Goal: Task Accomplishment & Management: Use online tool/utility

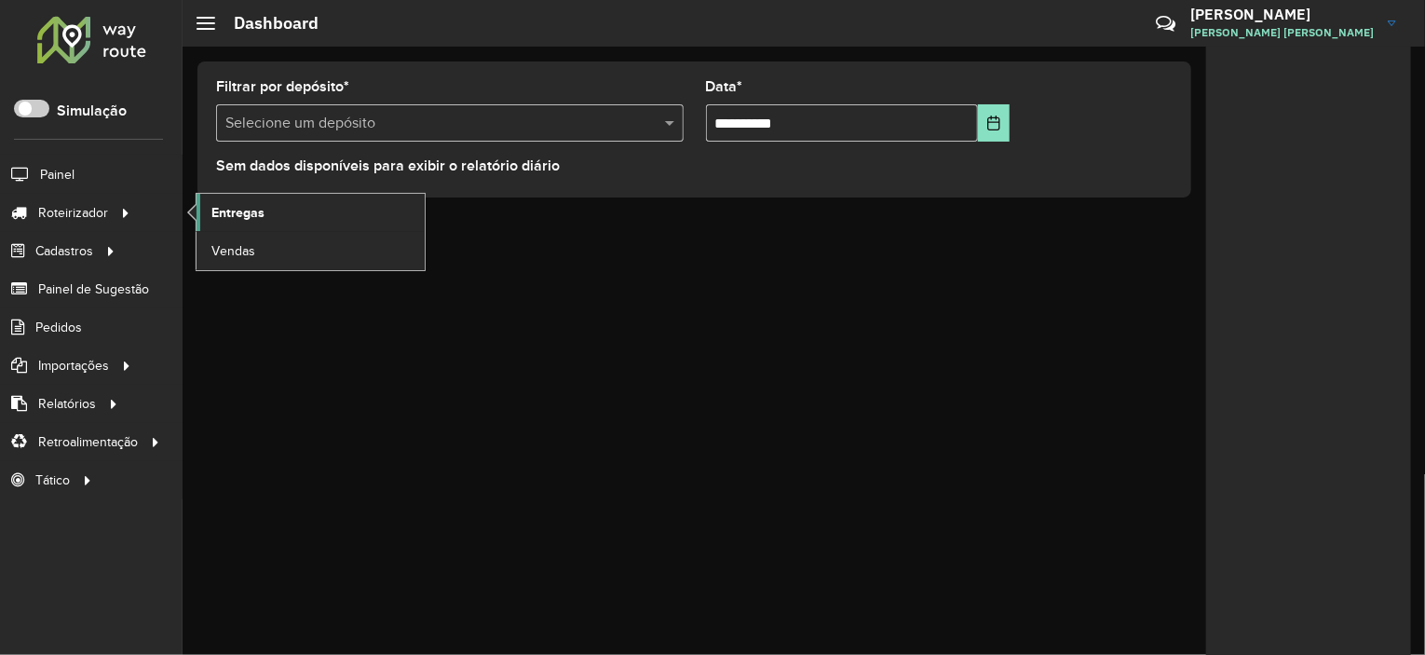
click at [220, 205] on span "Entregas" at bounding box center [237, 213] width 53 height 20
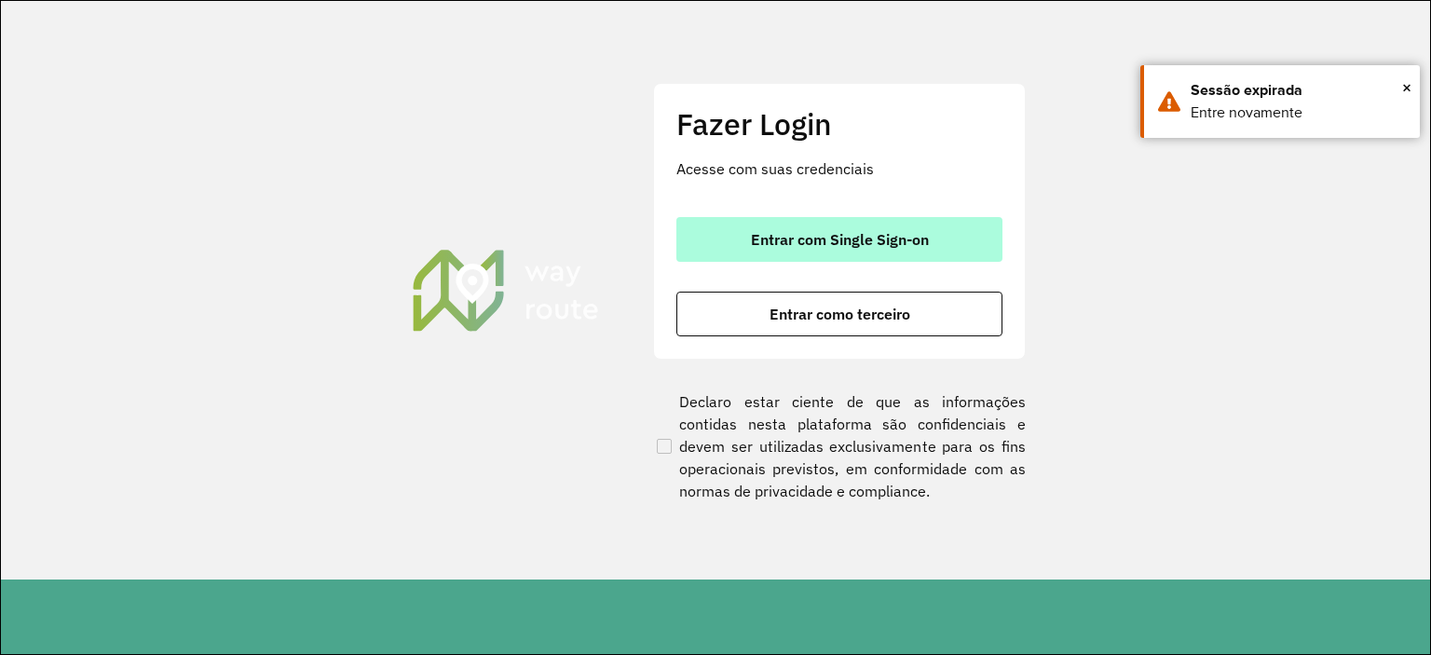
click at [731, 254] on button "Entrar com Single Sign-on" at bounding box center [839, 239] width 326 height 45
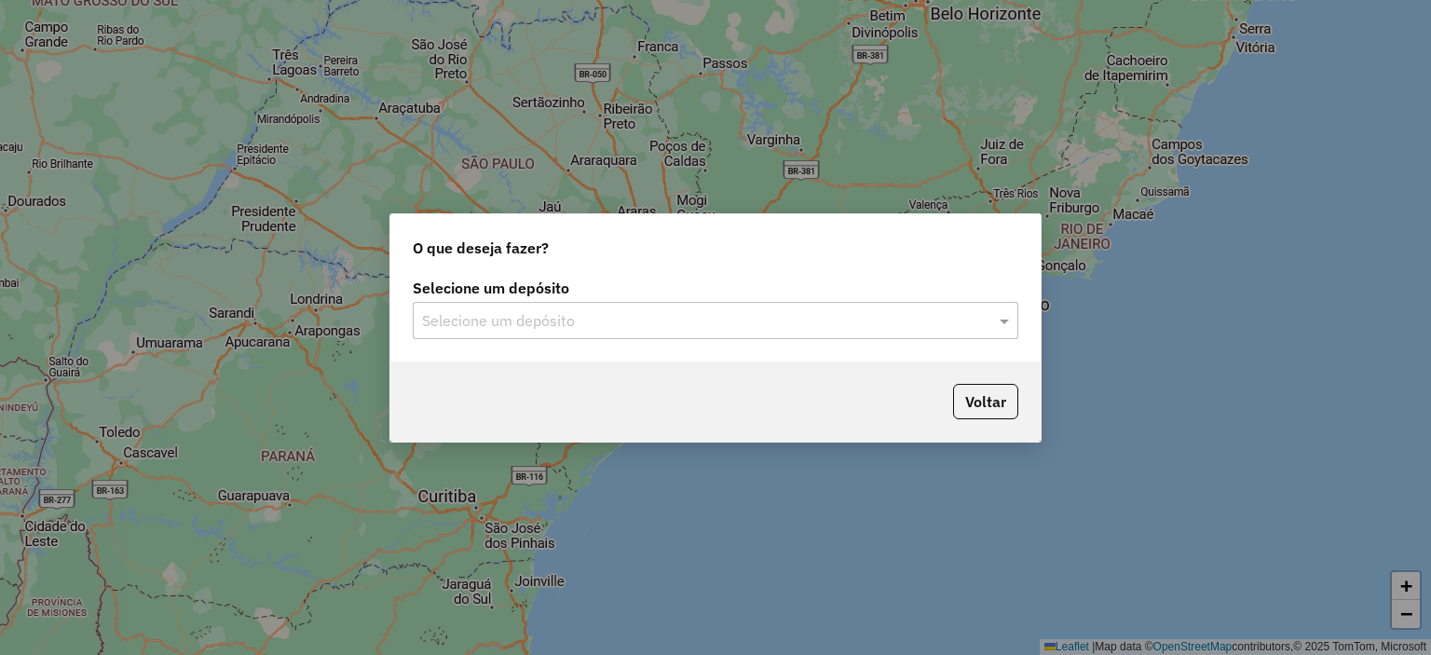
click at [482, 316] on input "text" at bounding box center [697, 321] width 550 height 22
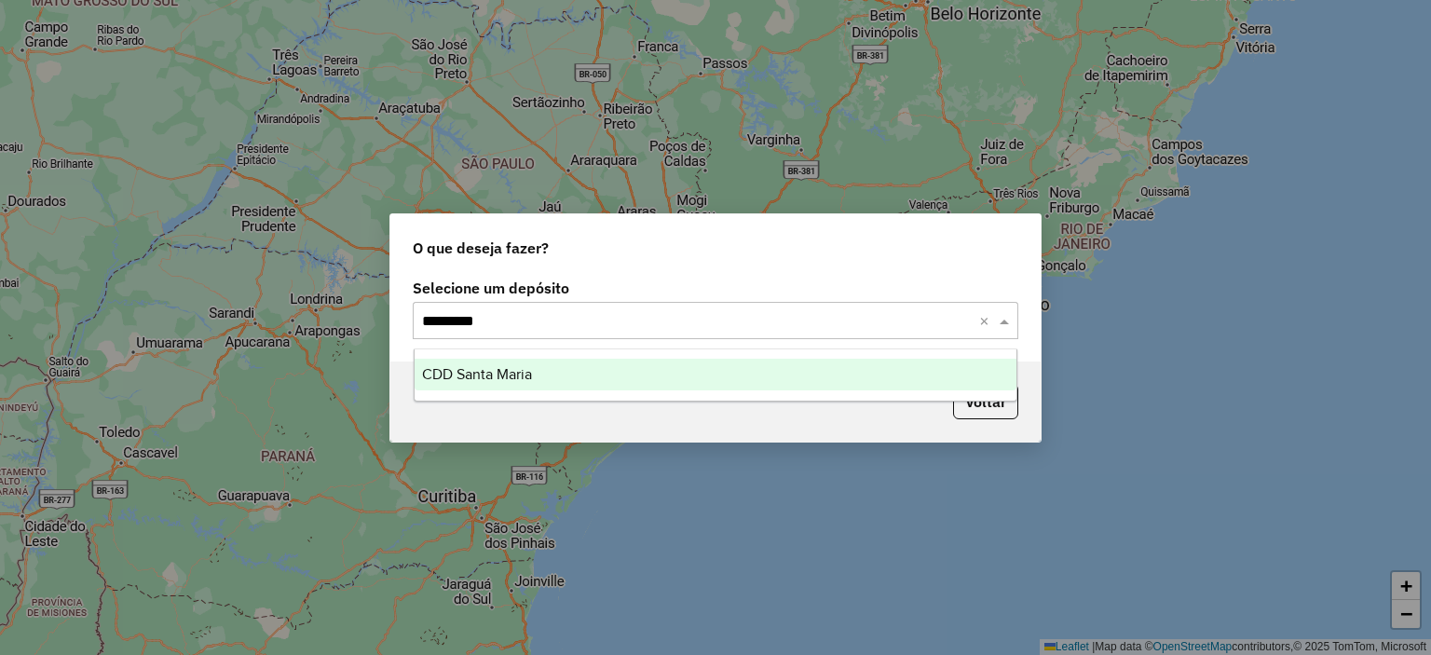
type input "**********"
click at [506, 372] on span "CDD Santa Maria" at bounding box center [477, 374] width 110 height 16
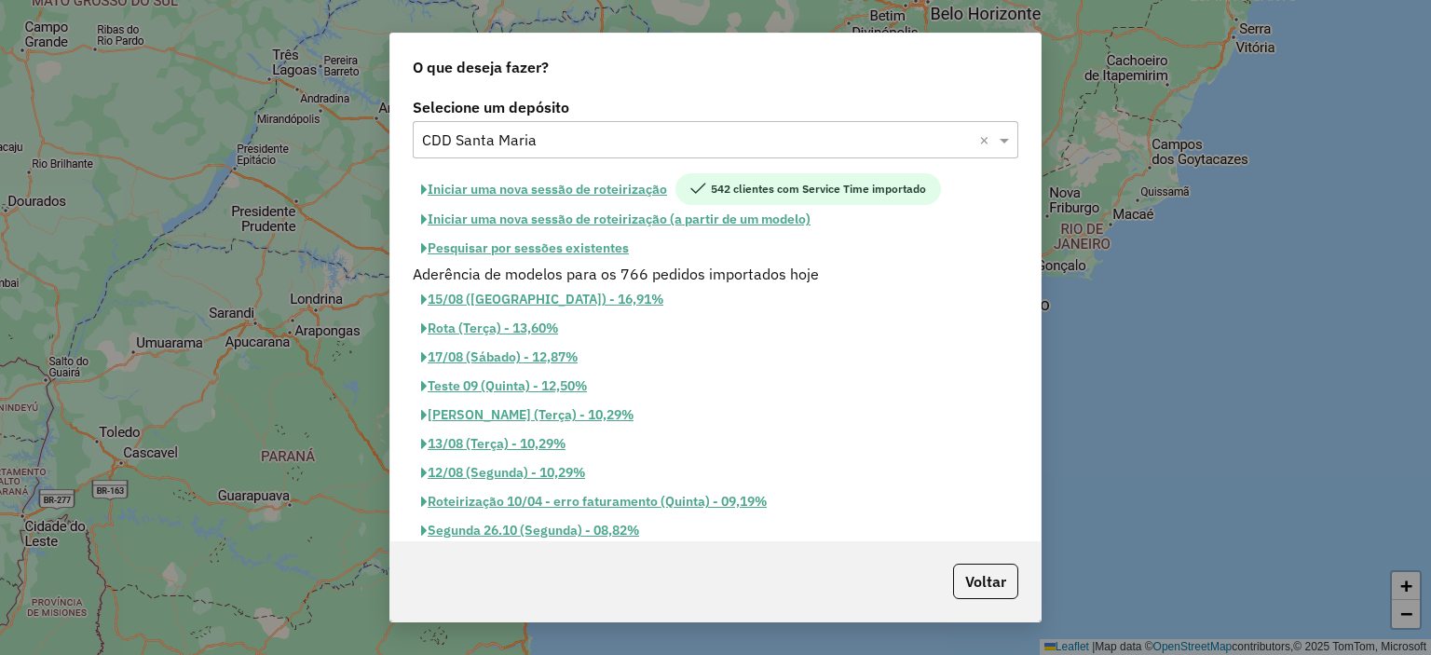
click at [570, 252] on button "Pesquisar por sessões existentes" at bounding box center [525, 248] width 224 height 29
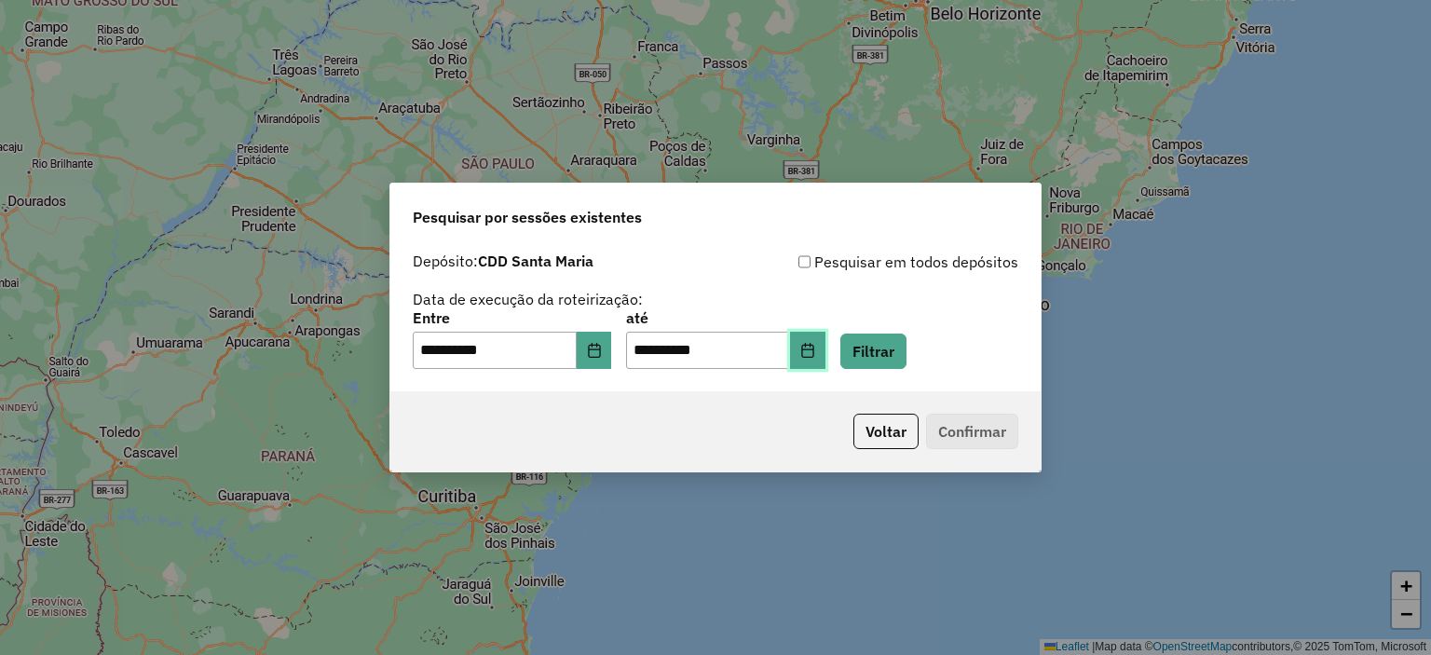
click at [815, 351] on icon "Choose Date" at bounding box center [807, 350] width 15 height 15
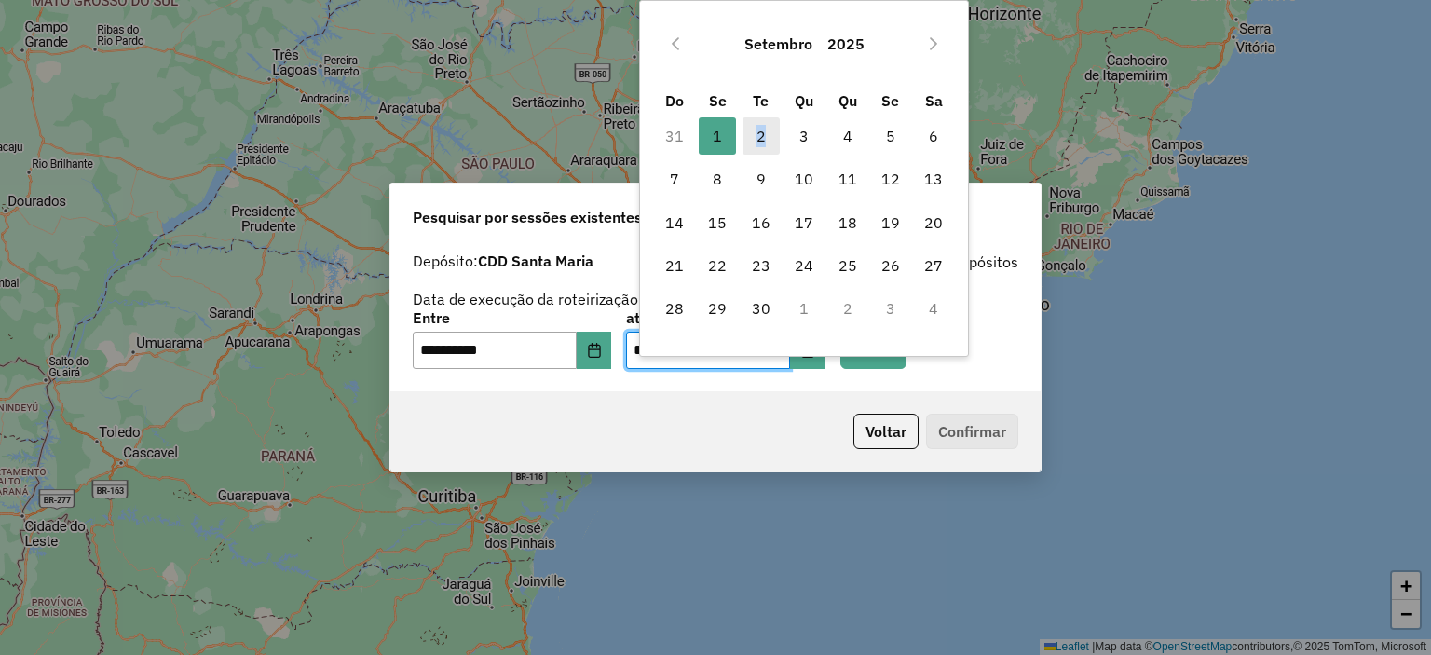
click at [760, 141] on span "2" at bounding box center [760, 135] width 37 height 37
type input "**********"
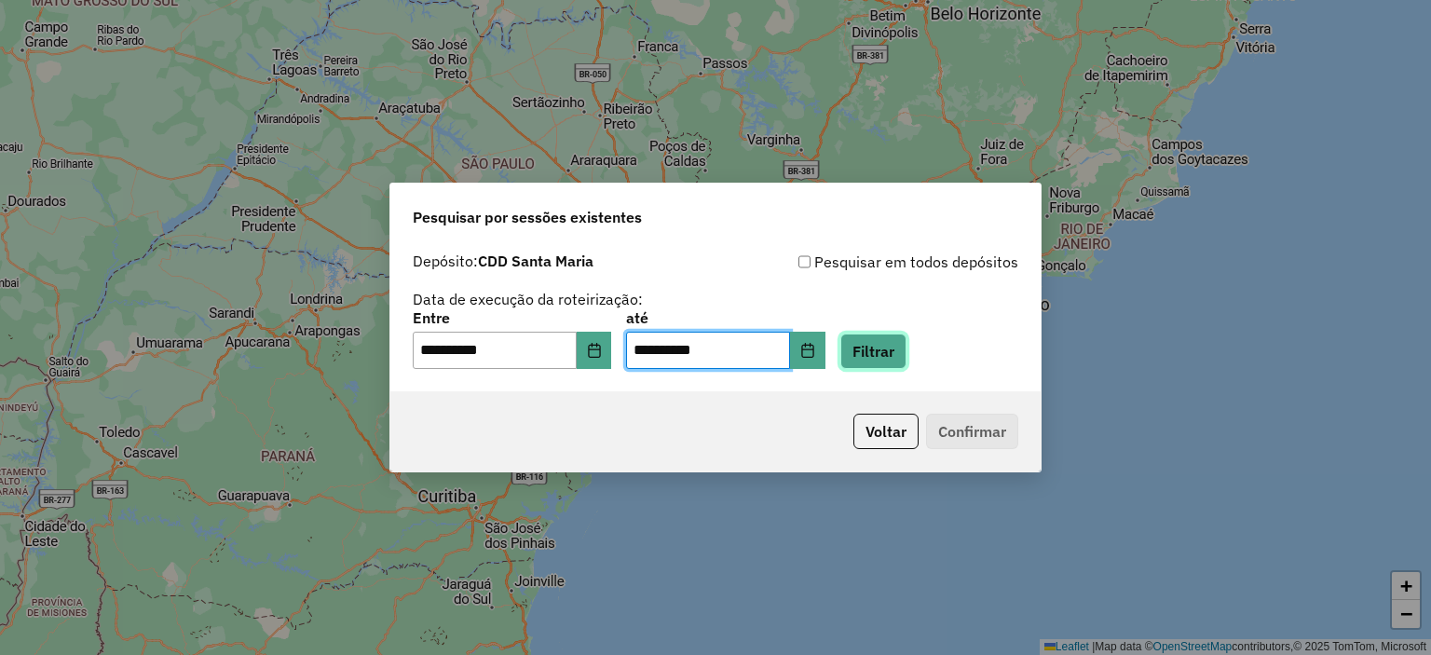
click at [894, 363] on button "Filtrar" at bounding box center [873, 350] width 66 height 35
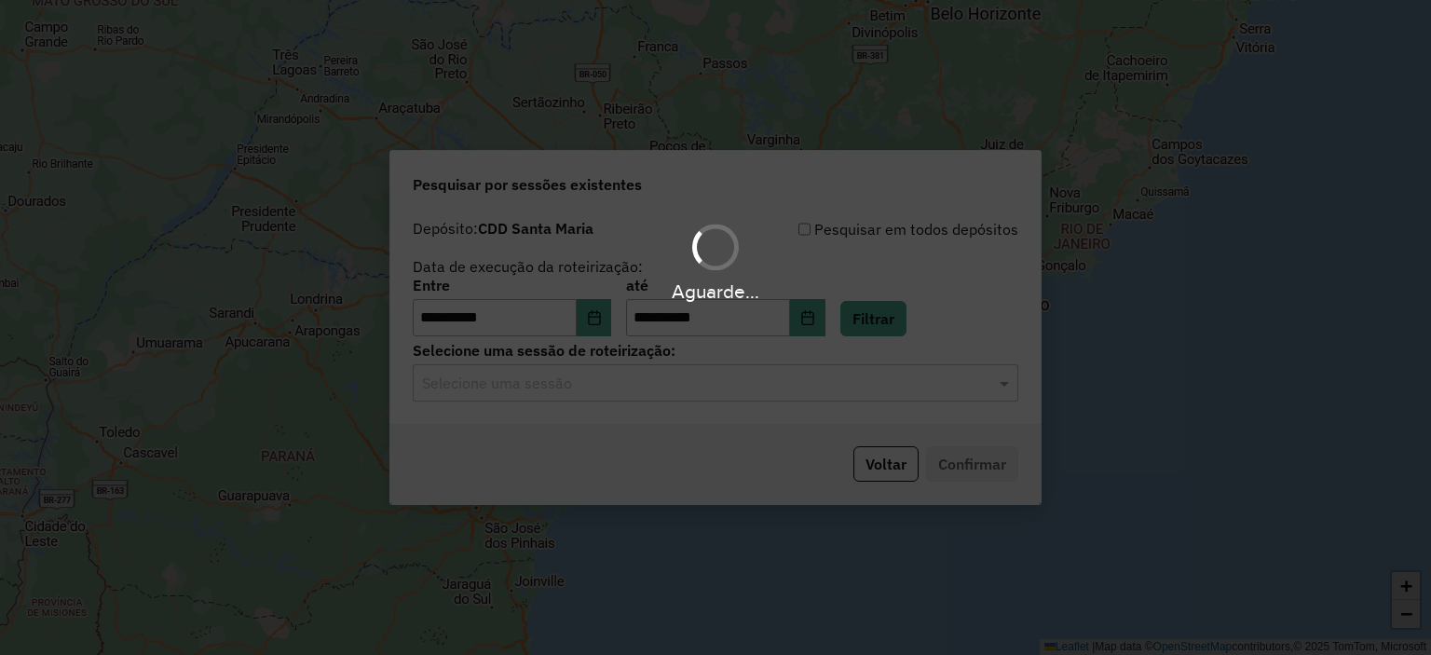
click at [637, 394] on hb-app "**********" at bounding box center [715, 327] width 1431 height 655
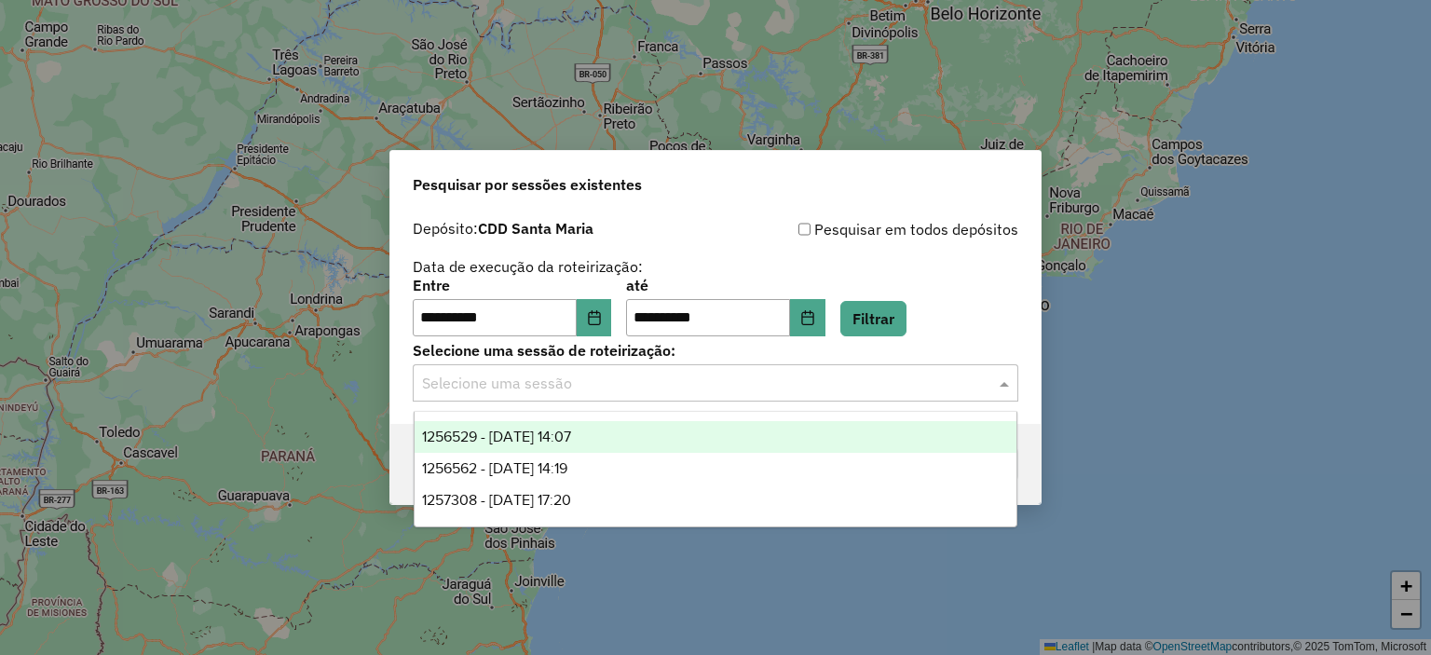
click at [634, 394] on div "Selecione uma sessão" at bounding box center [715, 382] width 605 height 37
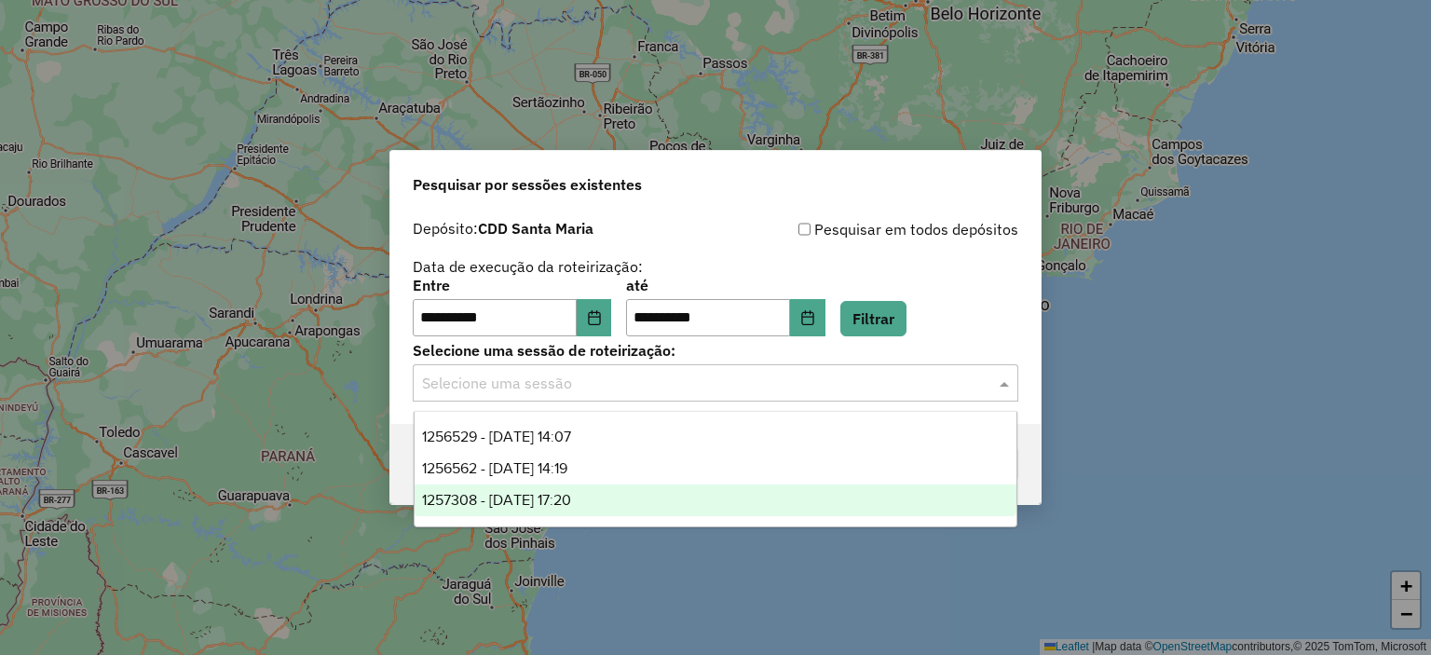
click at [571, 496] on span "1257308 - 02/09/2025 17:20" at bounding box center [496, 500] width 149 height 16
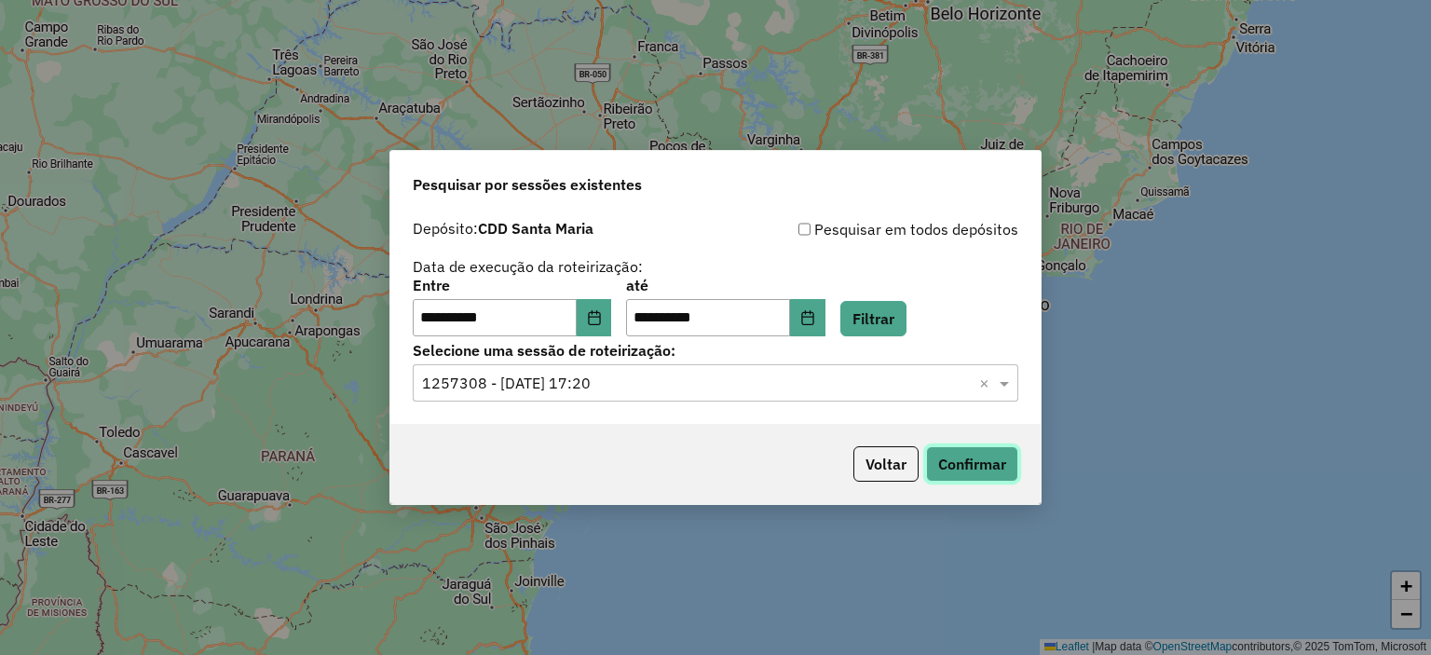
click at [973, 454] on button "Confirmar" at bounding box center [972, 463] width 92 height 35
click at [939, 461] on button "Confirmar" at bounding box center [972, 463] width 92 height 35
click at [594, 316] on button "Choose Date" at bounding box center [594, 317] width 35 height 37
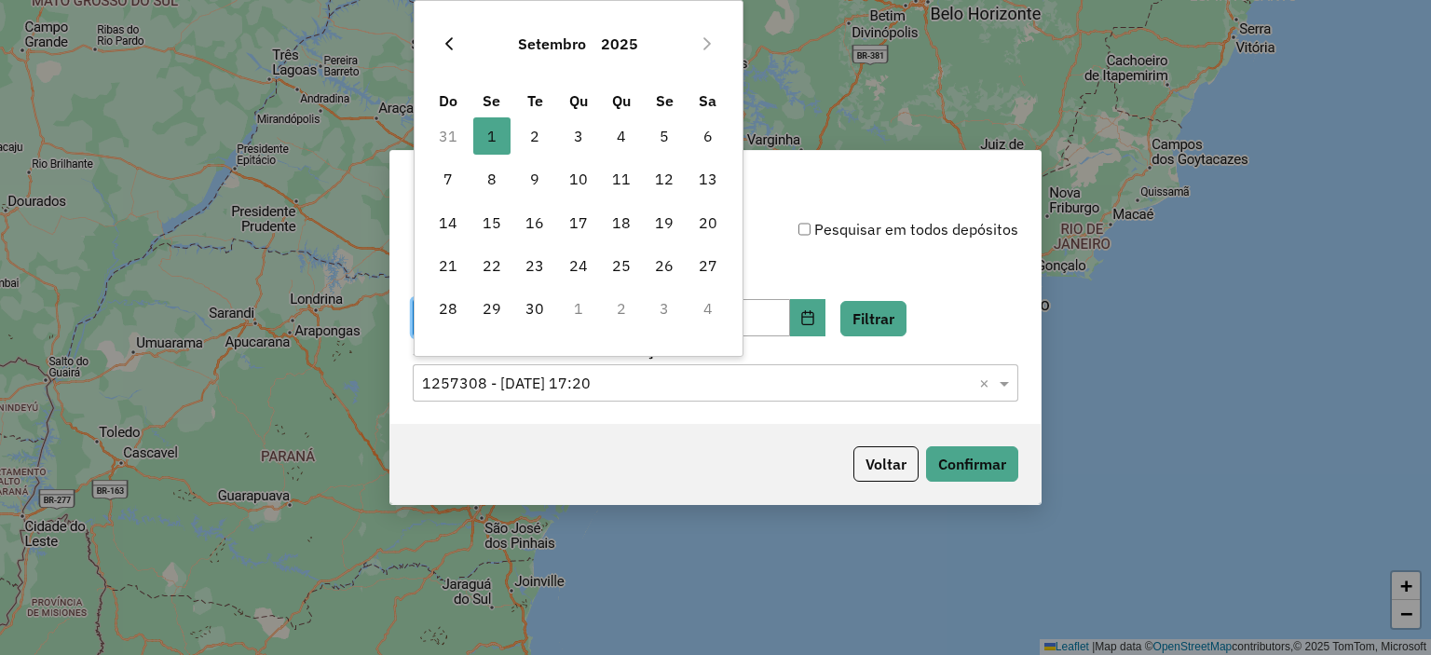
click at [440, 46] on button "Previous Month" at bounding box center [449, 44] width 30 height 30
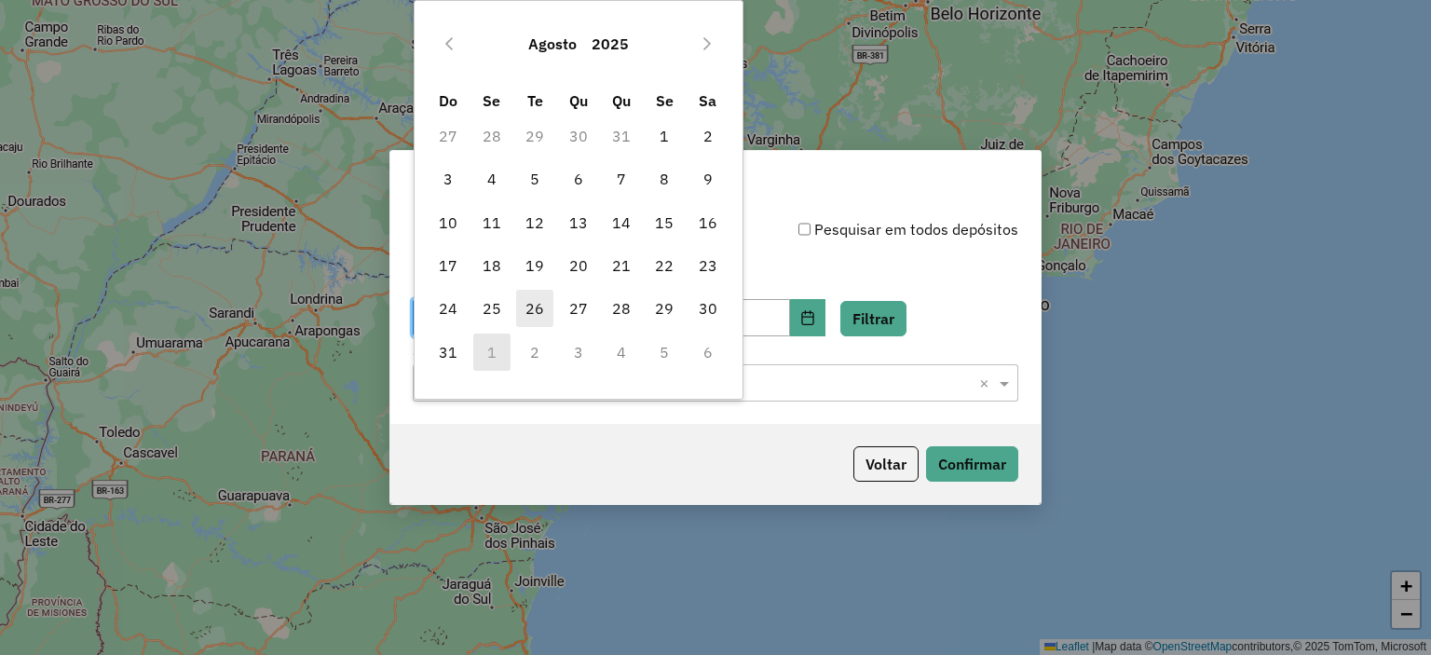
click at [537, 314] on span "26" at bounding box center [534, 308] width 37 height 37
type input "**********"
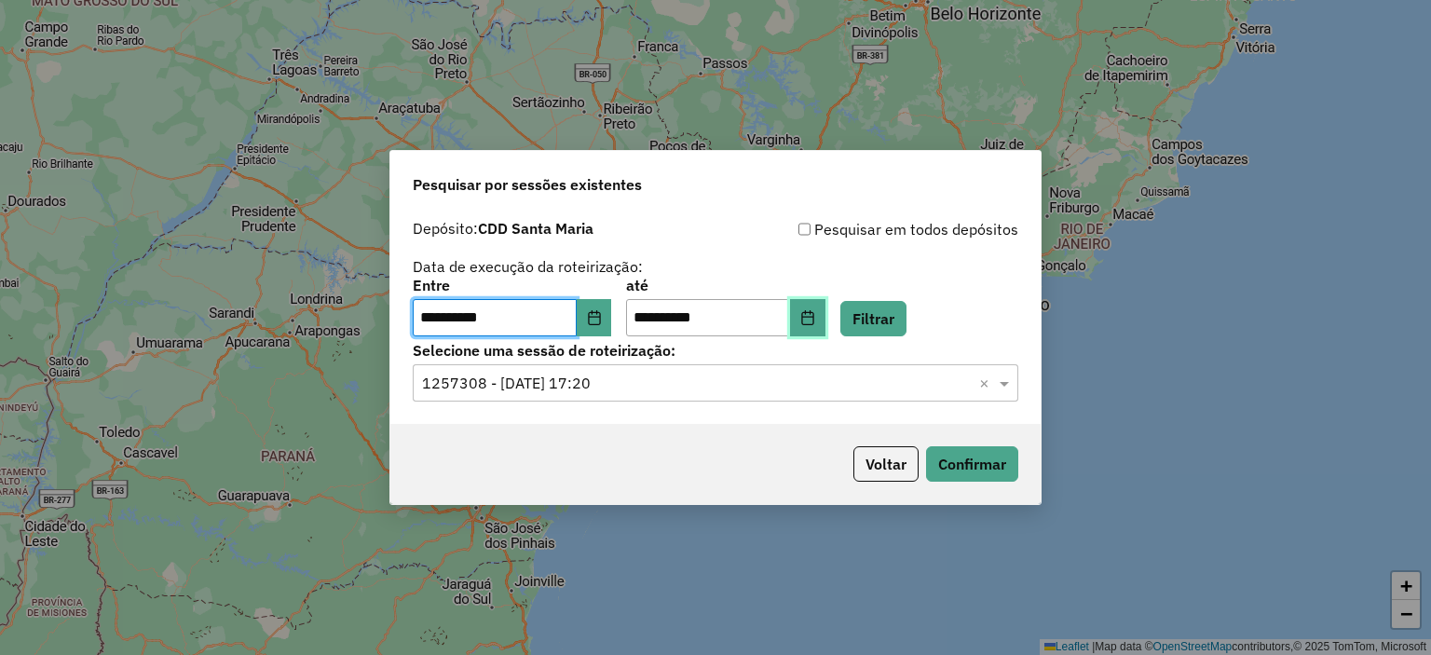
click at [815, 322] on icon "Choose Date" at bounding box center [807, 317] width 15 height 15
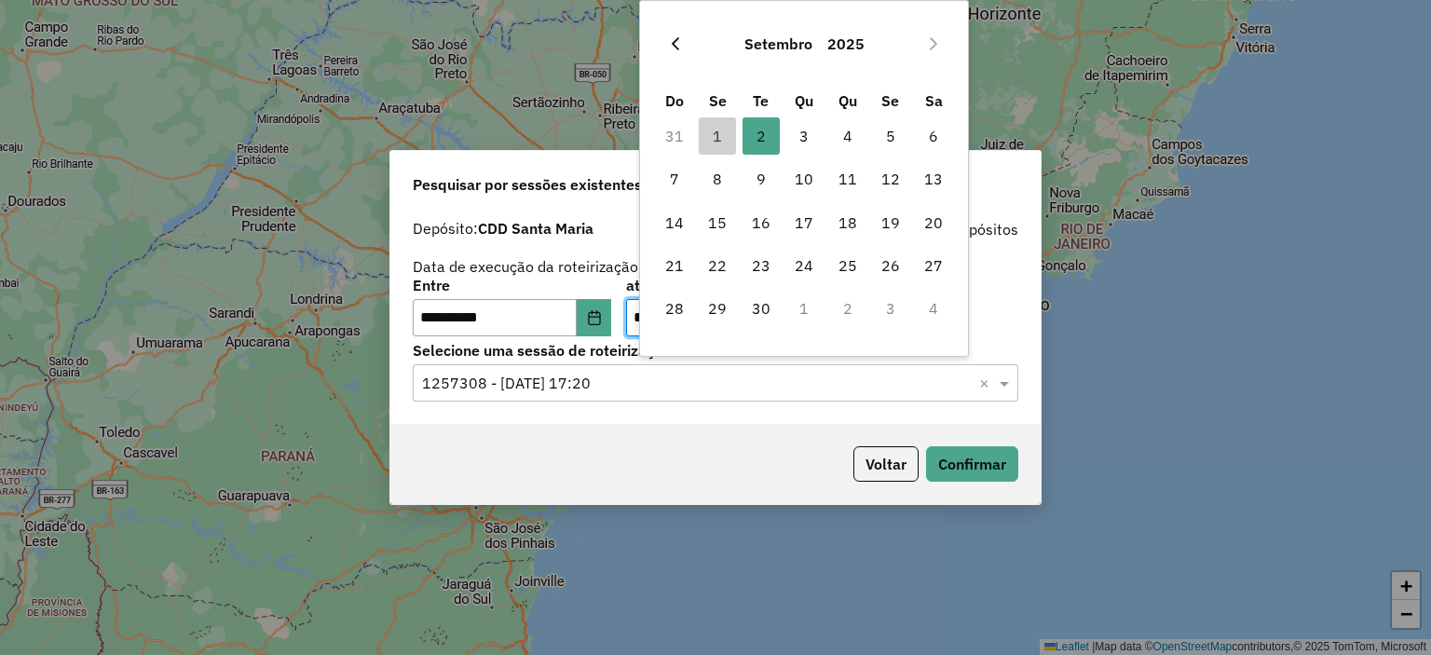
click at [673, 41] on icon "Previous Month" at bounding box center [675, 43] width 7 height 13
click at [755, 317] on span "26" at bounding box center [760, 308] width 37 height 37
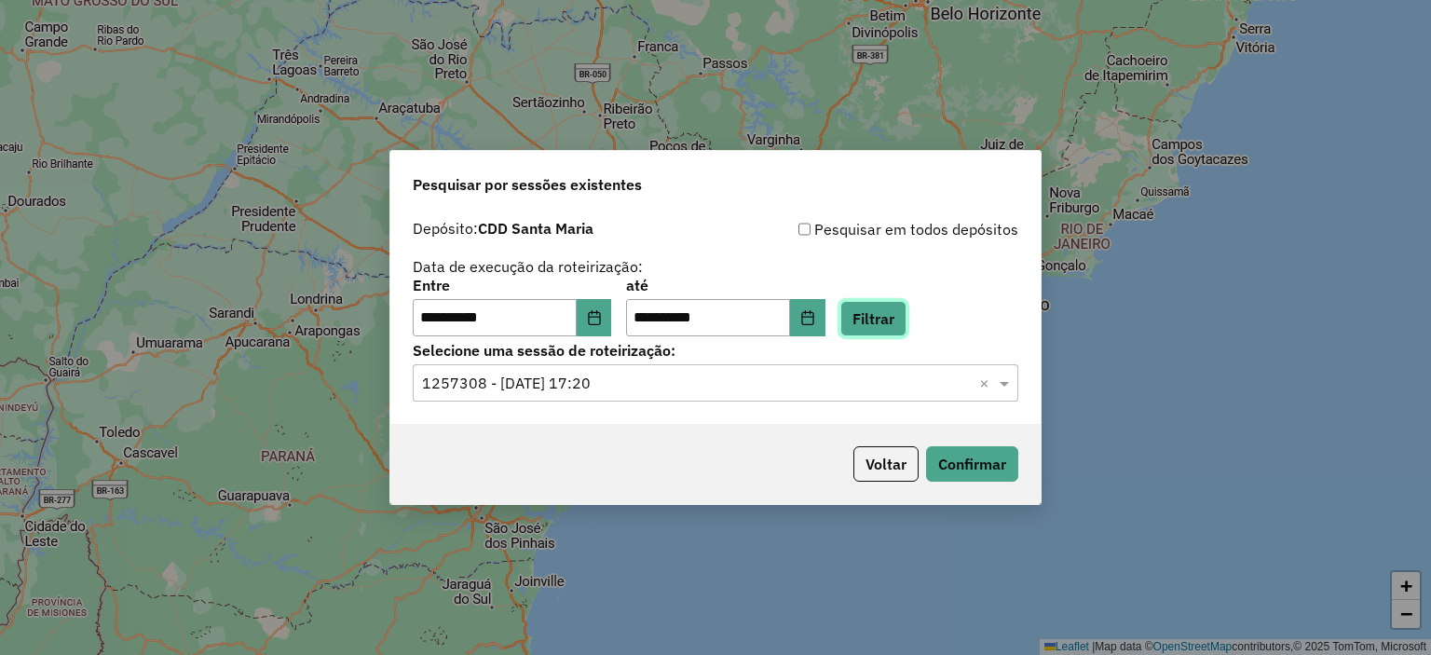
click at [866, 319] on button "Filtrar" at bounding box center [873, 318] width 66 height 35
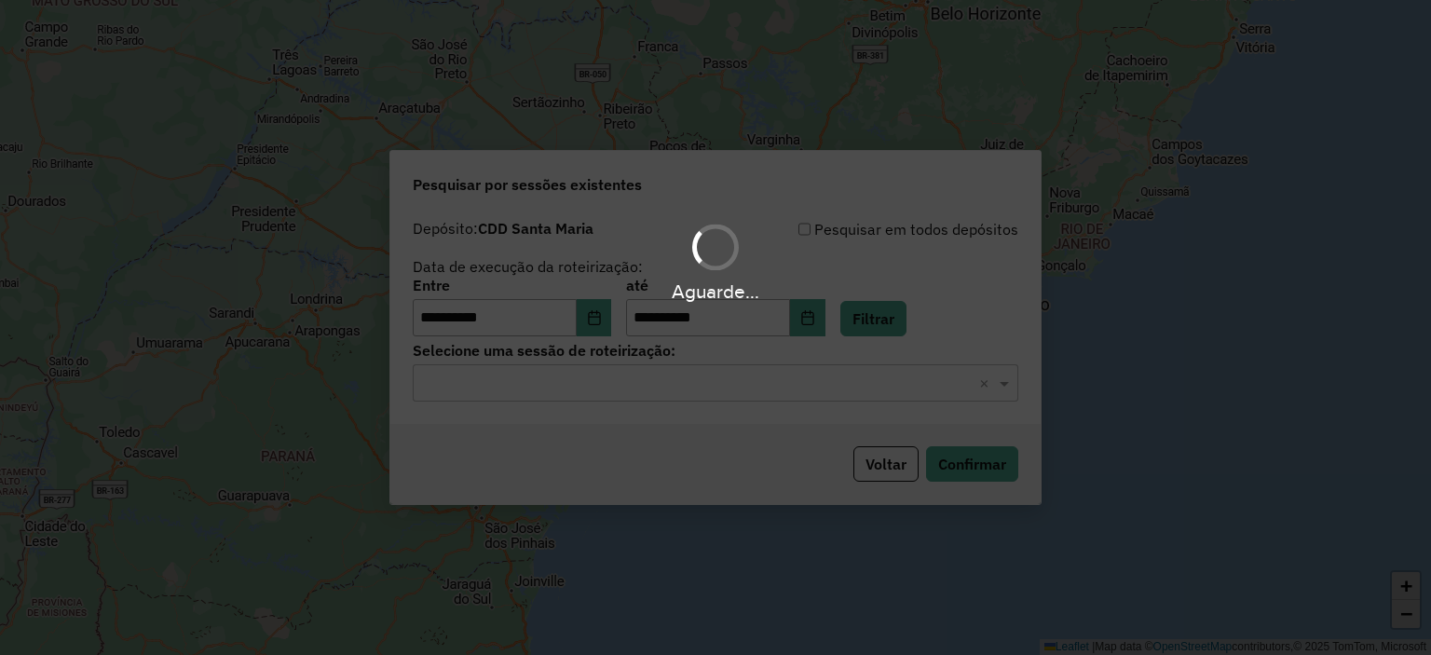
click at [640, 379] on div "Aguarde..." at bounding box center [715, 327] width 1431 height 655
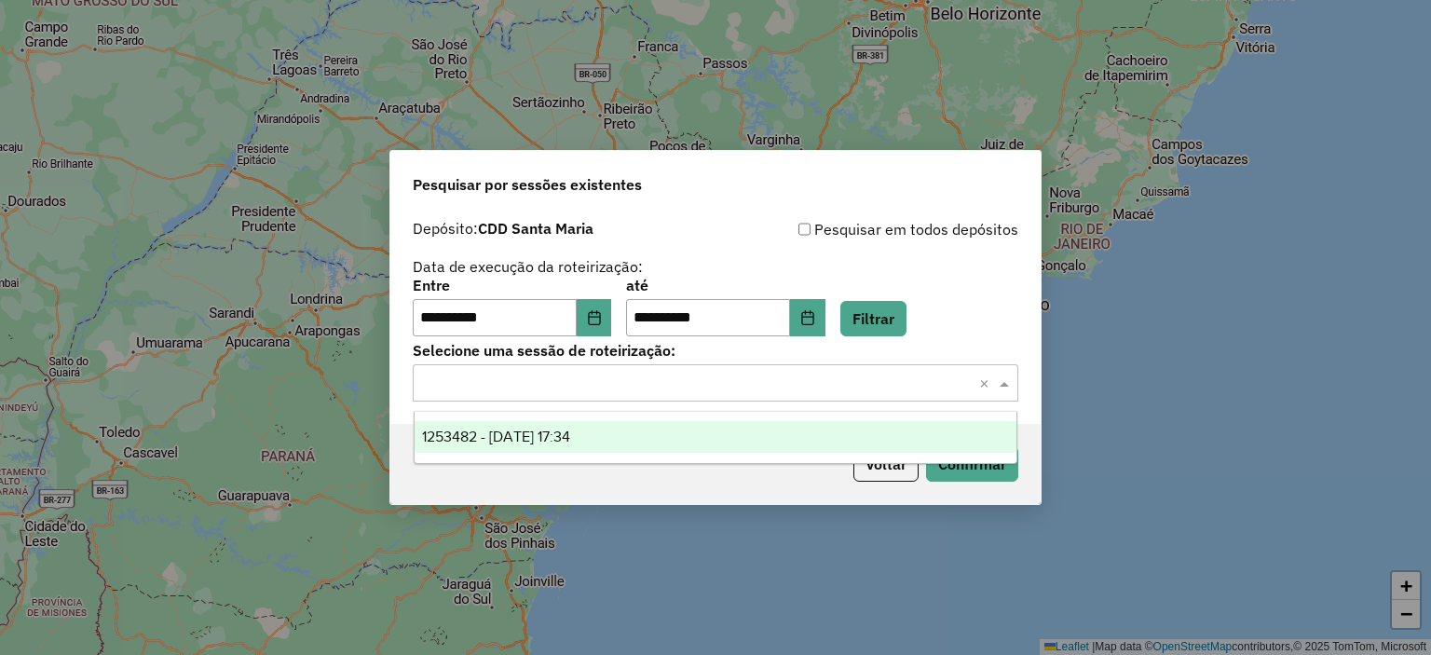
click at [640, 379] on input "text" at bounding box center [697, 384] width 550 height 22
click at [618, 432] on div "1253482 - 26/08/2025 17:34" at bounding box center [716, 437] width 603 height 32
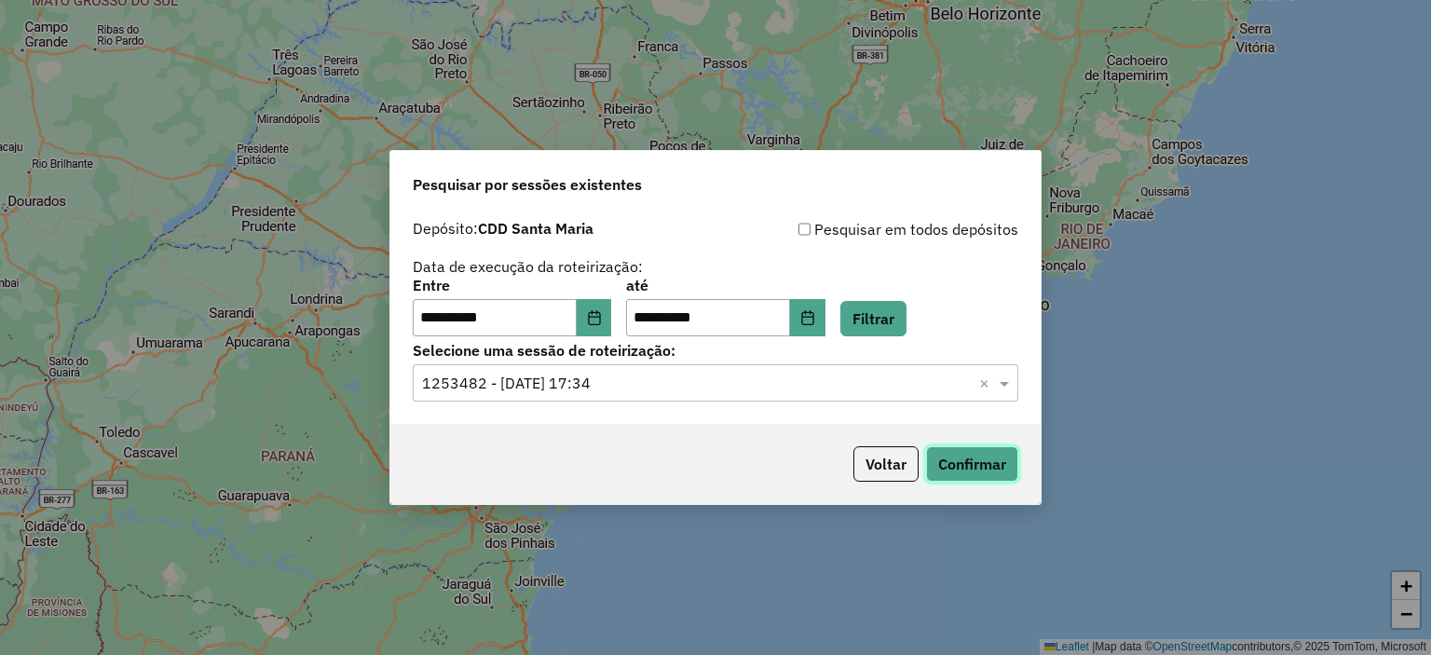
click at [956, 469] on button "Confirmar" at bounding box center [972, 463] width 92 height 35
click at [605, 308] on button "Choose Date" at bounding box center [594, 317] width 35 height 37
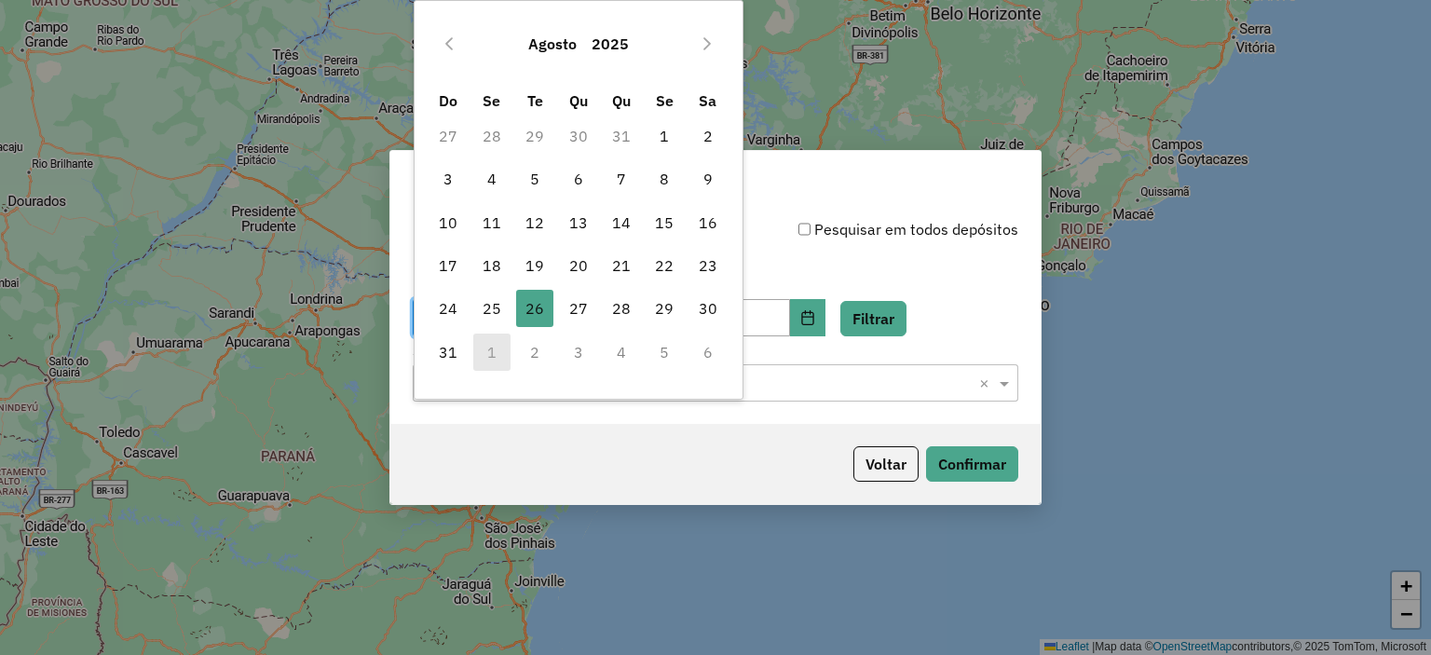
click at [529, 349] on td "2" at bounding box center [534, 352] width 43 height 43
click at [532, 349] on td "2" at bounding box center [534, 352] width 43 height 43
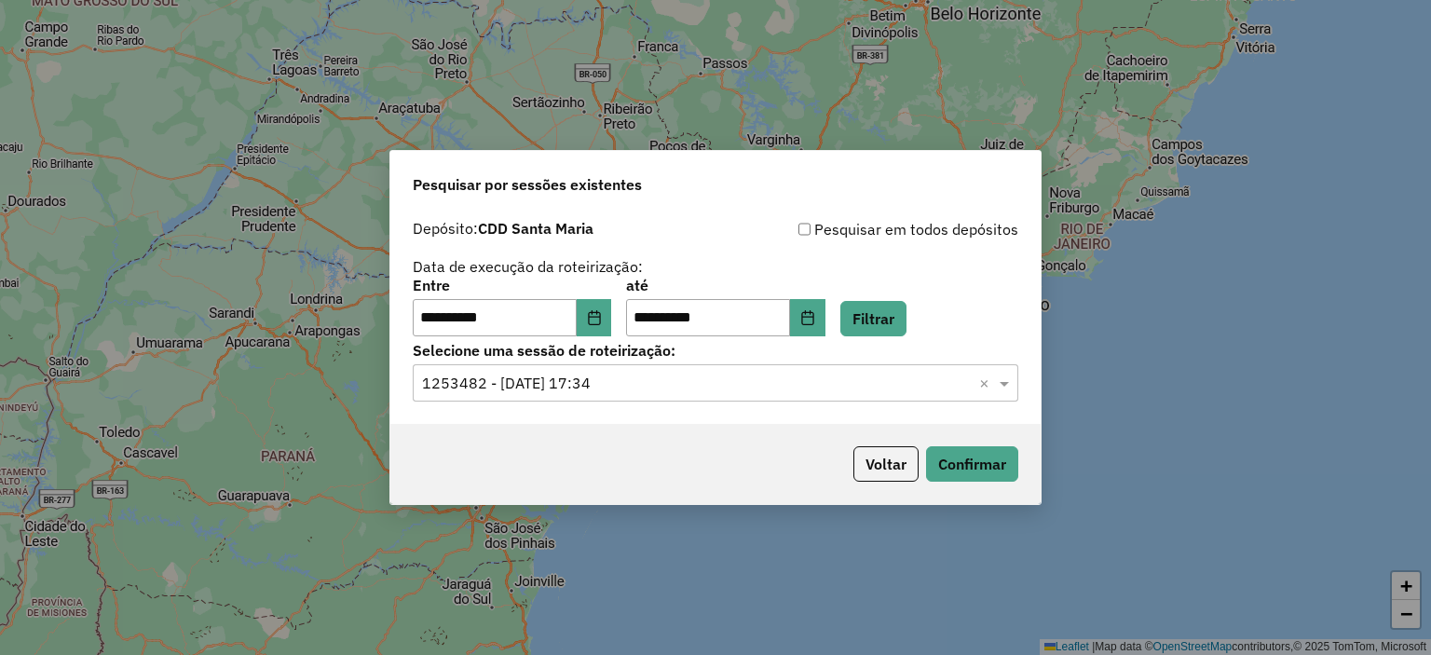
click at [799, 263] on div "**********" at bounding box center [715, 277] width 605 height 118
click at [825, 320] on button "Choose Date" at bounding box center [807, 317] width 35 height 37
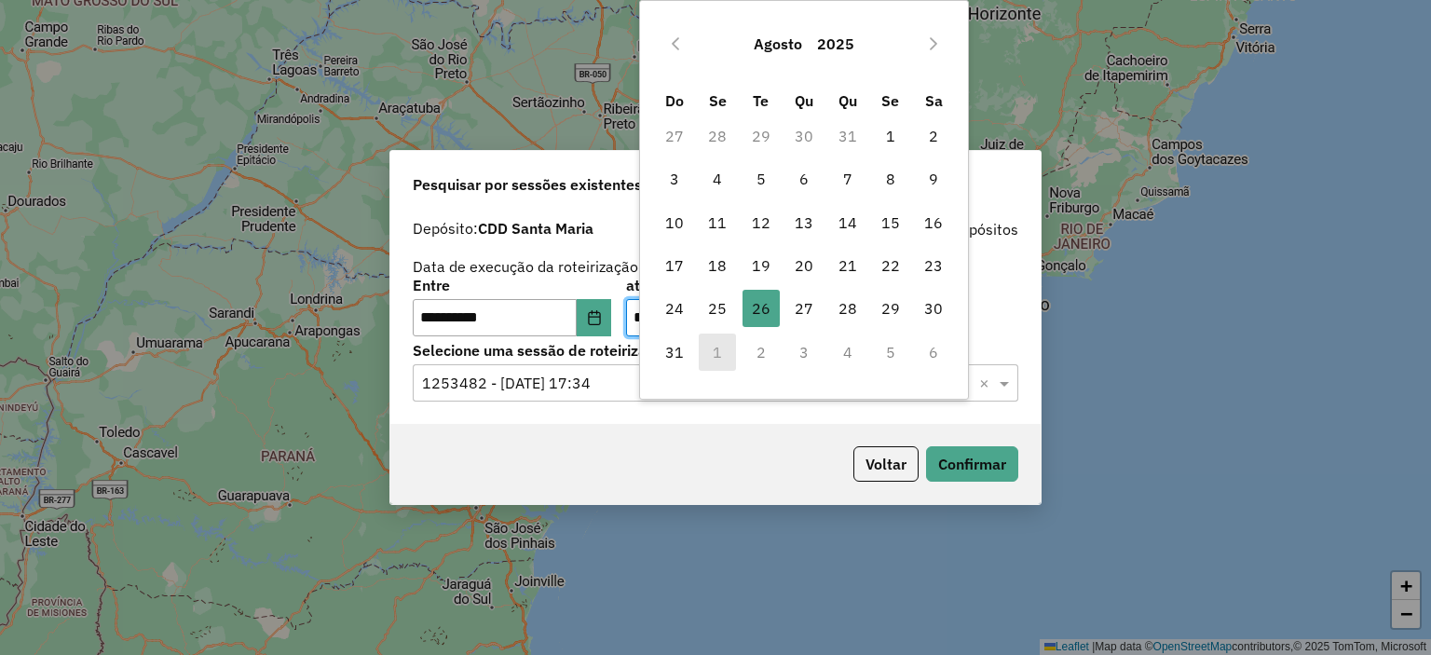
click at [741, 353] on td "2" at bounding box center [761, 352] width 43 height 43
click at [932, 48] on icon "Next Month" at bounding box center [933, 43] width 15 height 15
click at [754, 125] on span "2" at bounding box center [760, 135] width 37 height 37
type input "**********"
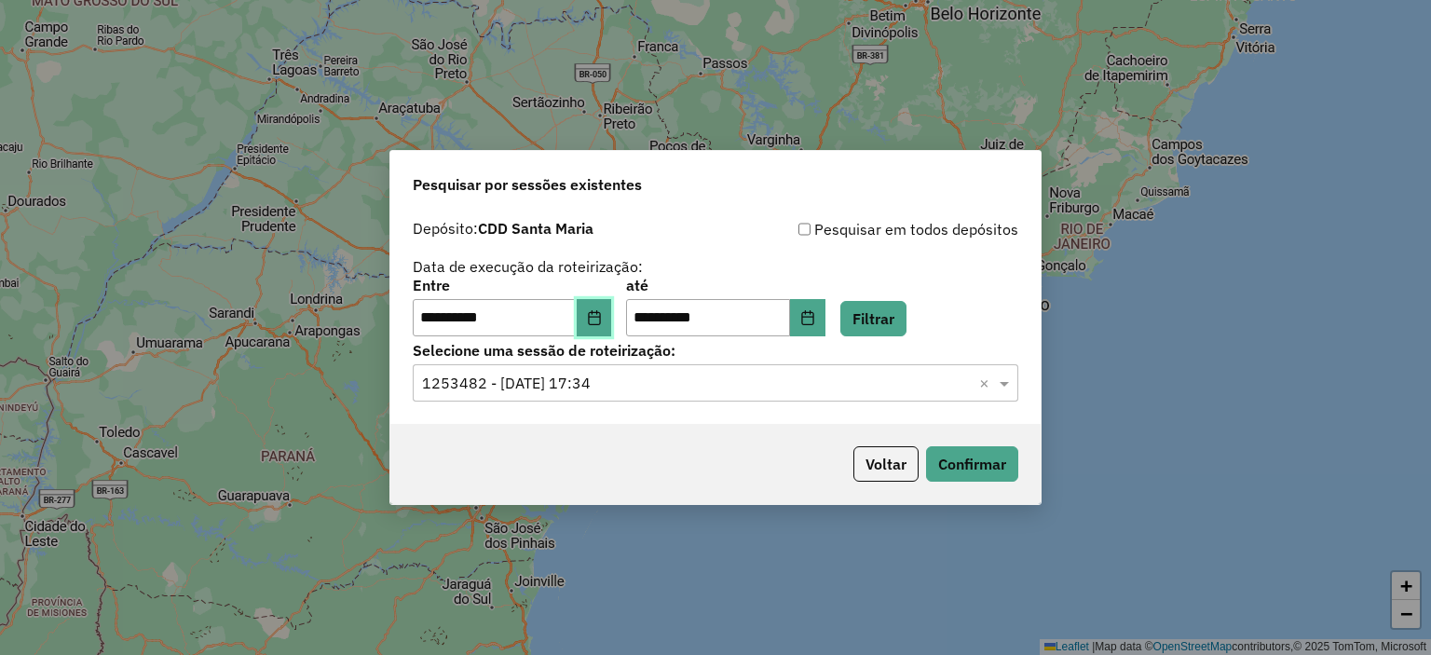
click at [602, 310] on icon "Choose Date" at bounding box center [594, 317] width 15 height 15
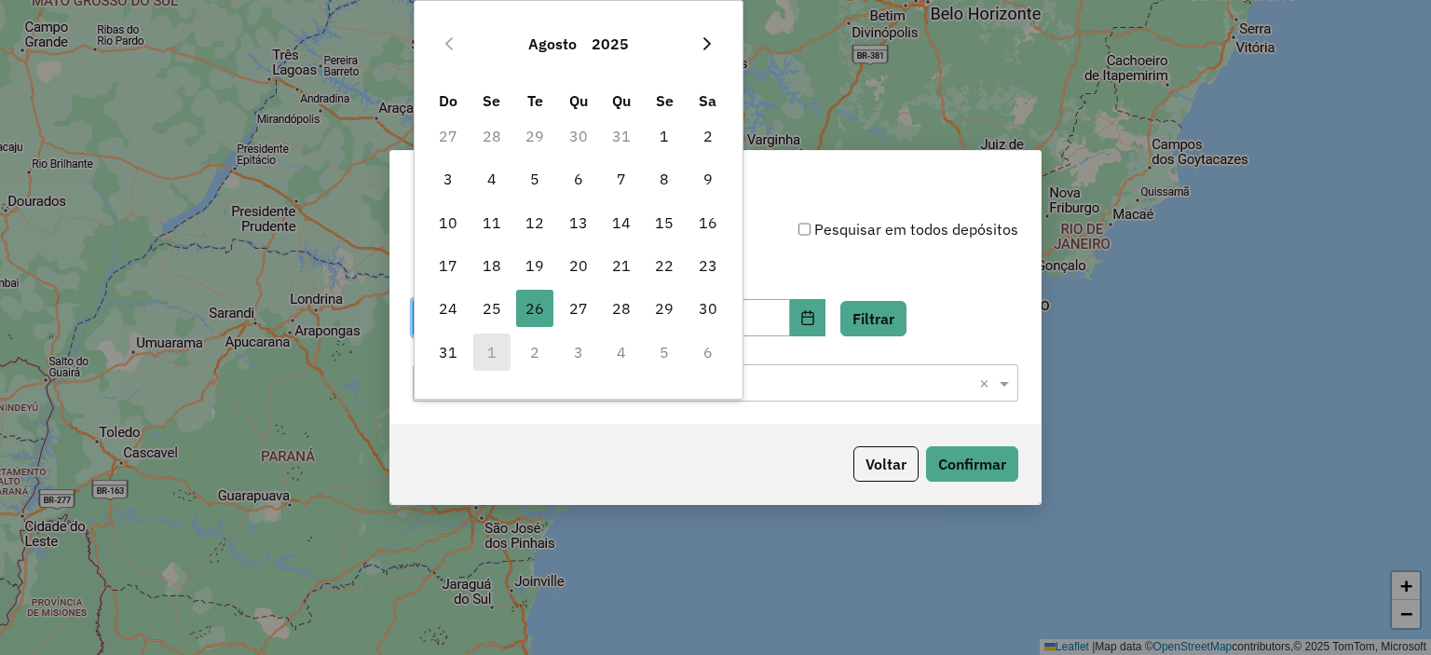
click at [709, 44] on icon "Next Month" at bounding box center [706, 43] width 7 height 13
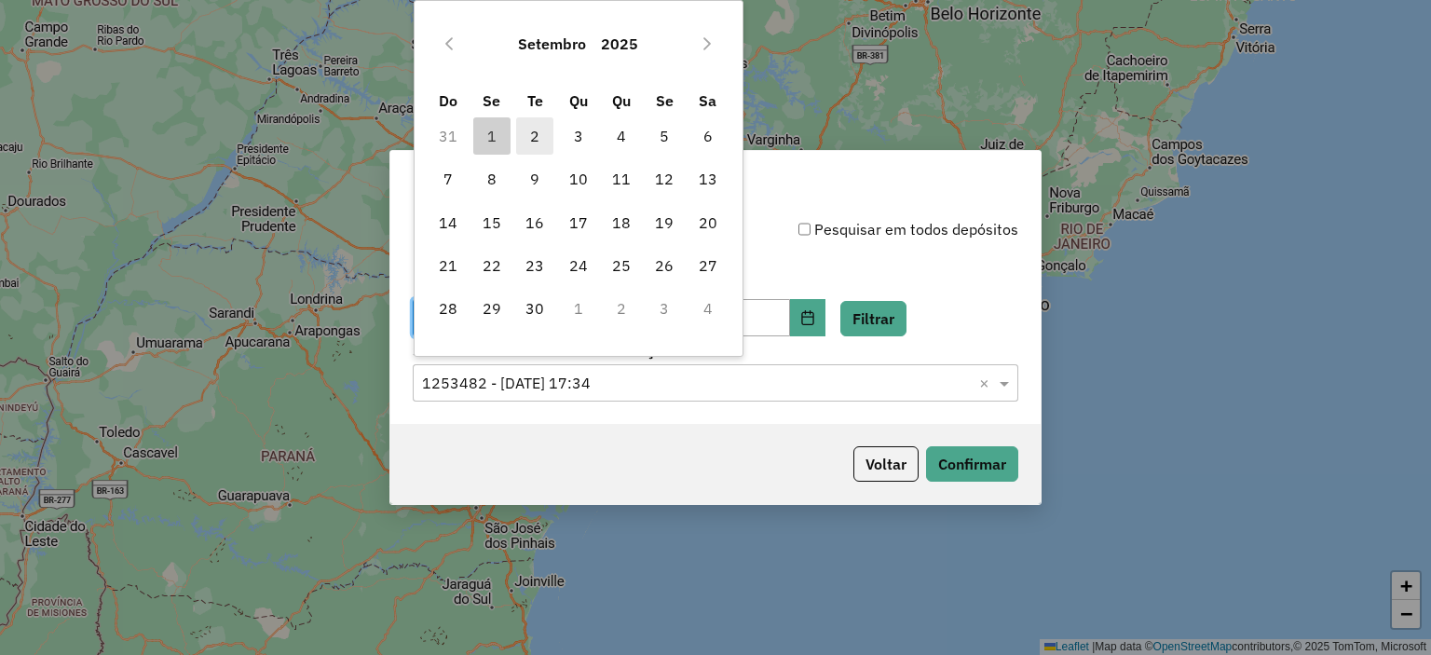
click at [522, 133] on span "2" at bounding box center [534, 135] width 37 height 37
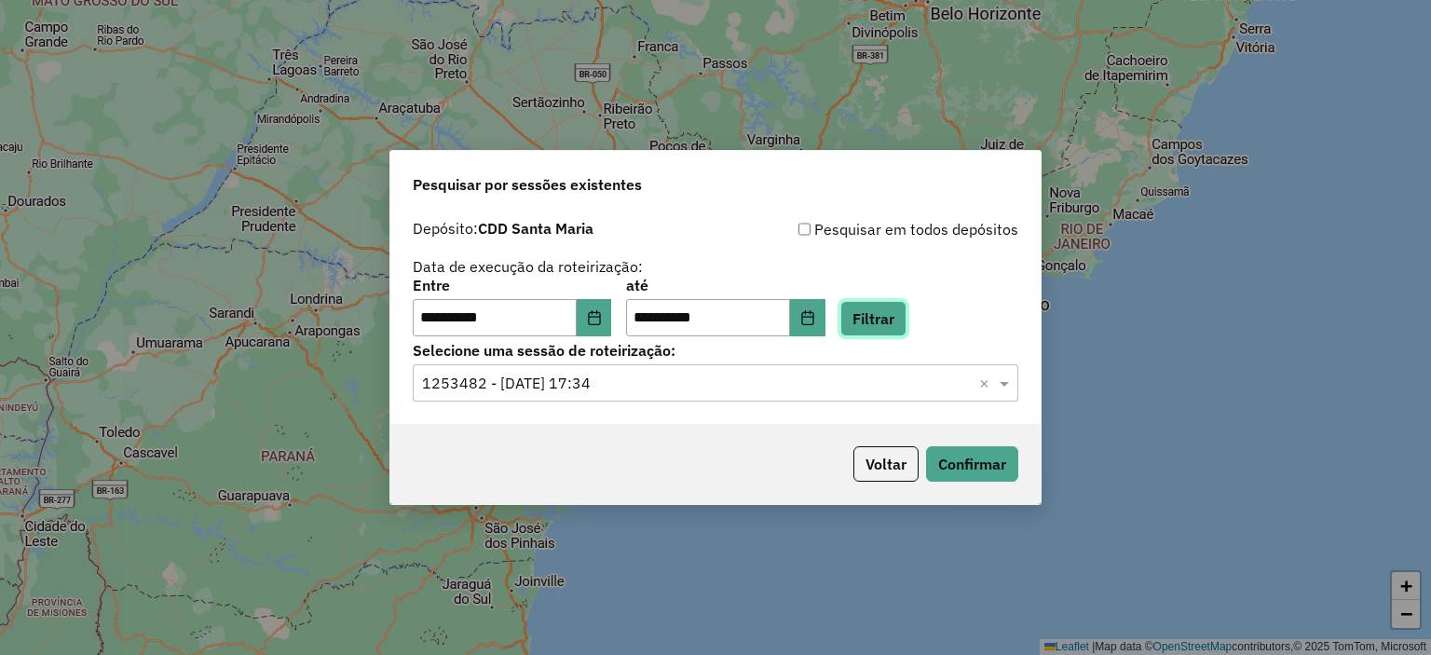
click at [895, 304] on button "Filtrar" at bounding box center [873, 318] width 66 height 35
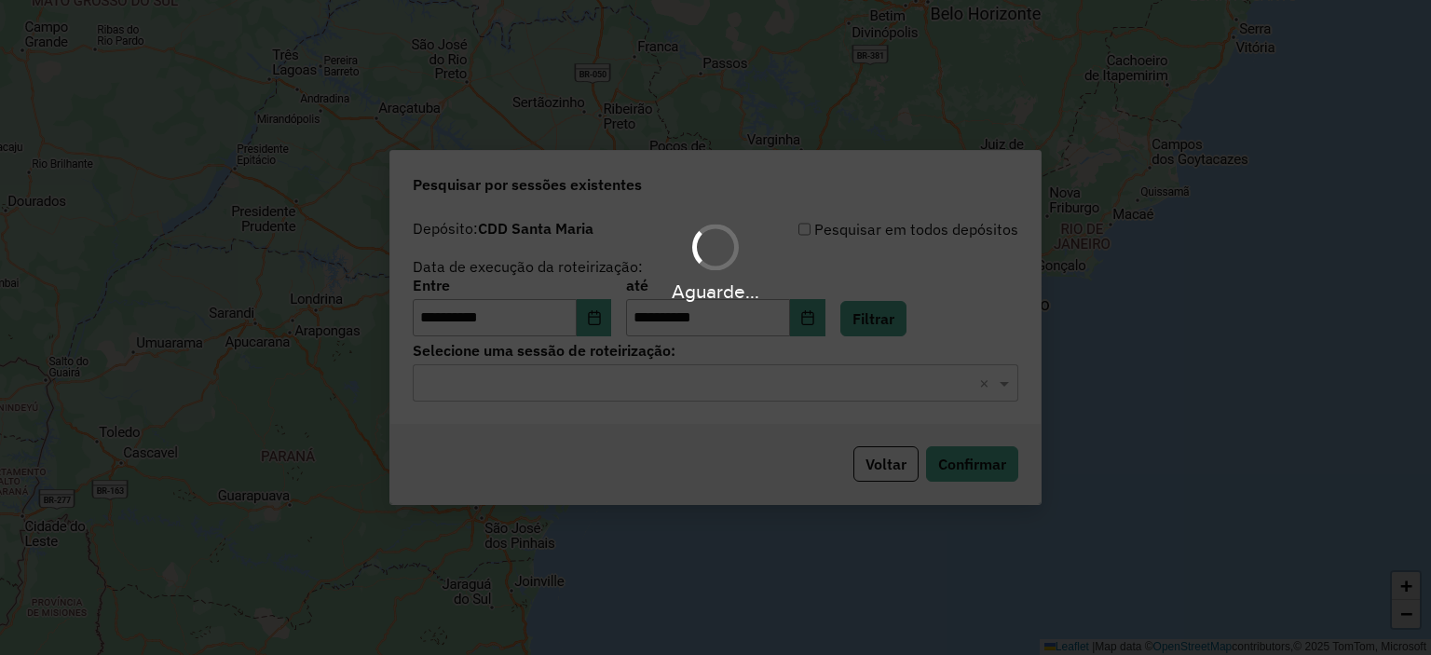
click at [632, 389] on div "Aguarde..." at bounding box center [715, 327] width 1431 height 655
click at [632, 384] on hb-app "**********" at bounding box center [715, 327] width 1431 height 655
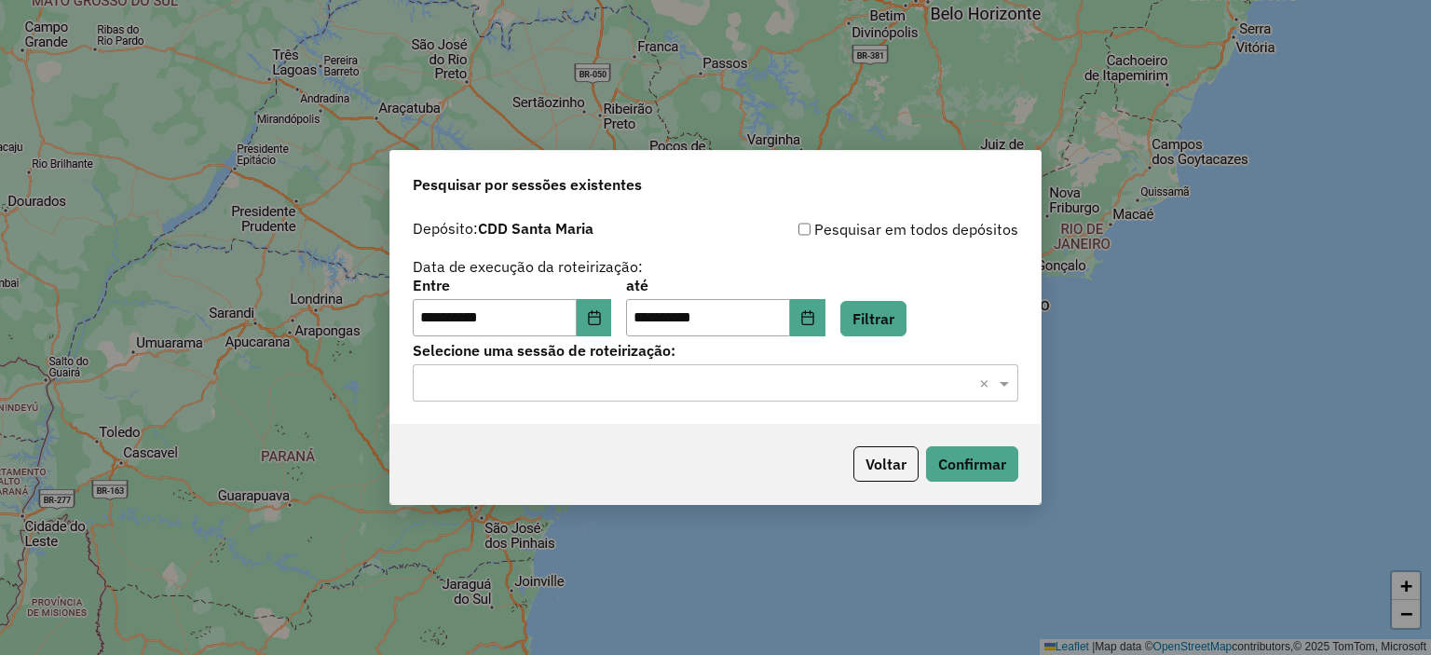
click at [630, 384] on input "text" at bounding box center [697, 384] width 550 height 22
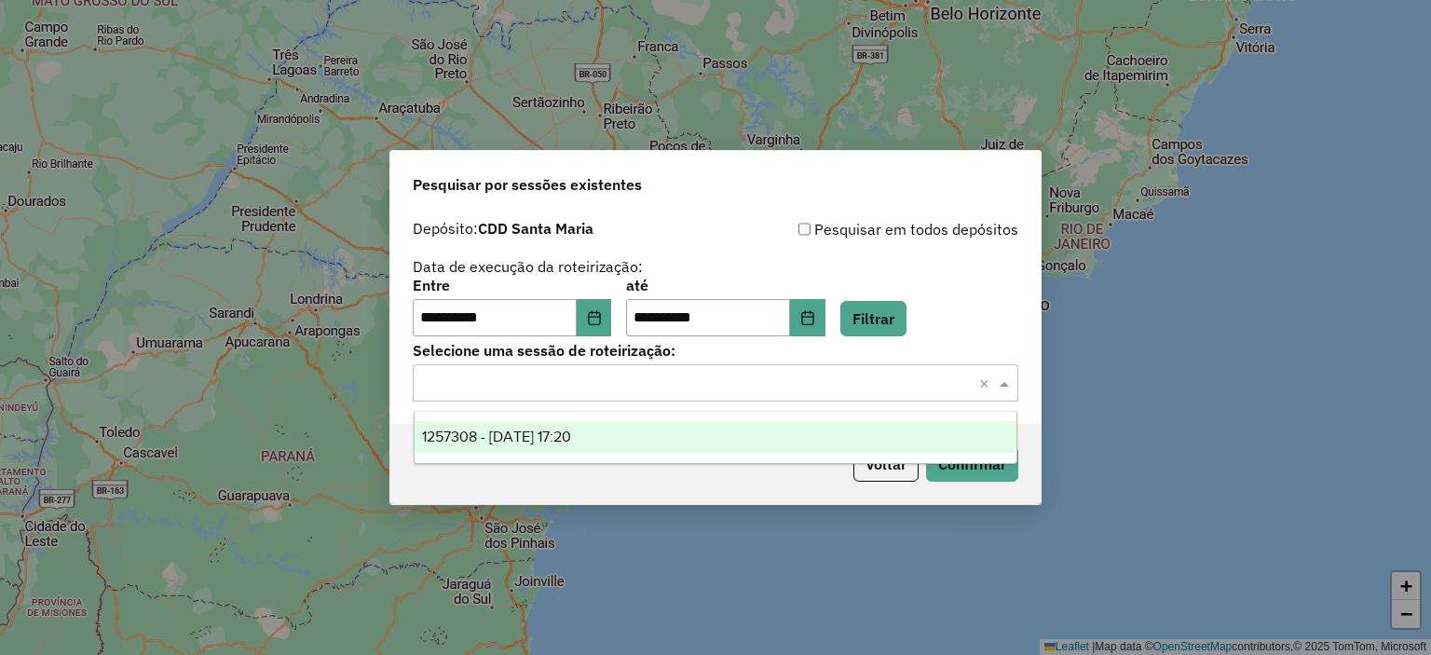
click at [536, 441] on span "1257308 - 02/09/2025 17:20" at bounding box center [496, 436] width 149 height 16
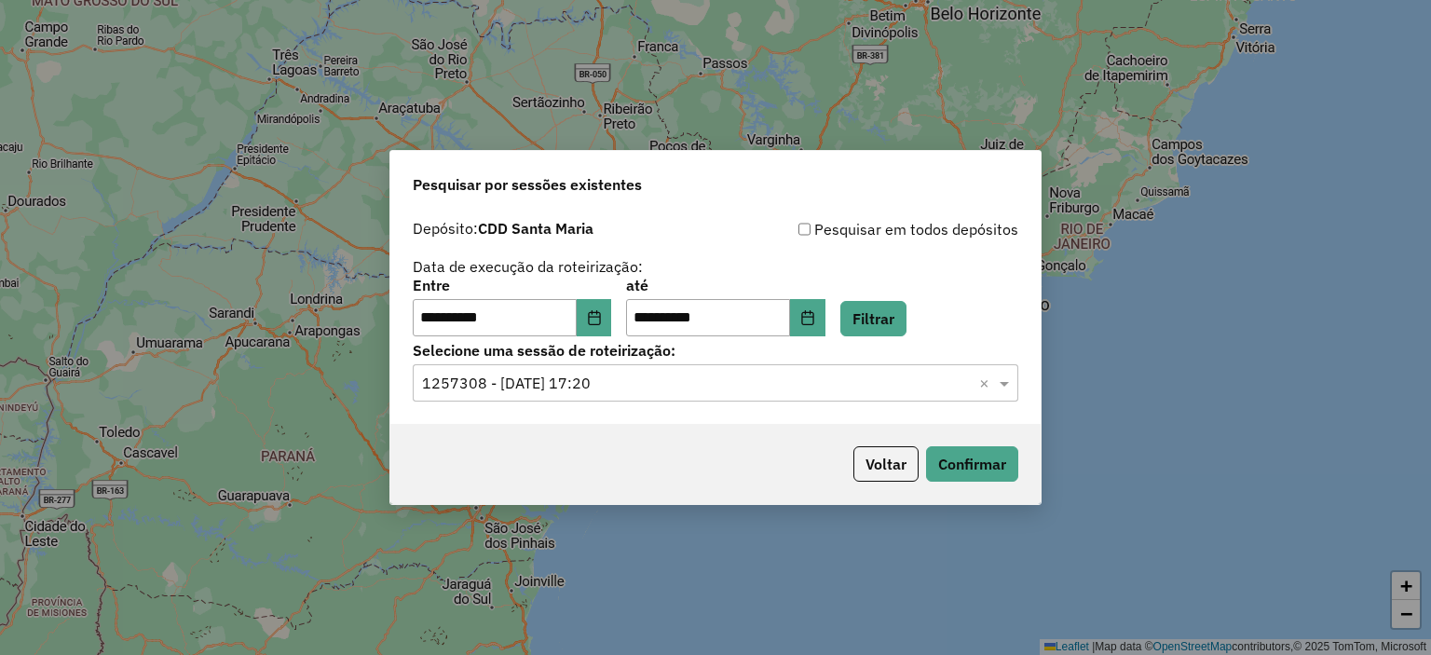
click at [994, 482] on div "Voltar Confirmar" at bounding box center [715, 464] width 650 height 80
click at [988, 469] on button "Confirmar" at bounding box center [972, 463] width 92 height 35
click at [600, 316] on icon "Choose Date" at bounding box center [594, 317] width 12 height 15
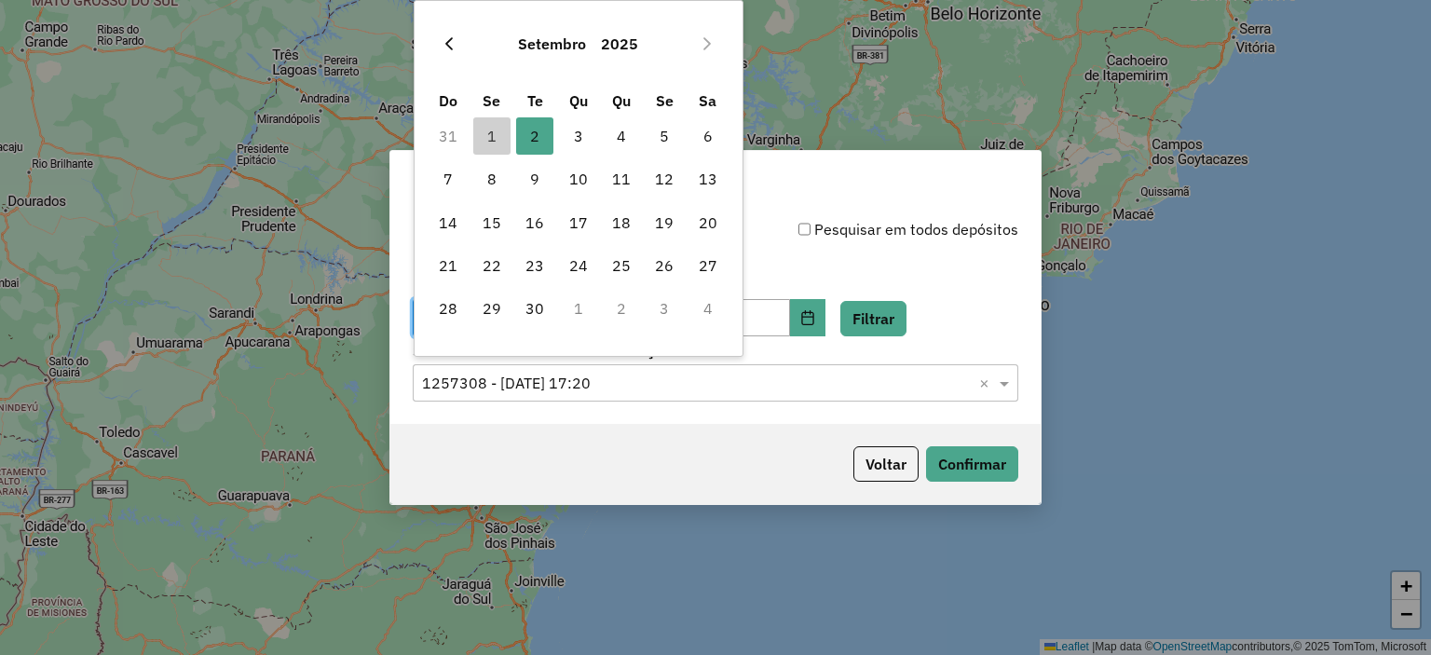
click at [445, 36] on icon "Previous Month" at bounding box center [449, 43] width 15 height 15
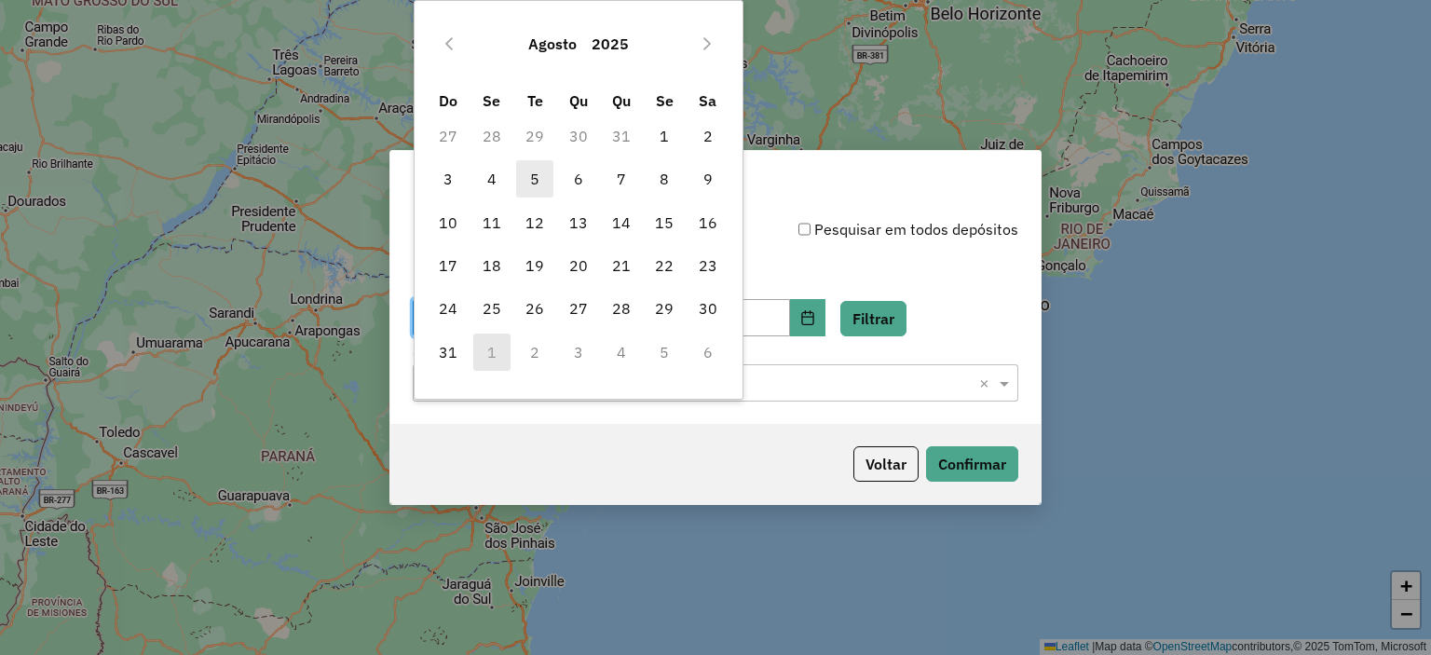
click at [533, 182] on span "5" at bounding box center [534, 178] width 37 height 37
type input "**********"
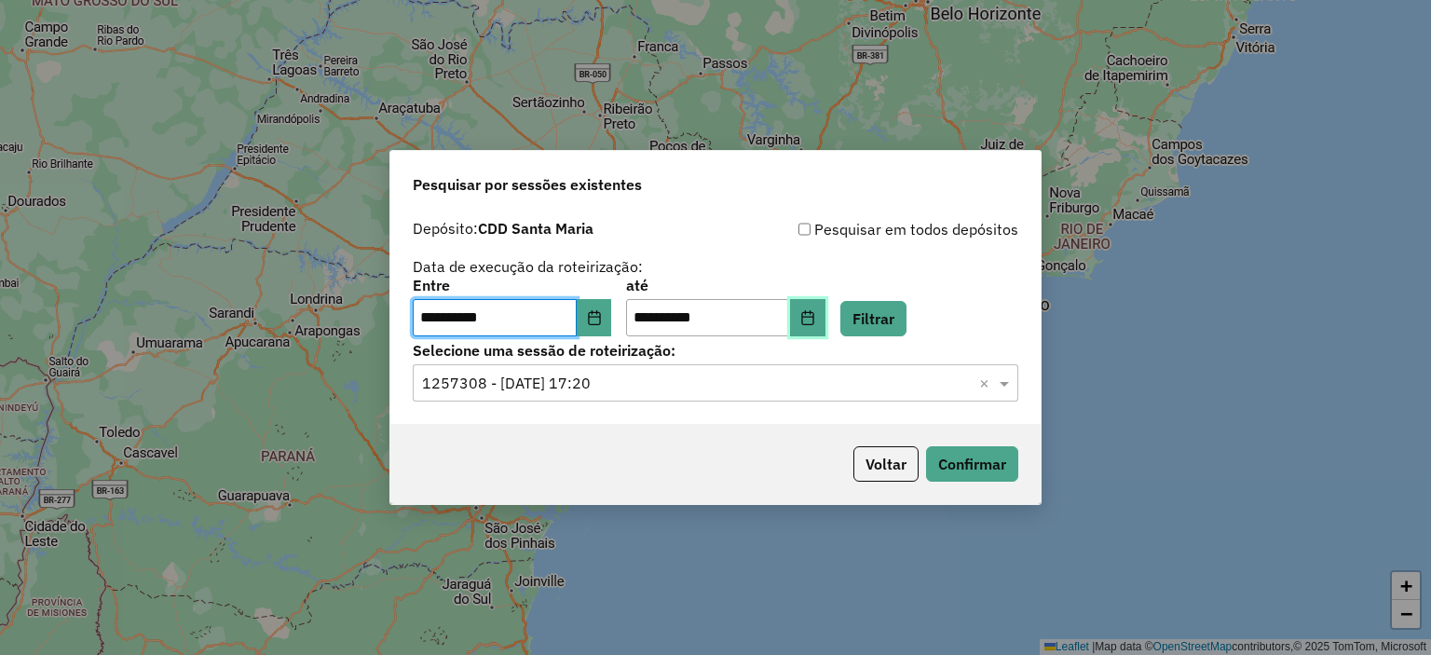
click at [825, 326] on button "Choose Date" at bounding box center [807, 317] width 35 height 37
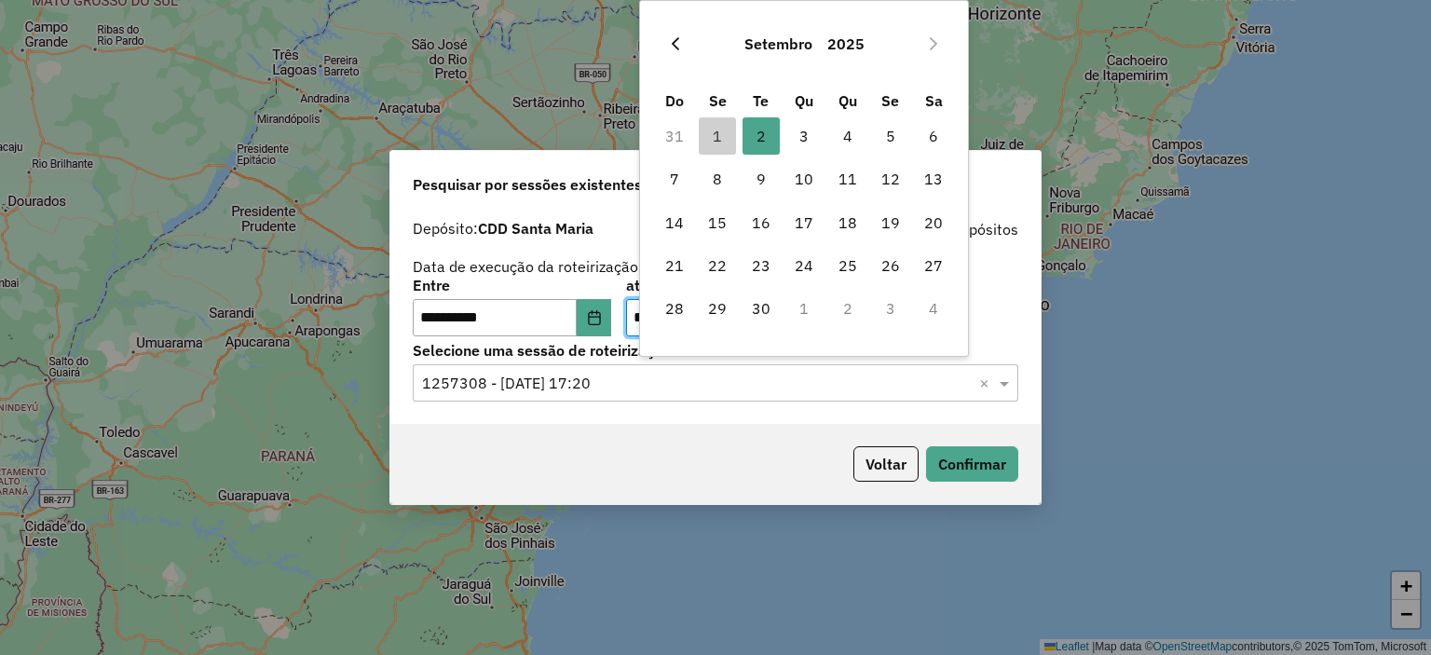
click at [683, 45] on button "Previous Month" at bounding box center [675, 44] width 30 height 30
click at [765, 177] on span "5" at bounding box center [760, 178] width 37 height 37
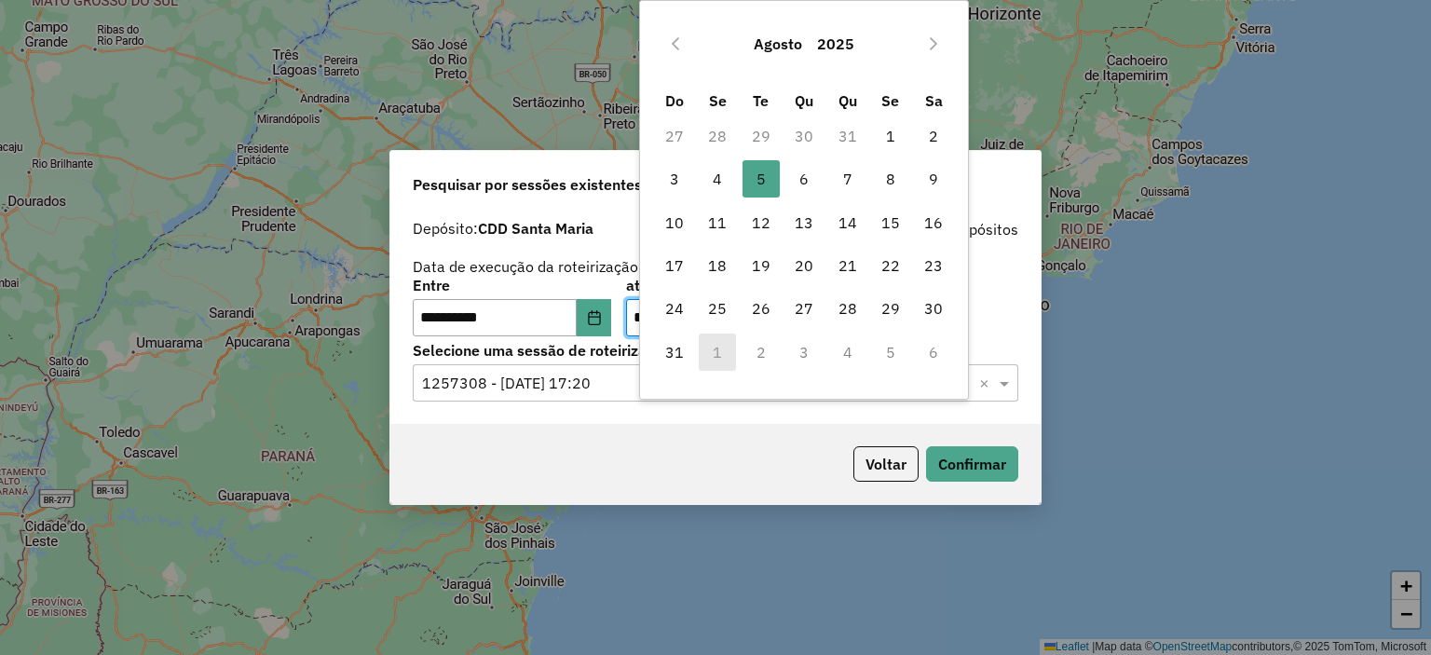
type input "**********"
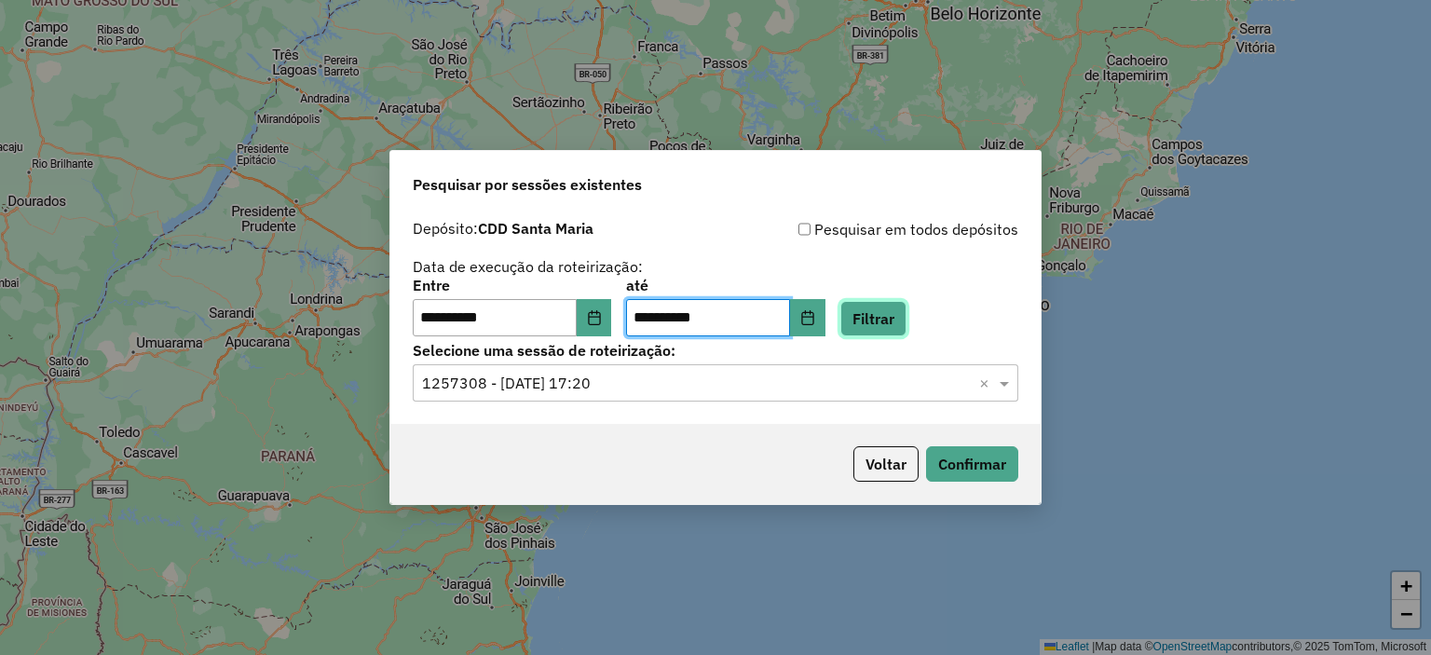
click at [893, 308] on button "Filtrar" at bounding box center [873, 318] width 66 height 35
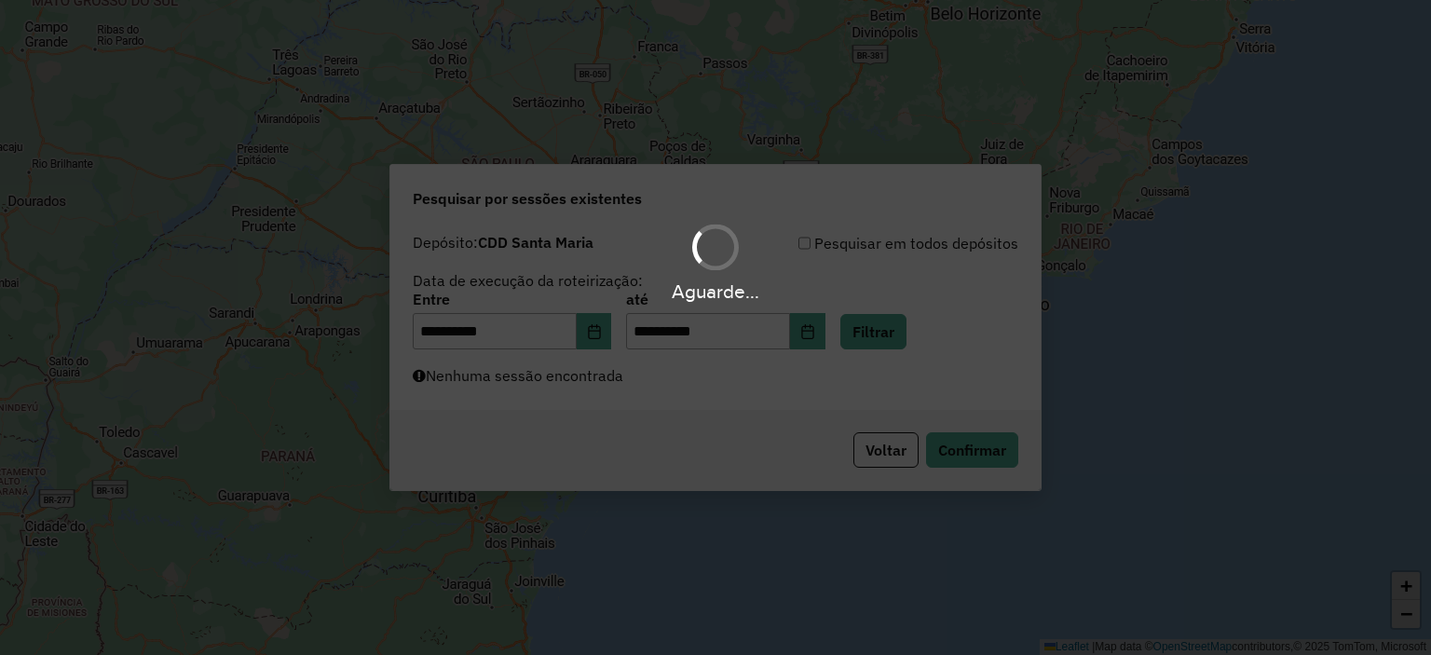
click at [727, 390] on div "Aguarde..." at bounding box center [715, 327] width 1431 height 655
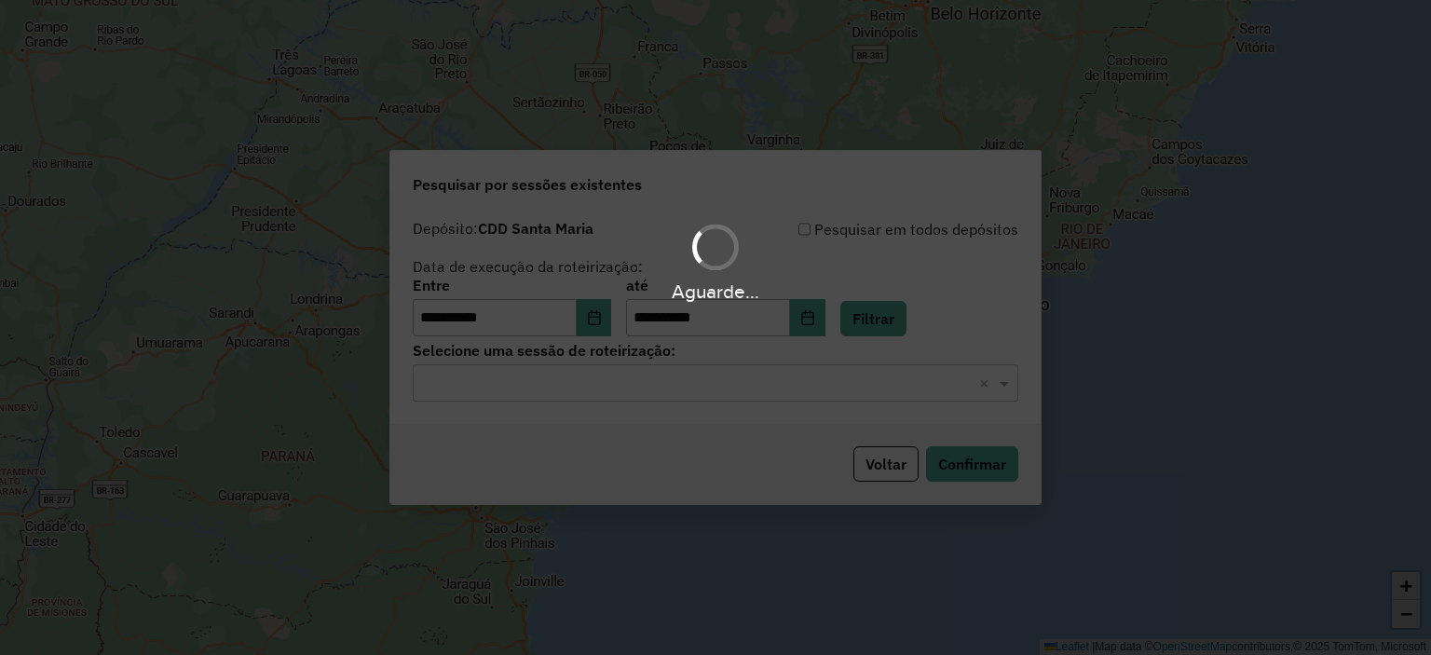
click at [727, 383] on div "Aguarde..." at bounding box center [715, 327] width 1431 height 655
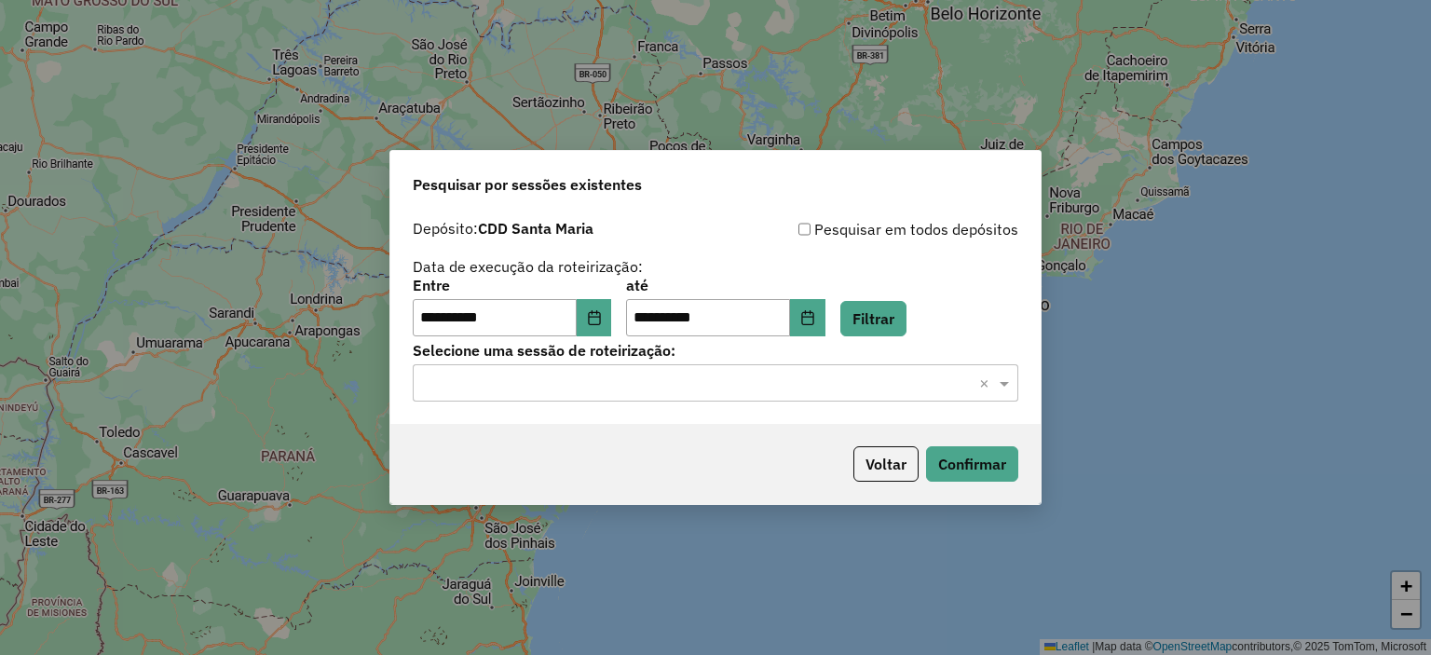
click at [727, 383] on input "text" at bounding box center [697, 384] width 550 height 22
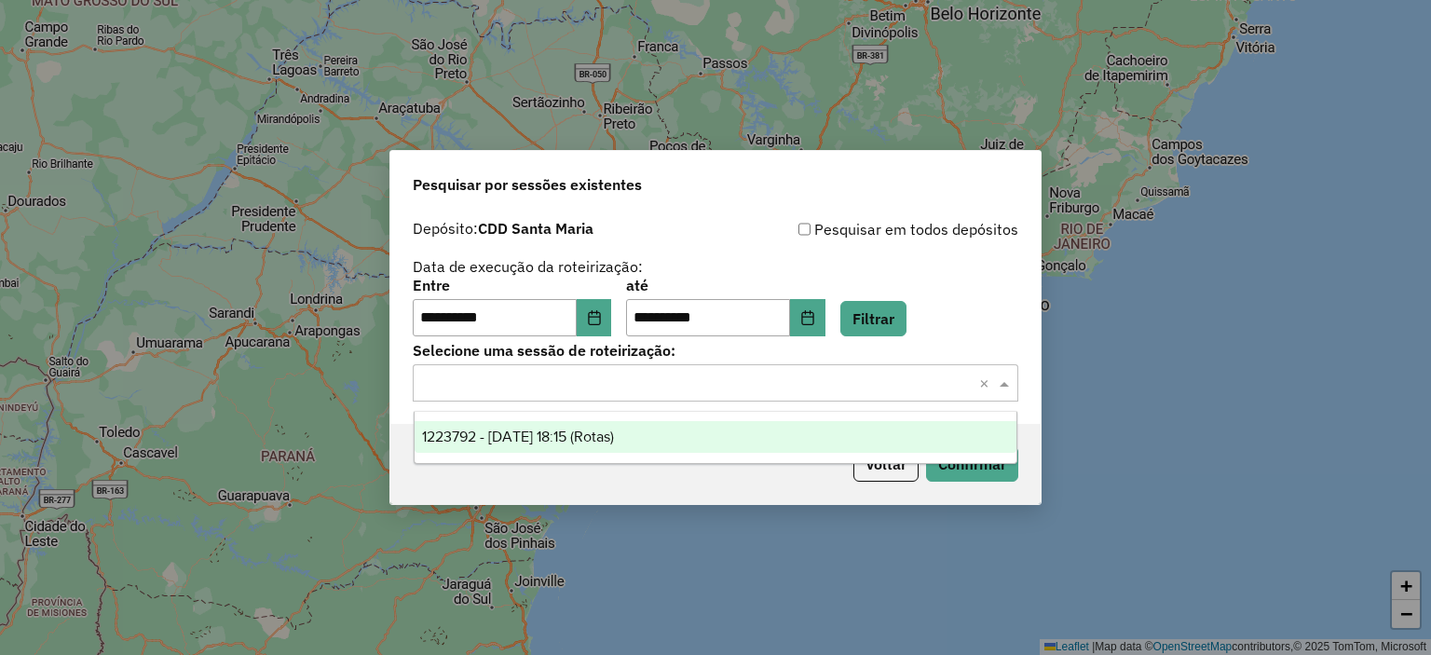
click at [660, 439] on div "1223792 - 05/08/2025 18:15 (Rotas)" at bounding box center [716, 437] width 603 height 32
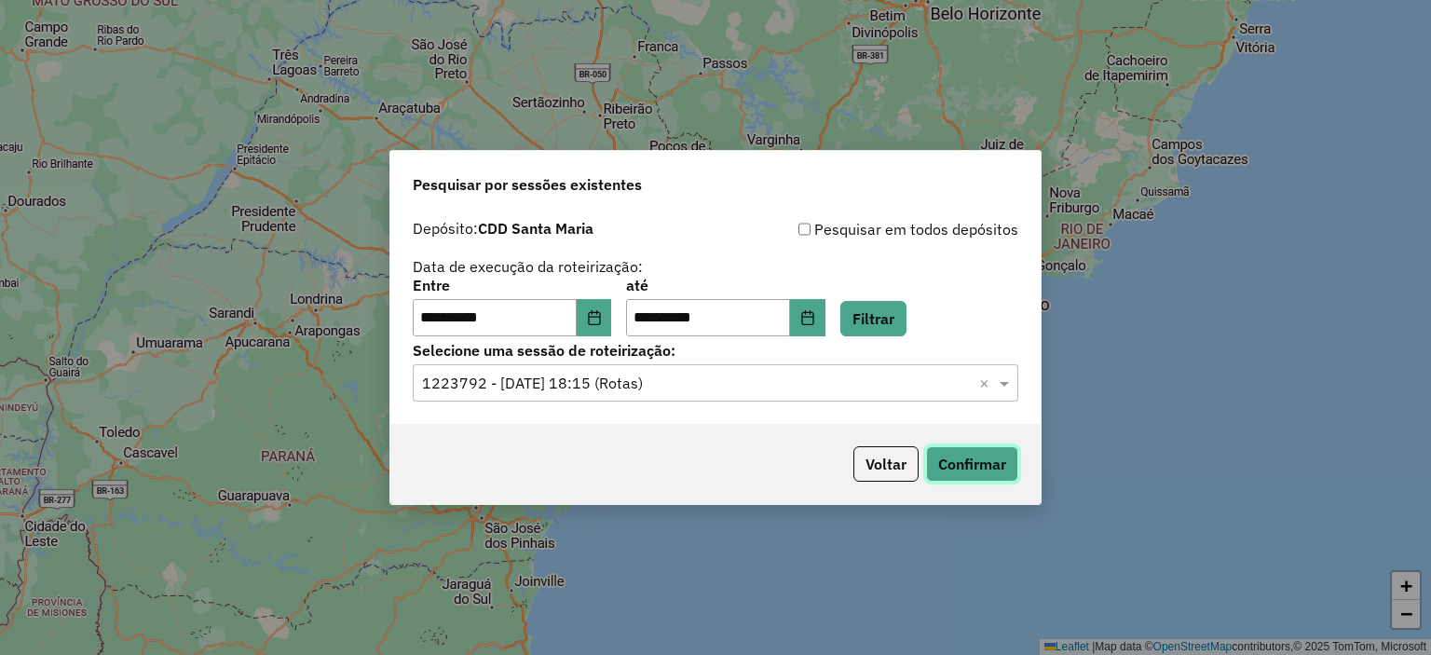
click at [958, 465] on button "Confirmar" at bounding box center [972, 463] width 92 height 35
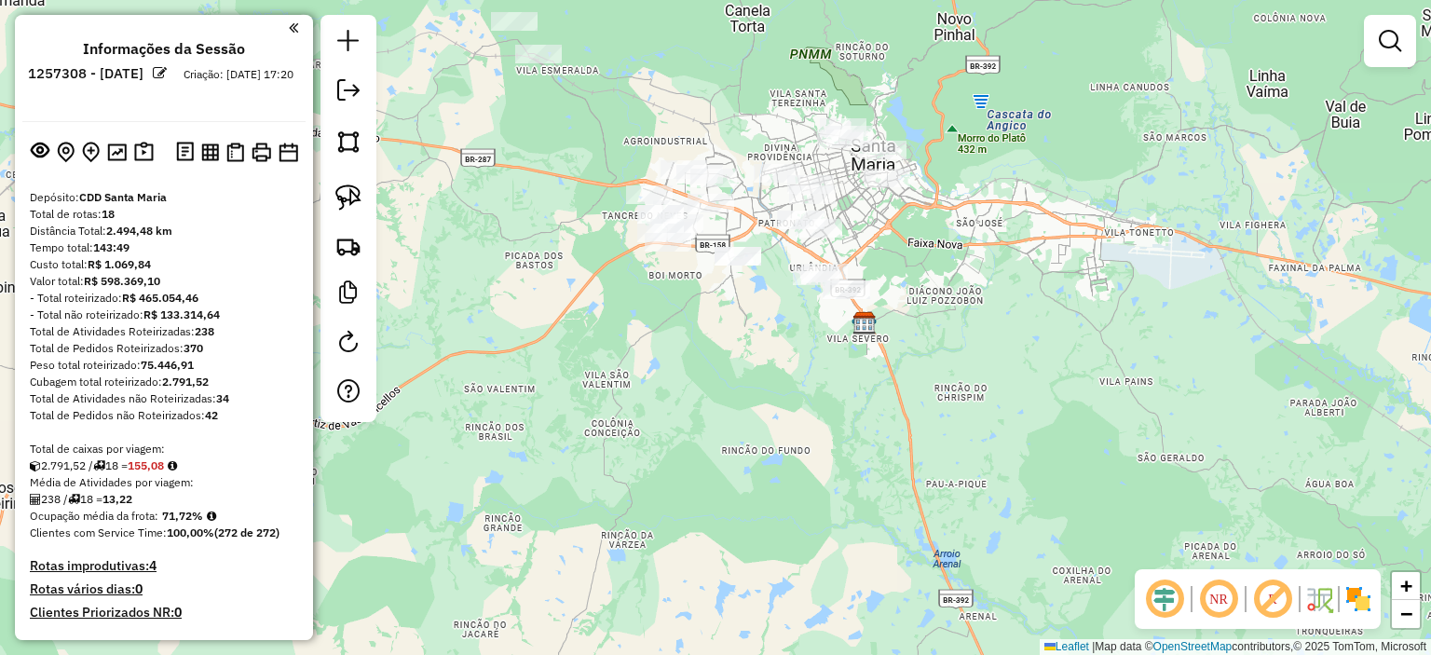
drag, startPoint x: 741, startPoint y: 267, endPoint x: 82, endPoint y: 359, distance: 664.8
click at [673, 350] on div "Janela de atendimento Grade de atendimento Capacidade Transportadoras Veículos …" at bounding box center [715, 327] width 1431 height 655
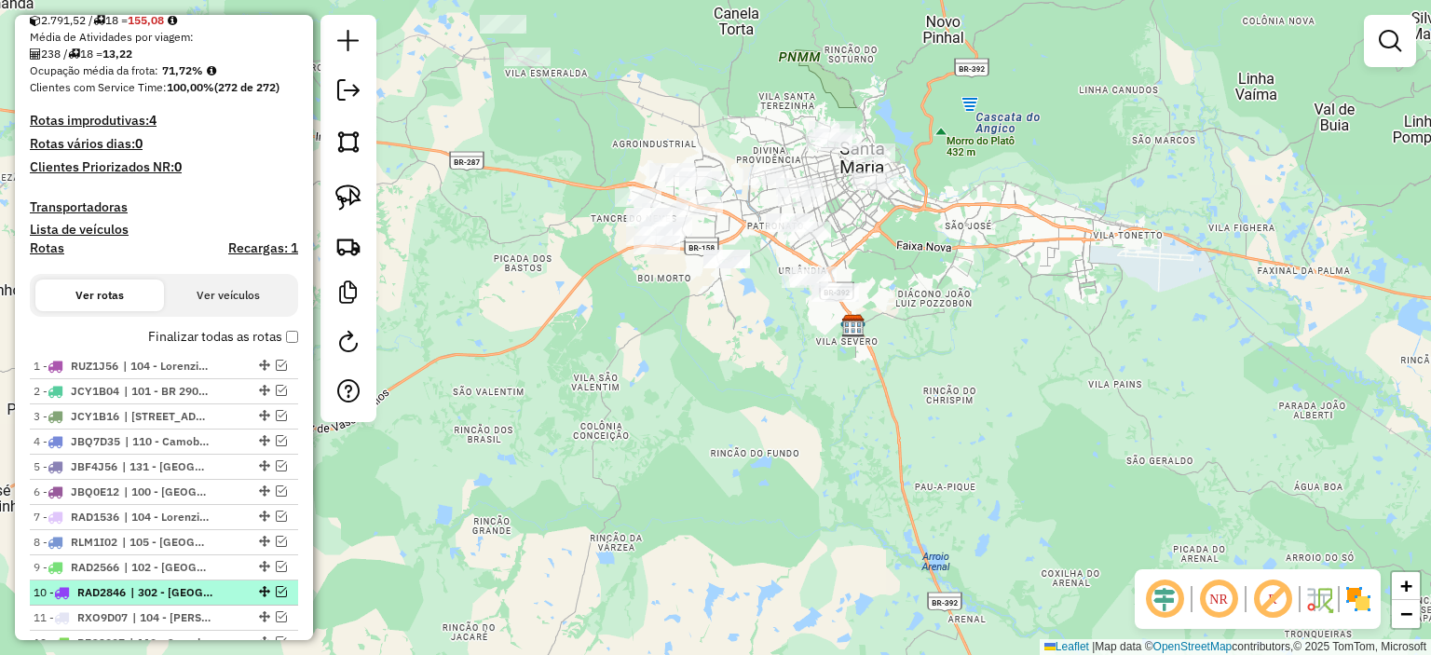
scroll to position [186, 0]
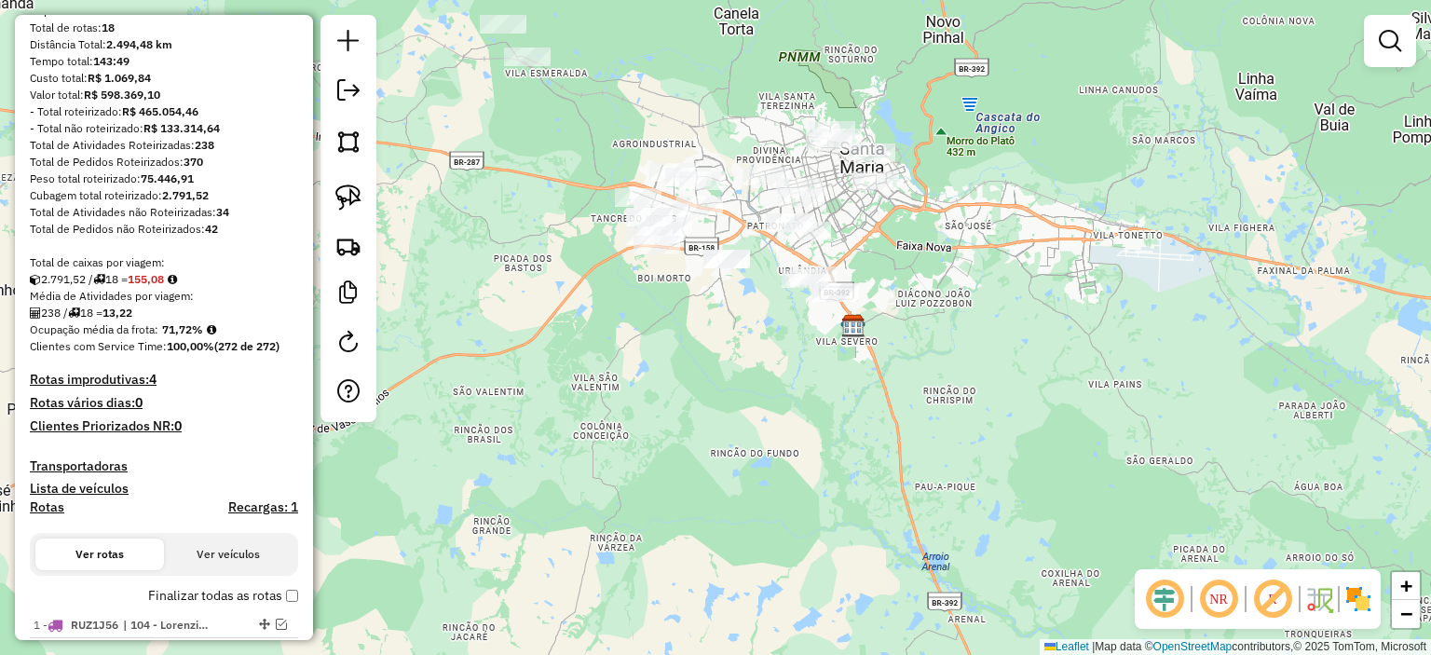
click at [177, 283] on icon at bounding box center [172, 279] width 9 height 11
click at [177, 279] on icon at bounding box center [172, 279] width 9 height 11
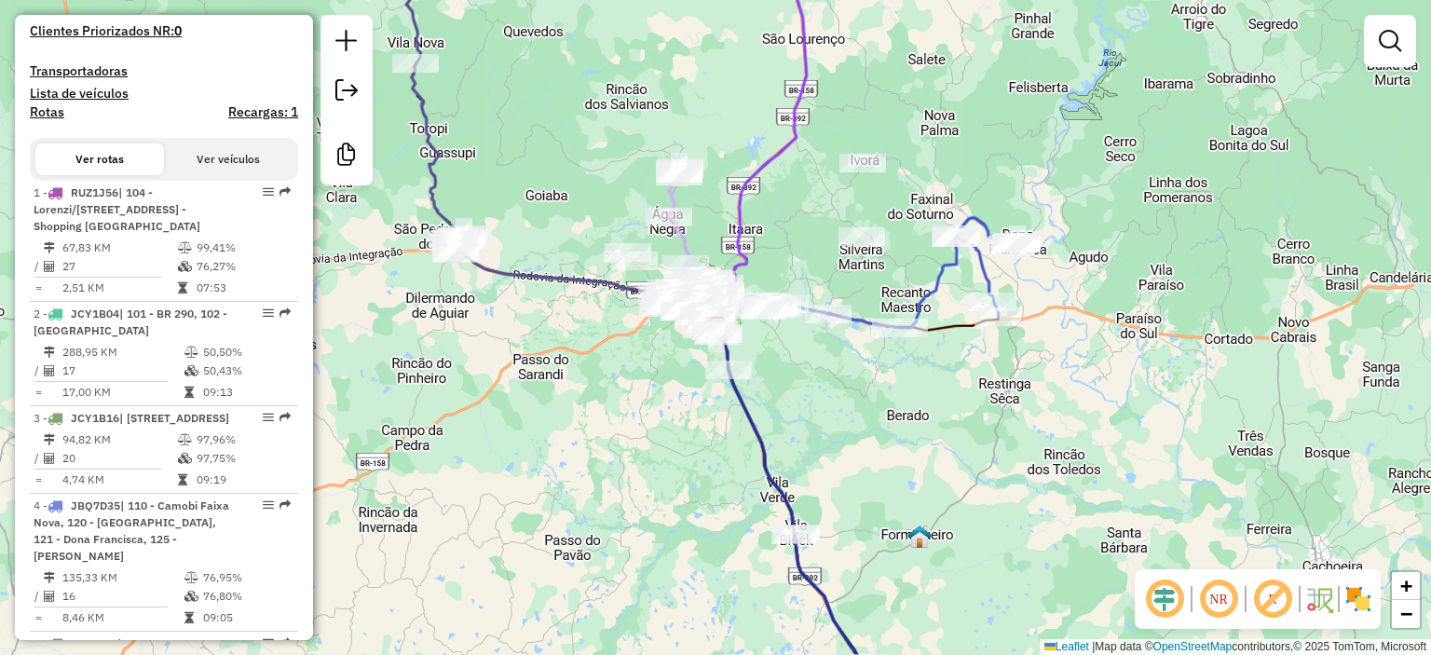
scroll to position [838, 0]
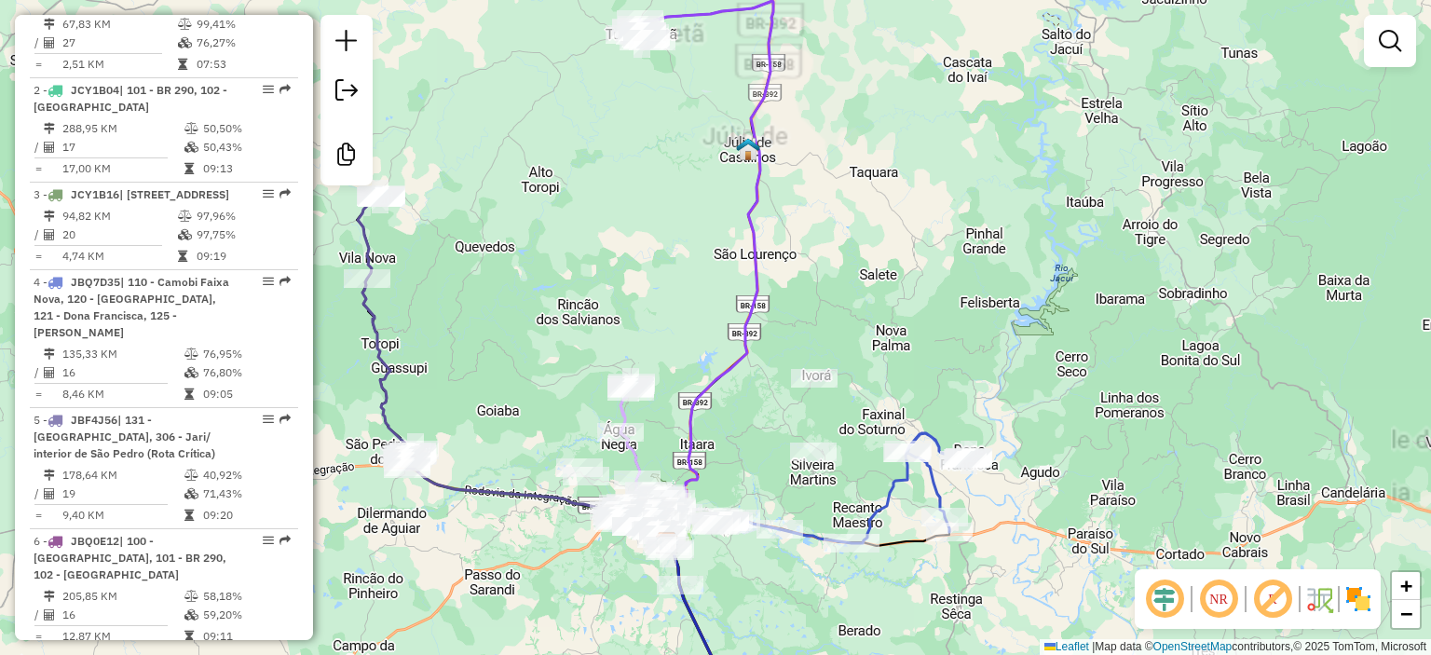
drag, startPoint x: 656, startPoint y: 98, endPoint x: 633, endPoint y: 216, distance: 120.4
click at [630, 218] on div "Janela de atendimento Grade de atendimento Capacidade Transportadoras Veículos …" at bounding box center [715, 327] width 1431 height 655
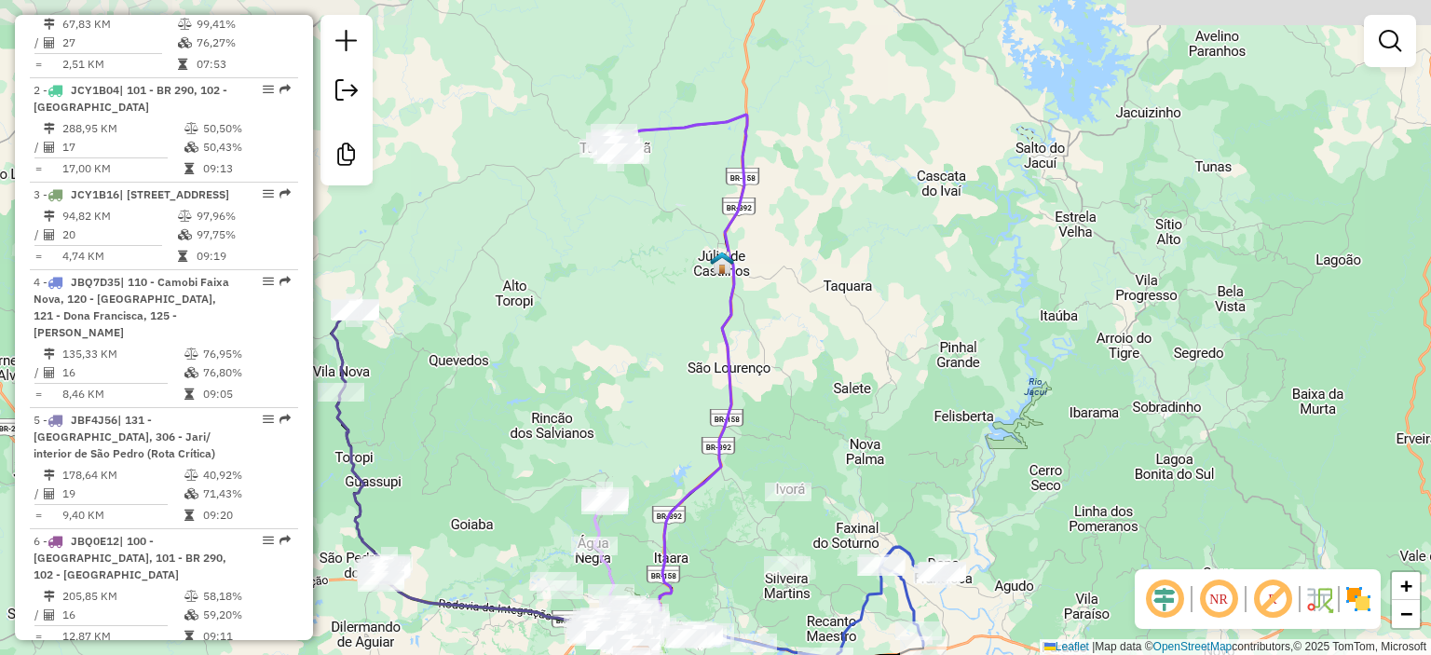
drag, startPoint x: 543, startPoint y: 368, endPoint x: 544, endPoint y: 197, distance: 170.5
click at [543, 202] on div "Janela de atendimento Grade de atendimento Capacidade Transportadoras Veículos …" at bounding box center [715, 327] width 1431 height 655
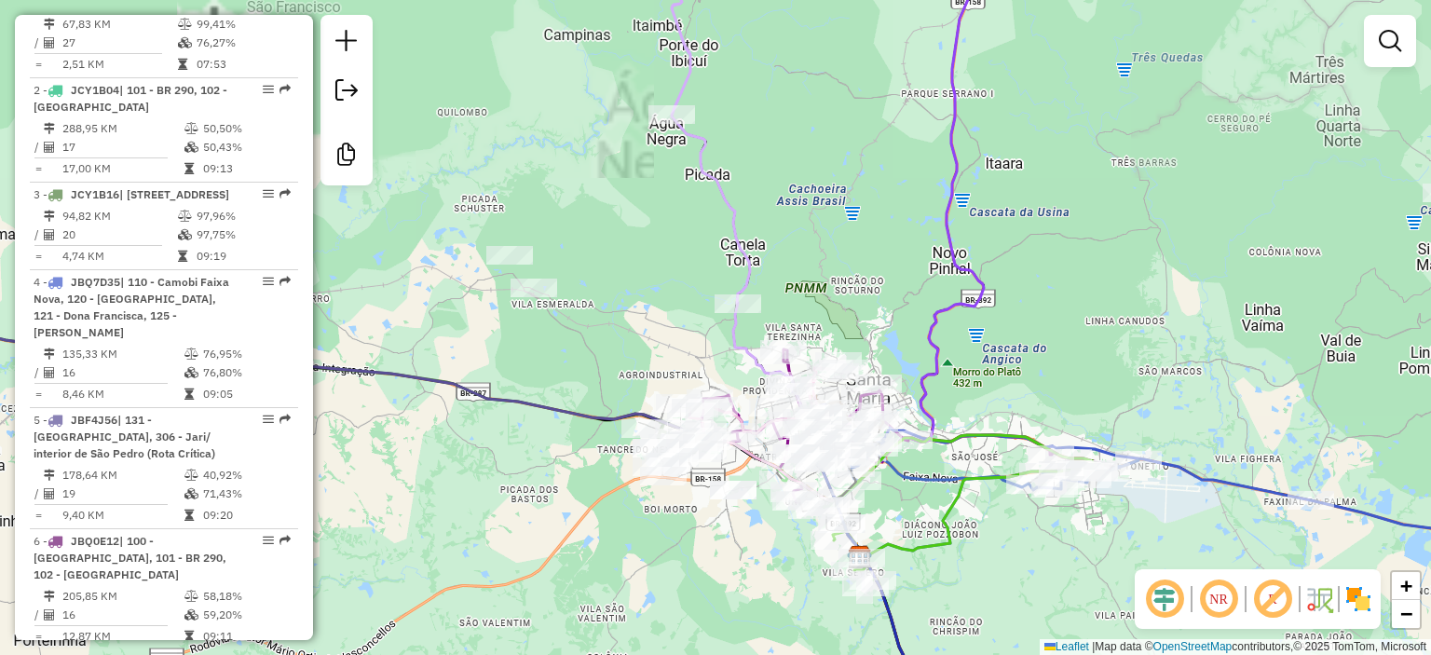
drag, startPoint x: 694, startPoint y: 479, endPoint x: 606, endPoint y: 341, distance: 163.3
click at [605, 343] on div "Janela de atendimento Grade de atendimento Capacidade Transportadoras Veículos …" at bounding box center [715, 327] width 1431 height 655
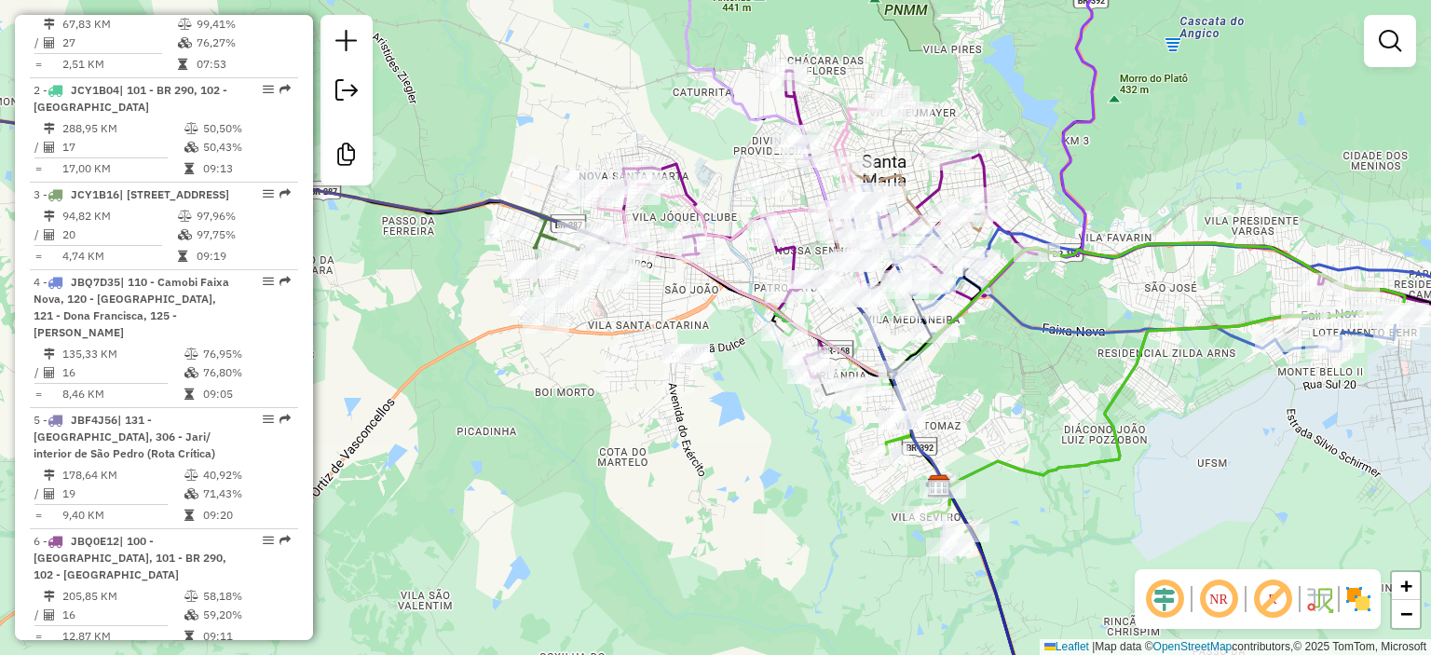
click at [1244, 586] on img at bounding box center [1245, 599] width 9 height 30
click at [1217, 595] on em at bounding box center [1218, 599] width 45 height 45
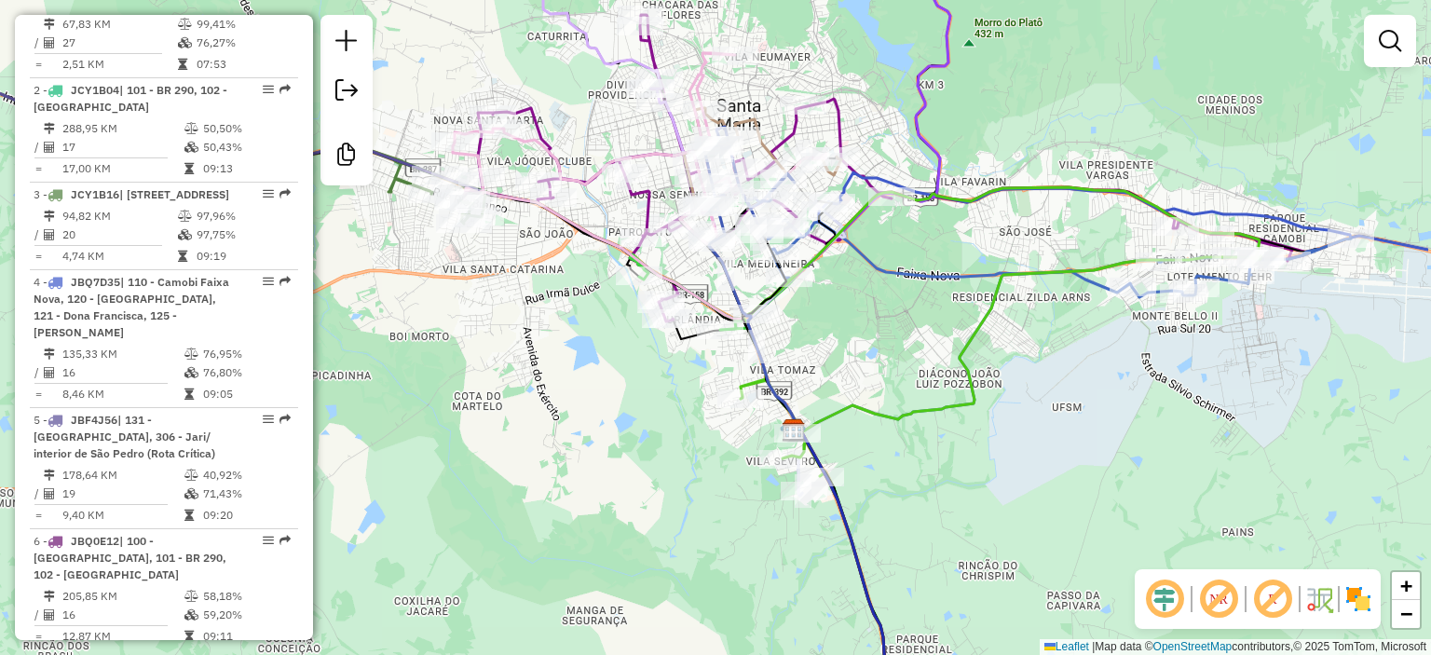
drag, startPoint x: 1089, startPoint y: 430, endPoint x: 861, endPoint y: 331, distance: 249.0
click at [904, 368] on div "Janela de atendimento Grade de atendimento Capacidade Transportadoras Veículos …" at bounding box center [715, 327] width 1431 height 655
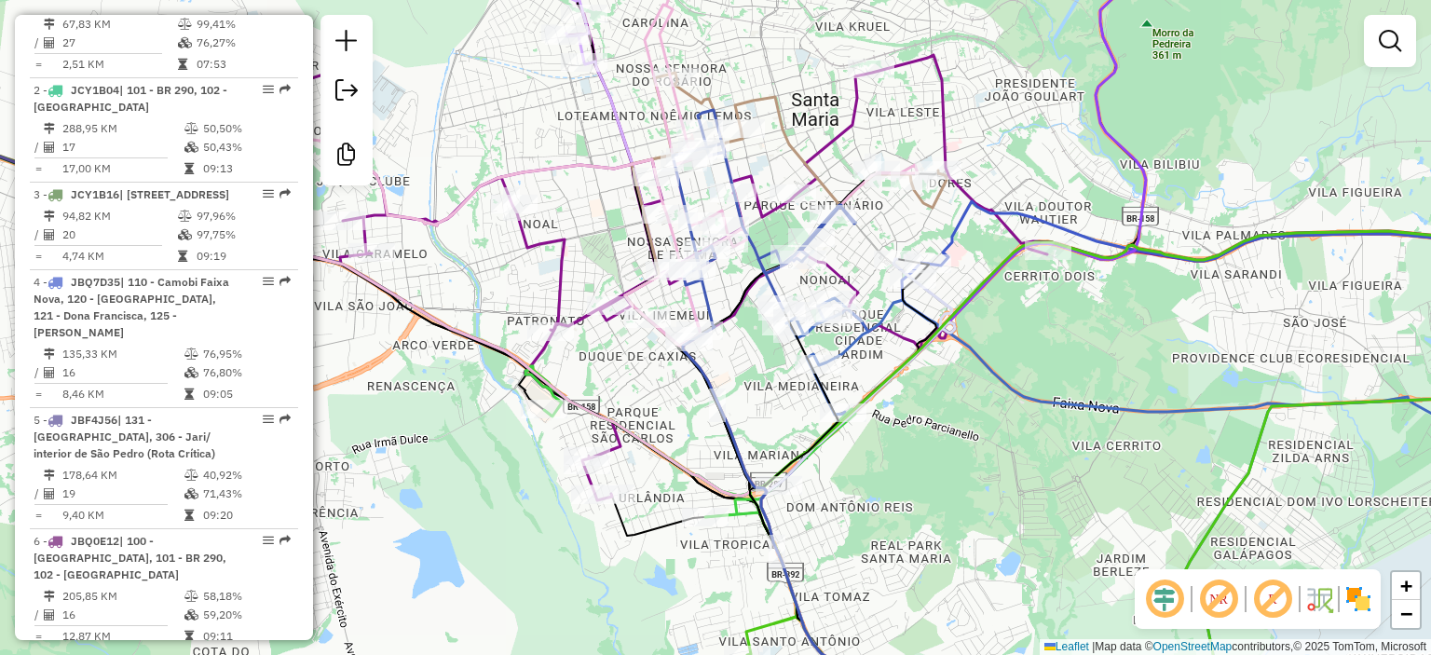
drag, startPoint x: 588, startPoint y: 117, endPoint x: 556, endPoint y: 170, distance: 61.8
click at [556, 170] on icon at bounding box center [544, 166] width 748 height 360
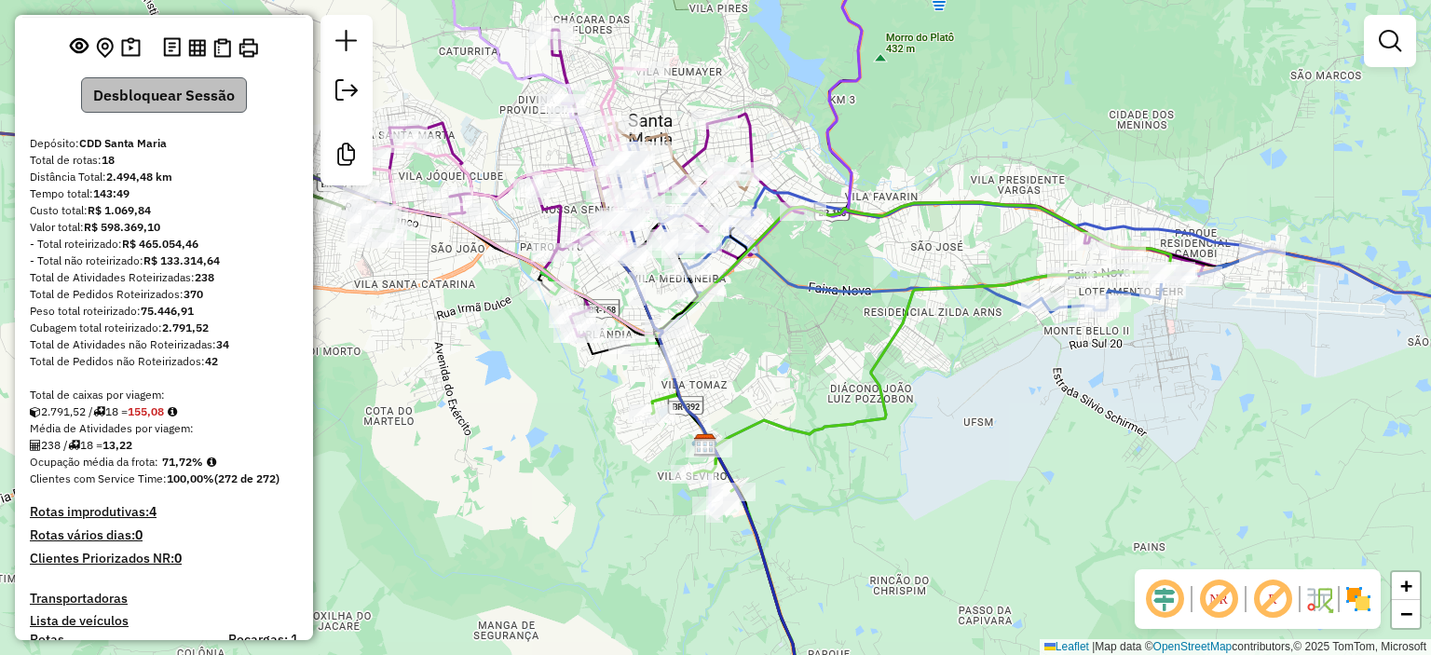
scroll to position [186, 0]
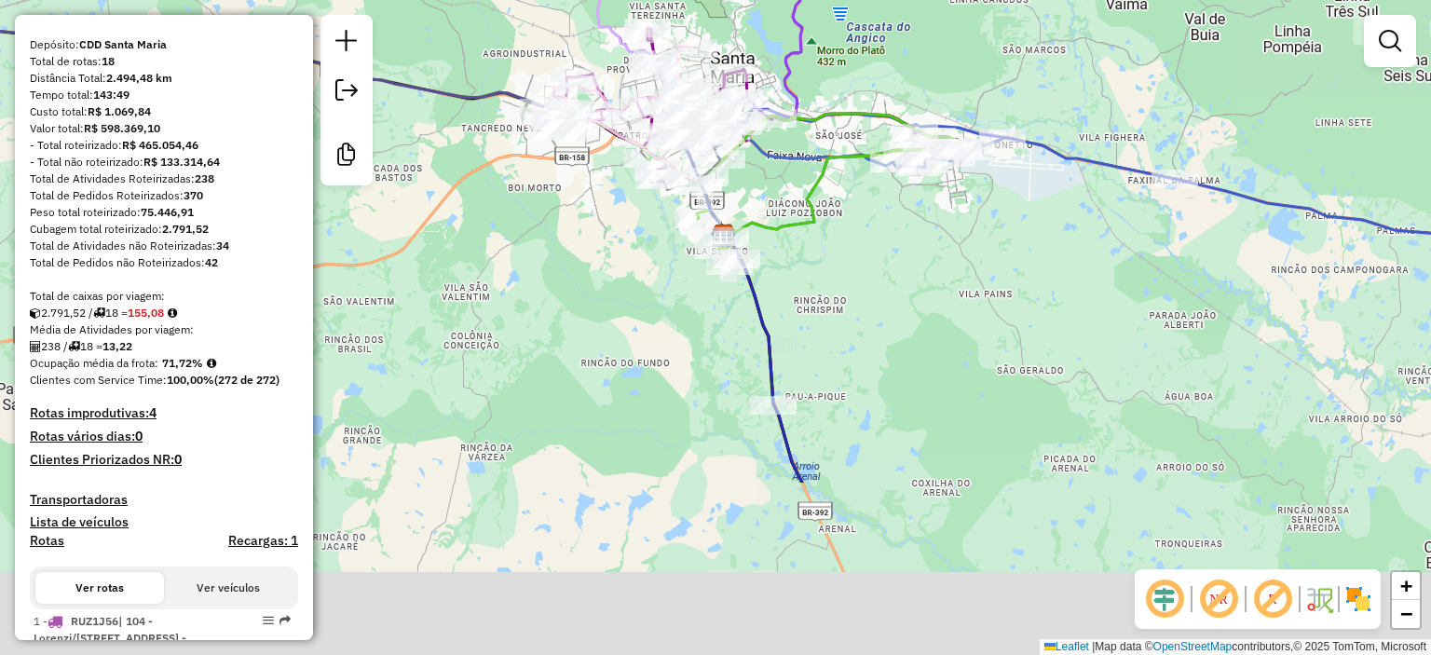
drag, startPoint x: 886, startPoint y: 510, endPoint x: 831, endPoint y: 280, distance: 235.6
click at [831, 287] on div "Janela de atendimento Grade de atendimento Capacidade Transportadoras Veículos …" at bounding box center [715, 327] width 1431 height 655
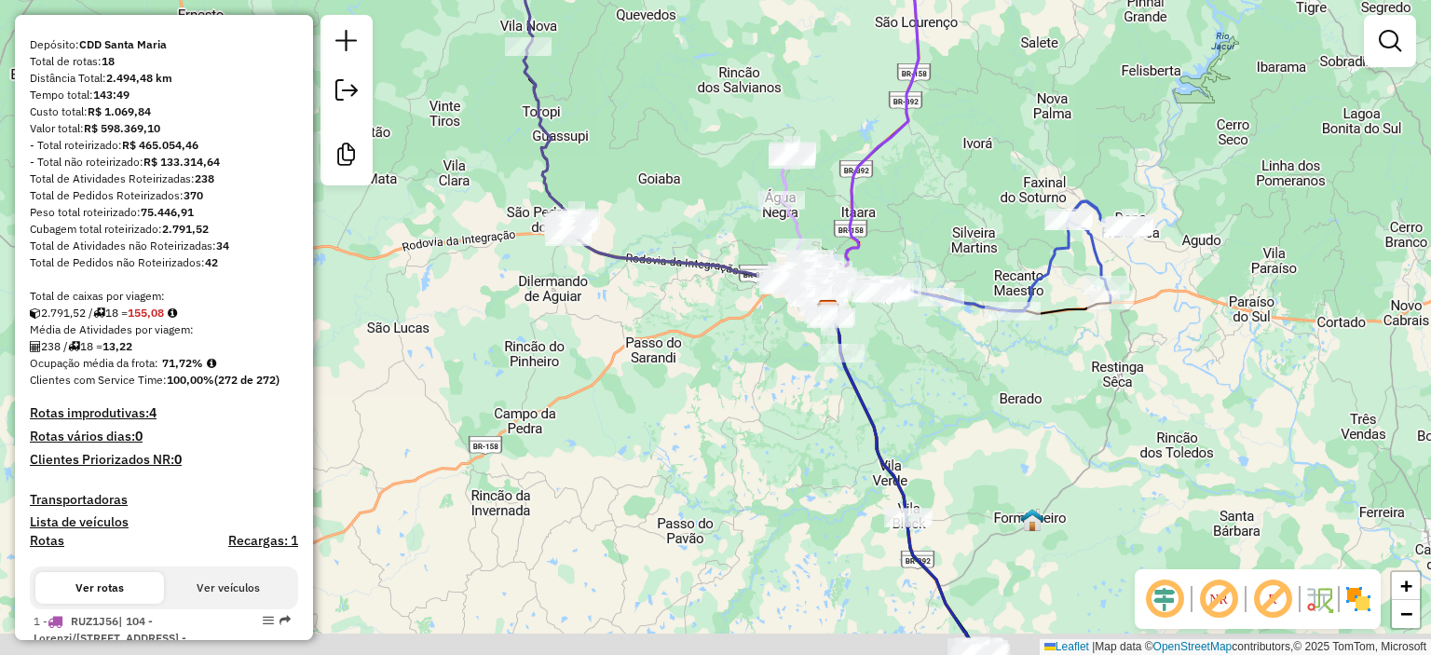
drag, startPoint x: 963, startPoint y: 442, endPoint x: 908, endPoint y: 240, distance: 209.5
click at [909, 243] on div "Janela de atendimento Grade de atendimento Capacidade Transportadoras Veículos …" at bounding box center [715, 327] width 1431 height 655
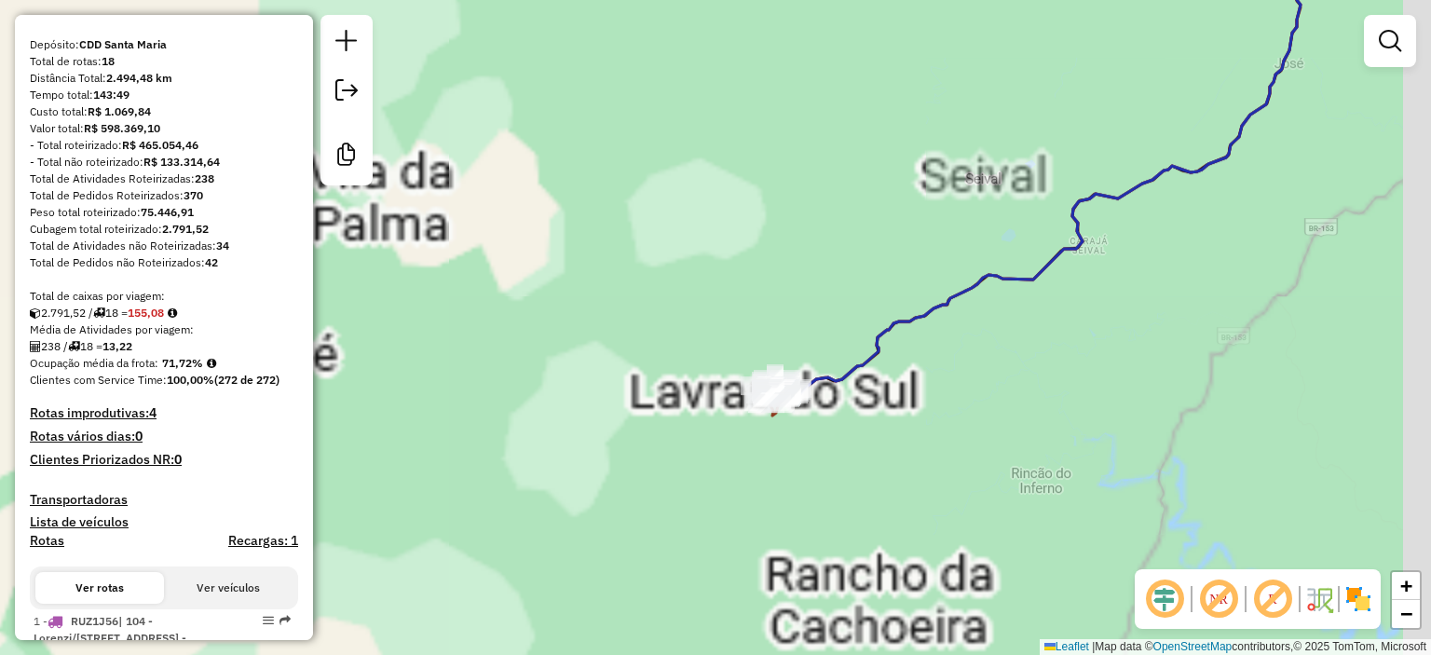
drag, startPoint x: 810, startPoint y: 232, endPoint x: 789, endPoint y: 126, distance: 108.3
click at [789, 126] on div "Janela de atendimento Grade de atendimento Capacidade Transportadoras Veículos …" at bounding box center [715, 327] width 1431 height 655
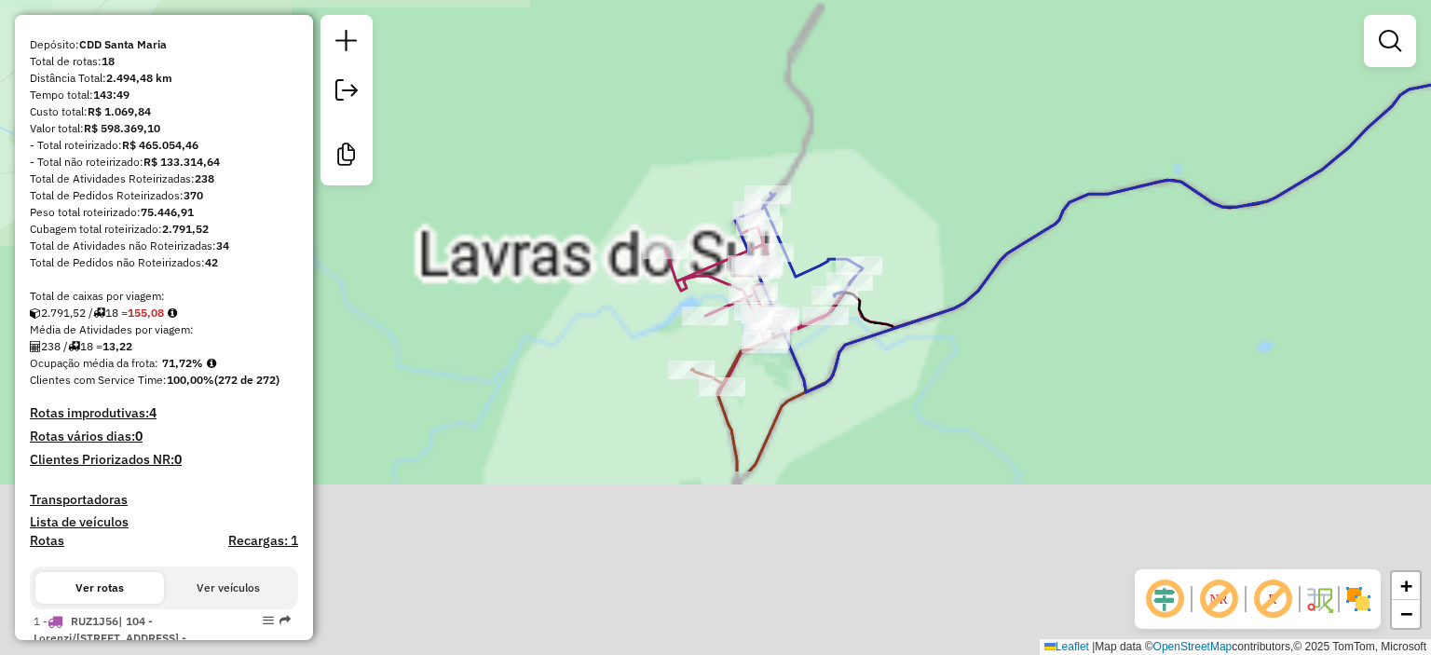
drag, startPoint x: 748, startPoint y: 323, endPoint x: 670, endPoint y: 129, distance: 208.9
click at [669, 129] on div "Janela de atendimento Grade de atendimento Capacidade Transportadoras Veículos …" at bounding box center [715, 327] width 1431 height 655
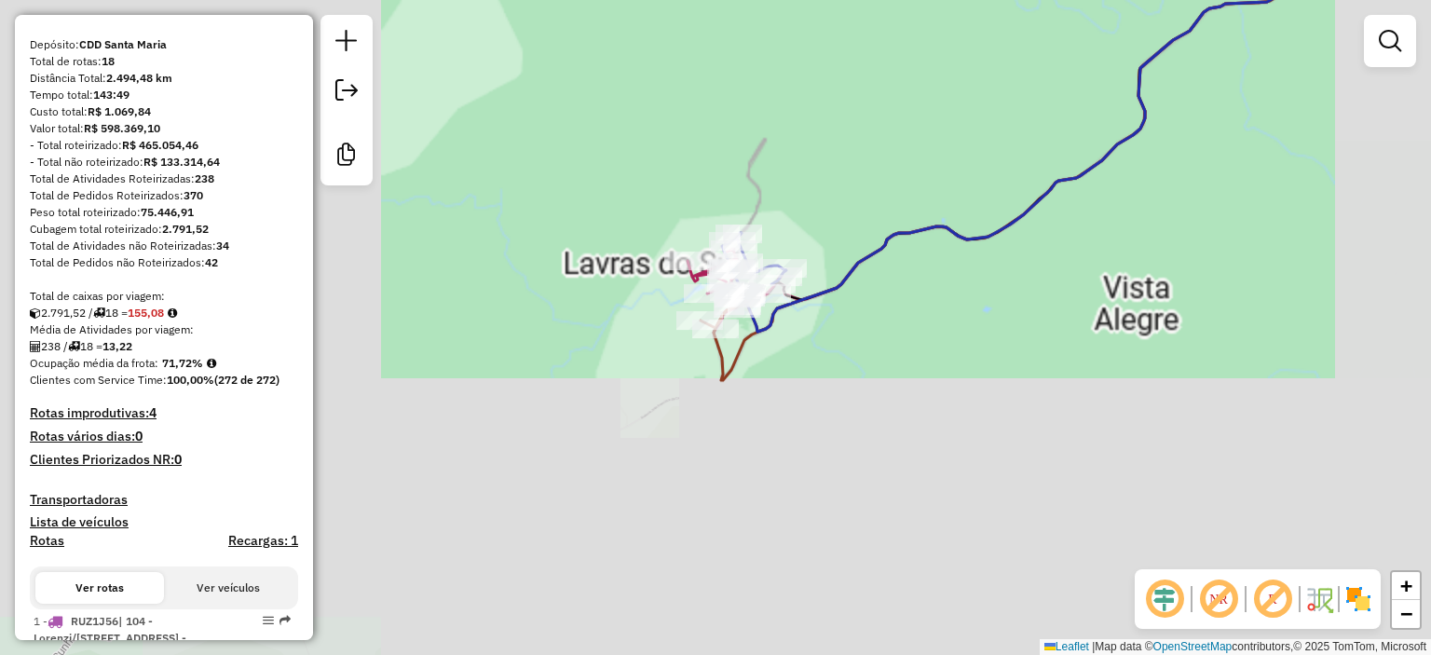
drag, startPoint x: 949, startPoint y: 91, endPoint x: 801, endPoint y: 274, distance: 235.1
click at [804, 278] on div "Janela de atendimento Grade de atendimento Capacidade Transportadoras Veículos …" at bounding box center [715, 327] width 1431 height 655
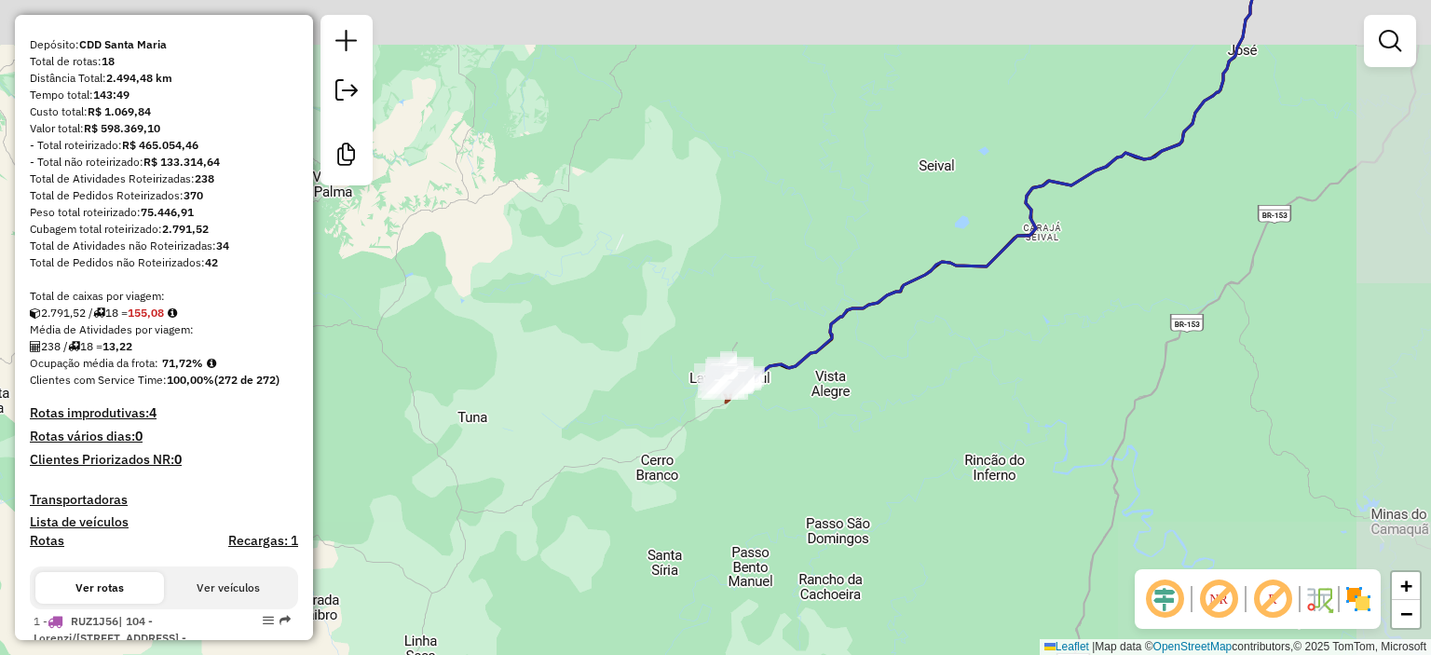
drag, startPoint x: 811, startPoint y: 209, endPoint x: 732, endPoint y: 357, distance: 167.9
click at [732, 357] on div "Janela de atendimento Grade de atendimento Capacidade Transportadoras Veículos …" at bounding box center [715, 327] width 1431 height 655
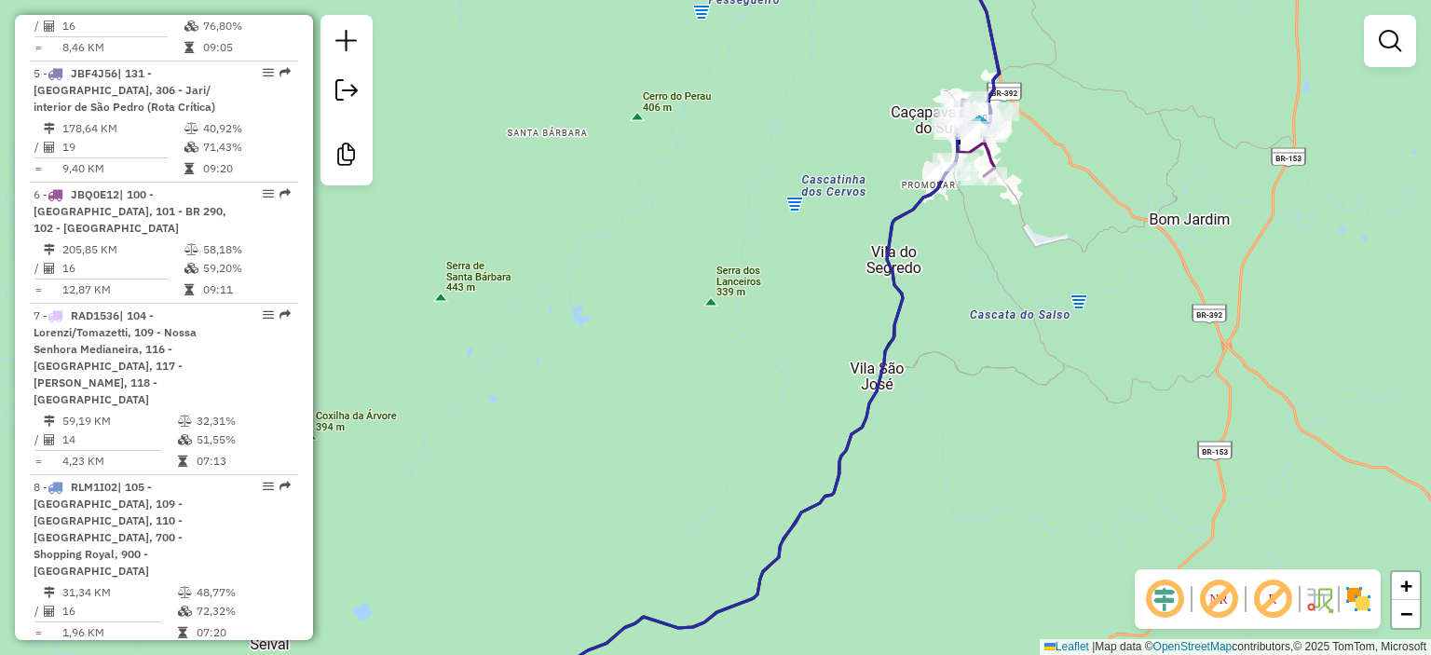
select select "**********"
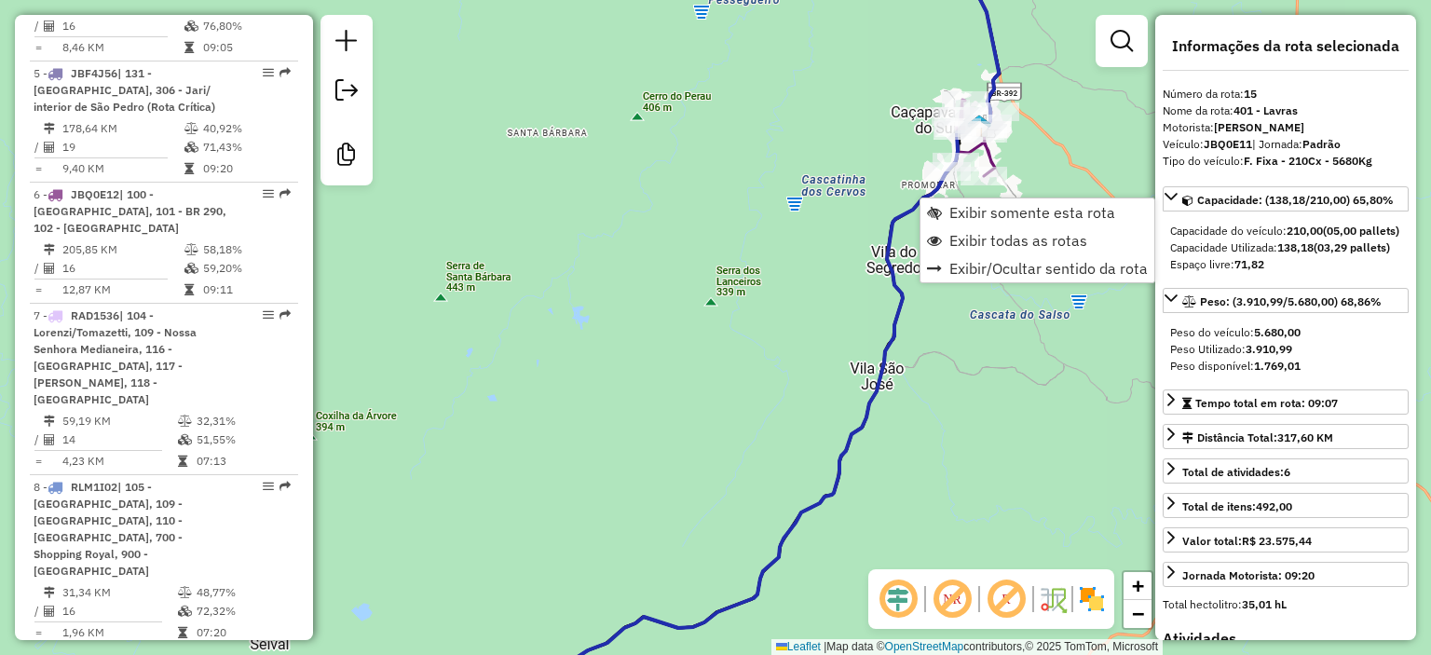
scroll to position [2405, 0]
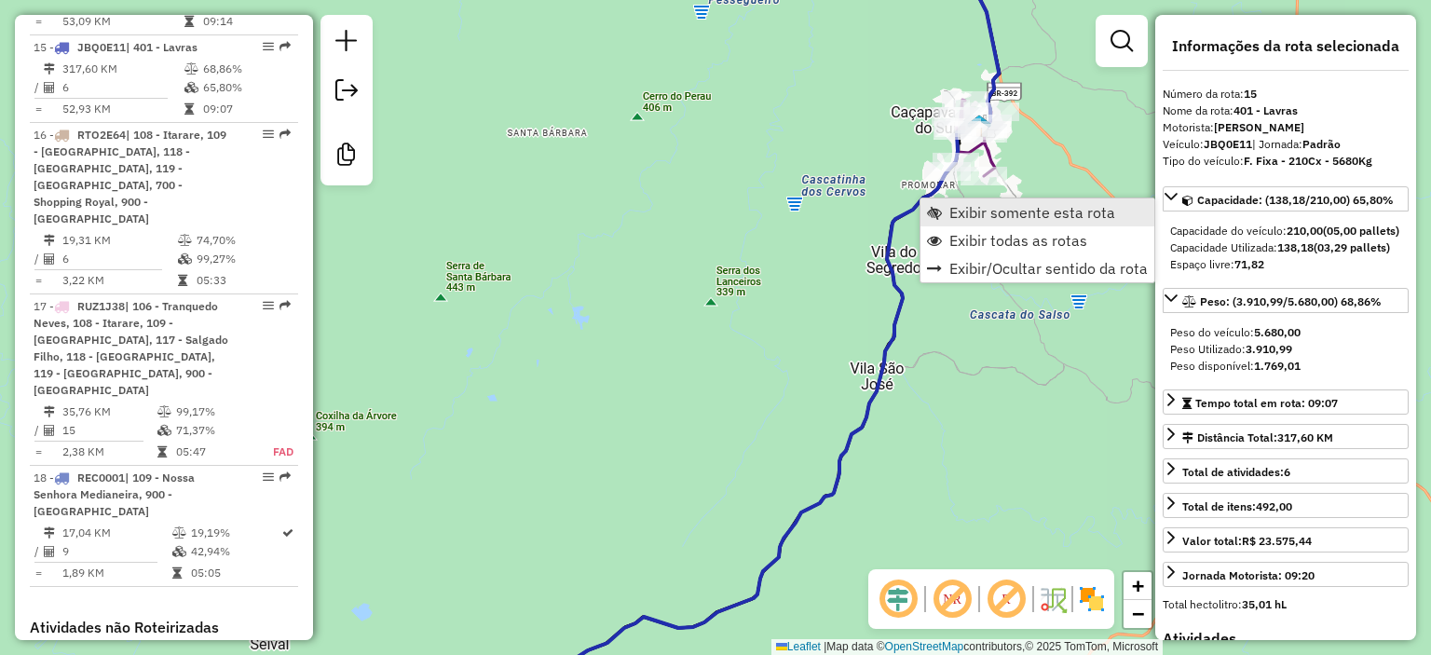
click at [945, 211] on link "Exibir somente esta rota" at bounding box center [1037, 212] width 234 height 28
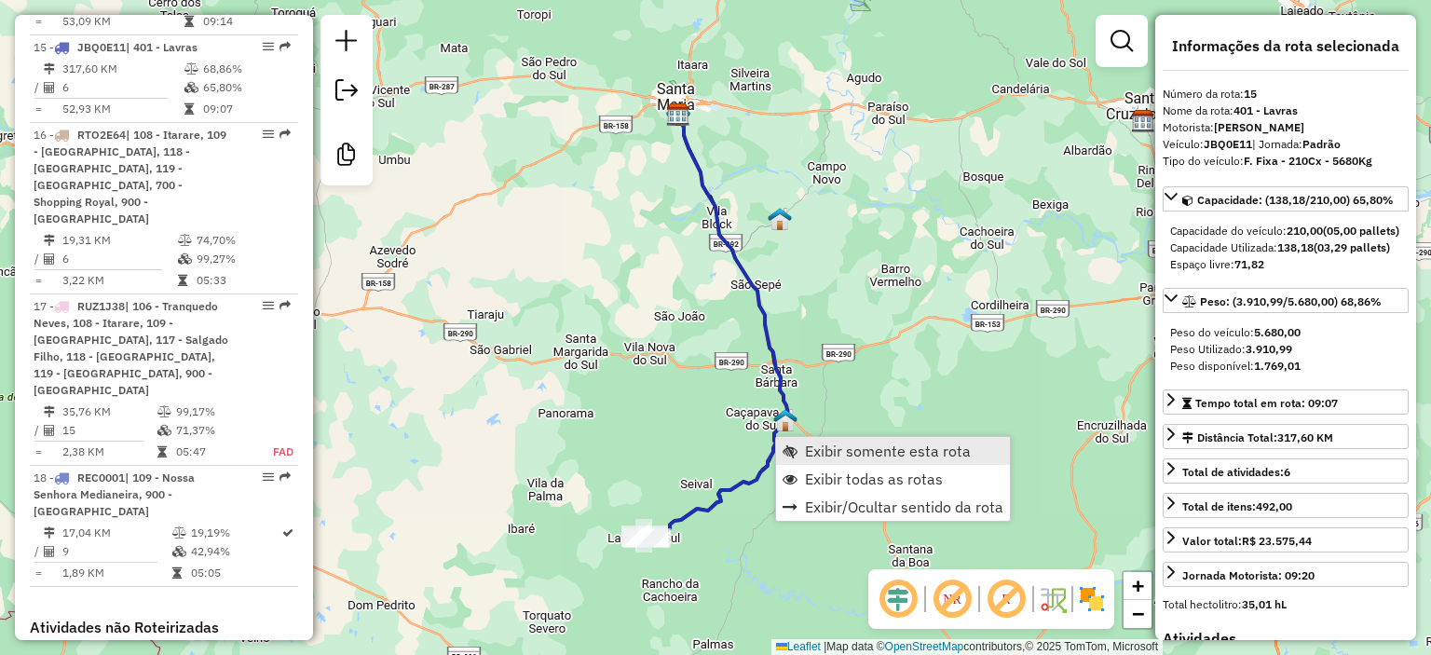
click at [809, 456] on span "Exibir somente esta rota" at bounding box center [888, 450] width 166 height 15
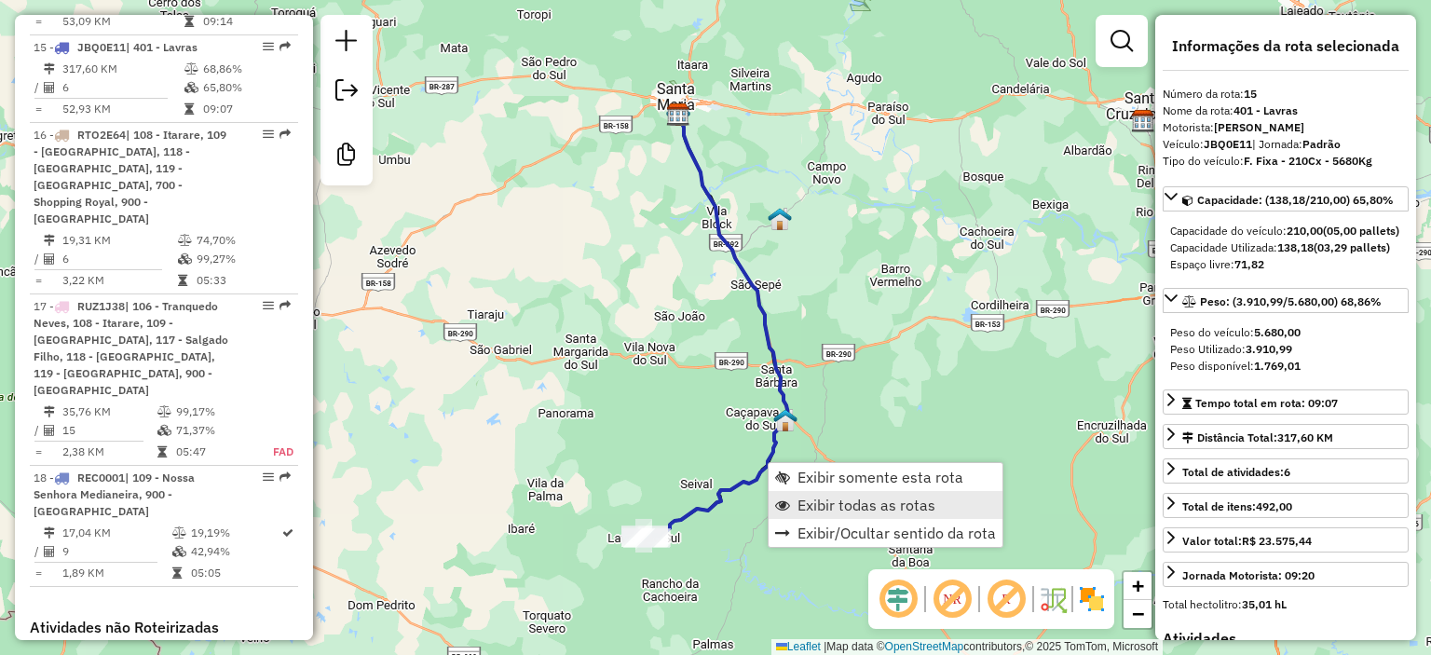
click at [799, 498] on span "Exibir todas as rotas" at bounding box center [866, 504] width 138 height 15
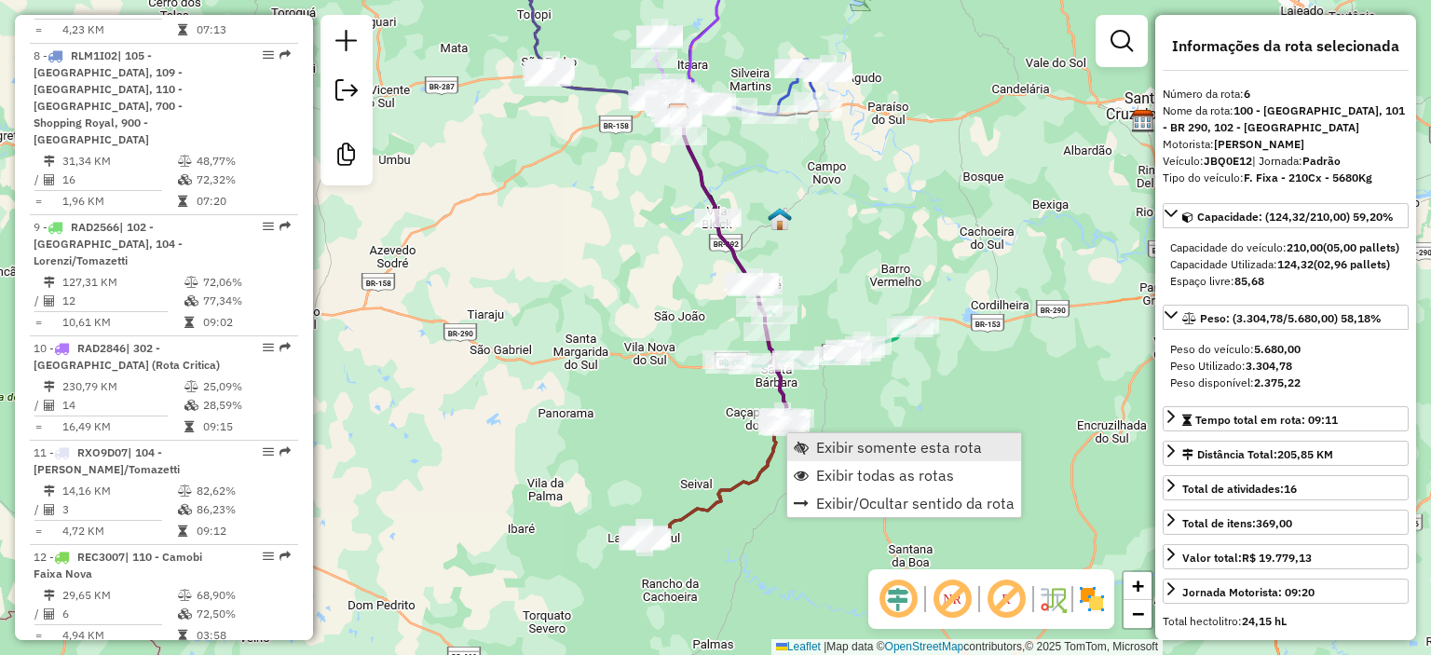
scroll to position [1418, 0]
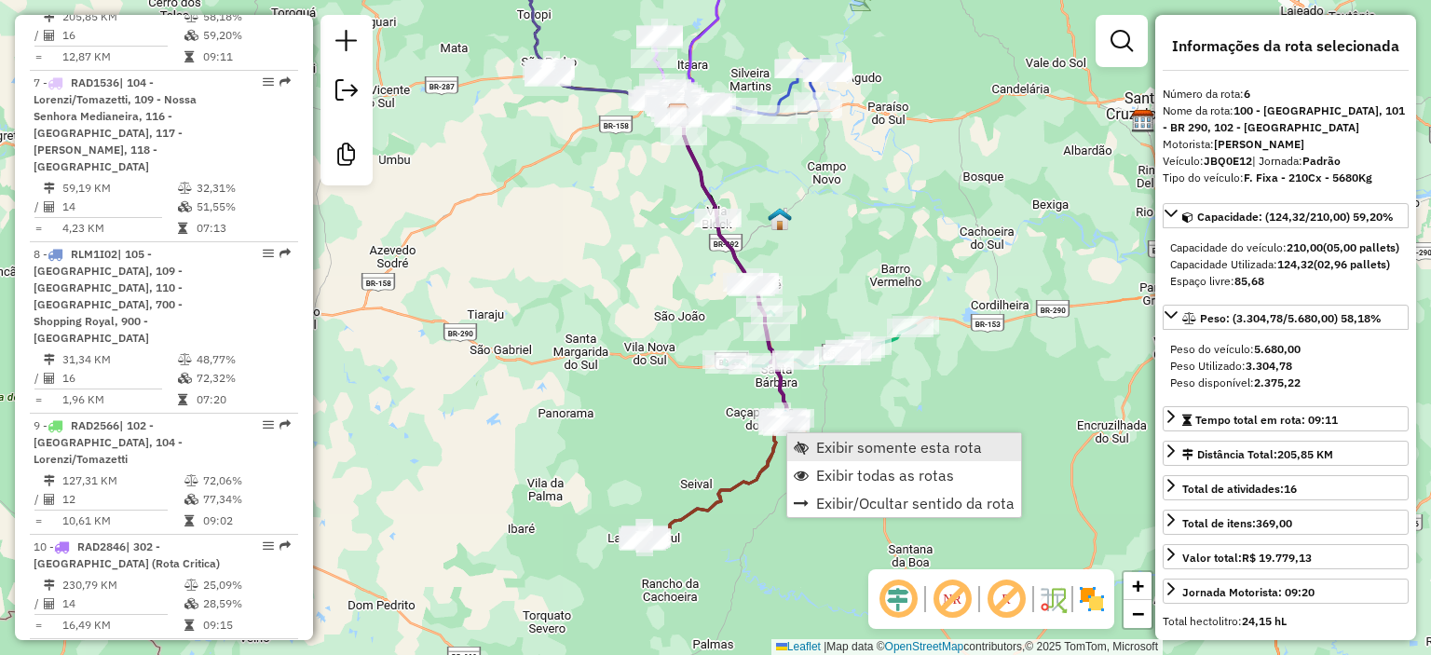
click at [809, 457] on link "Exibir somente esta rota" at bounding box center [904, 447] width 234 height 28
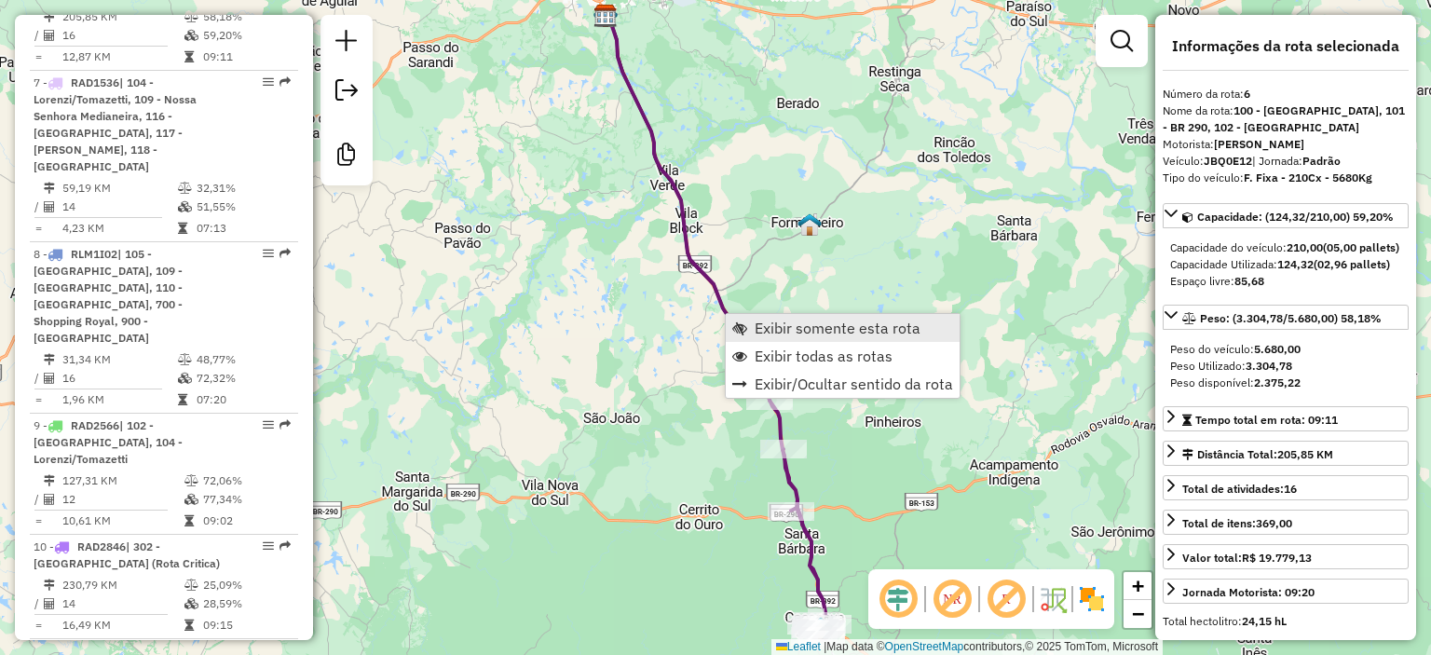
click at [753, 326] on link "Exibir somente esta rota" at bounding box center [843, 328] width 234 height 28
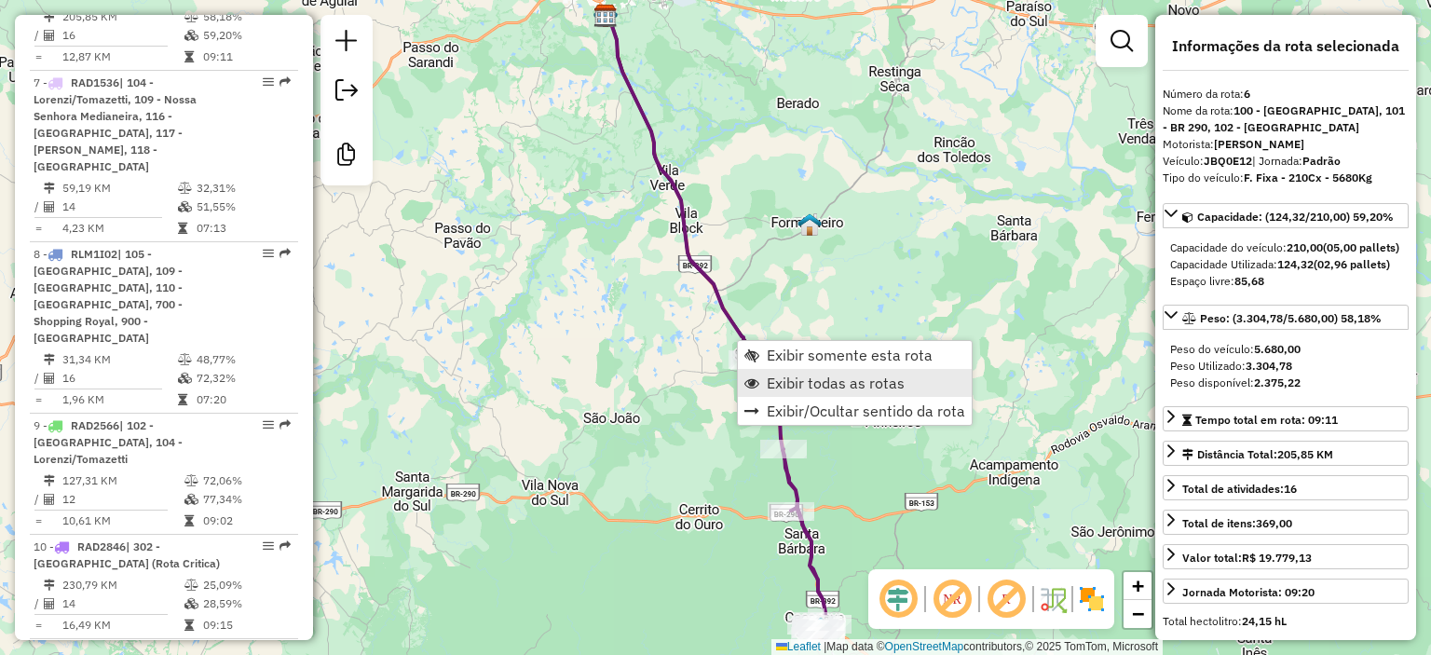
drag, startPoint x: 785, startPoint y: 382, endPoint x: 678, endPoint y: 365, distance: 108.4
click at [782, 381] on span "Exibir todas as rotas" at bounding box center [836, 382] width 138 height 15
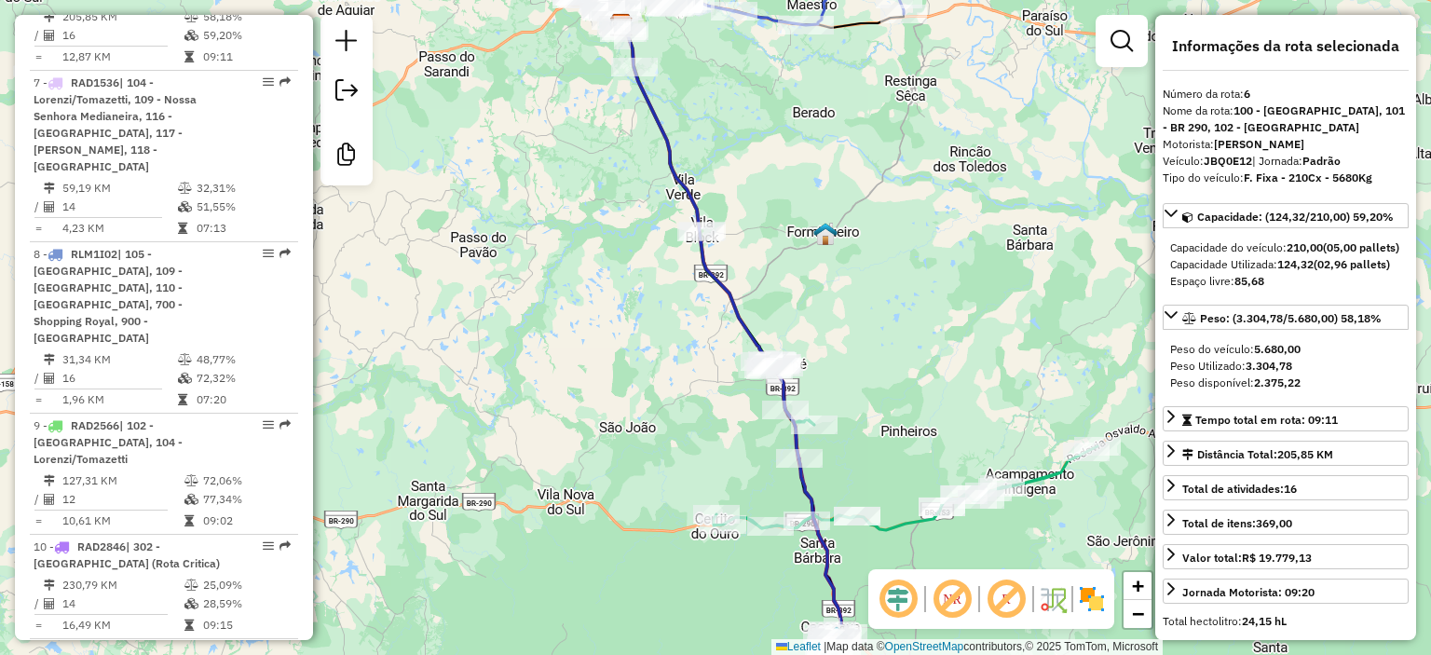
drag, startPoint x: 643, startPoint y: 251, endPoint x: 701, endPoint y: 442, distance: 200.7
click at [704, 447] on div "Janela de atendimento Grade de atendimento Capacidade Transportadoras Veículos …" at bounding box center [715, 327] width 1431 height 655
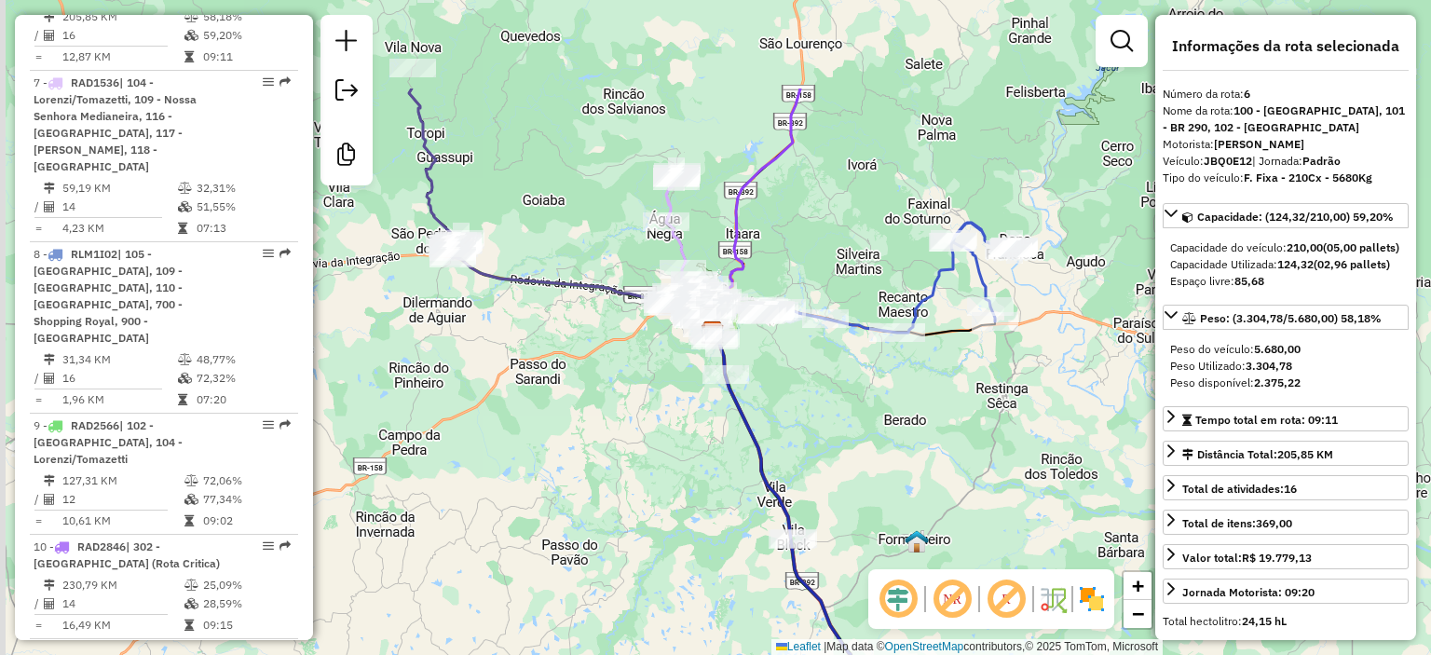
drag, startPoint x: 638, startPoint y: 347, endPoint x: 668, endPoint y: 450, distance: 107.6
click at [668, 450] on div "Janela de atendimento Grade de atendimento Capacidade Transportadoras Veículos …" at bounding box center [715, 327] width 1431 height 655
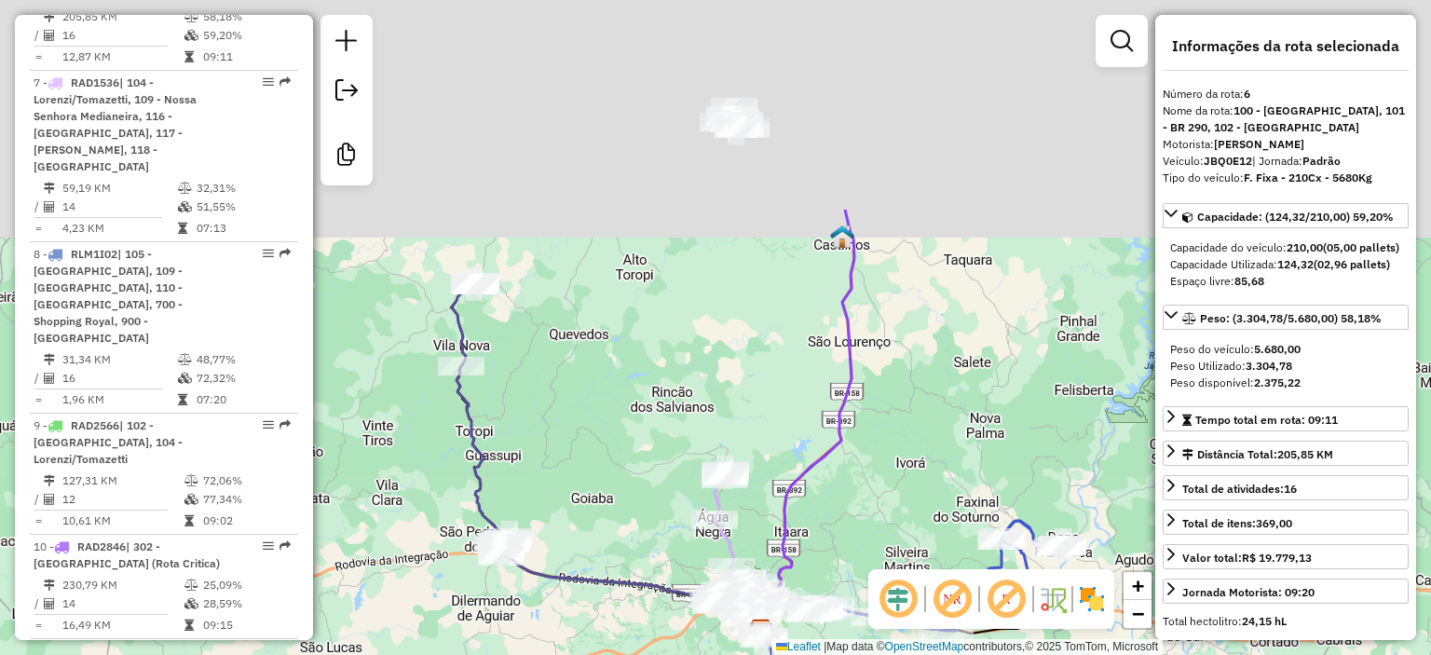
drag, startPoint x: 642, startPoint y: 265, endPoint x: 682, endPoint y: 540, distance: 277.7
click at [682, 540] on div "Janela de atendimento Grade de atendimento Capacidade Transportadoras Veículos …" at bounding box center [715, 327] width 1431 height 655
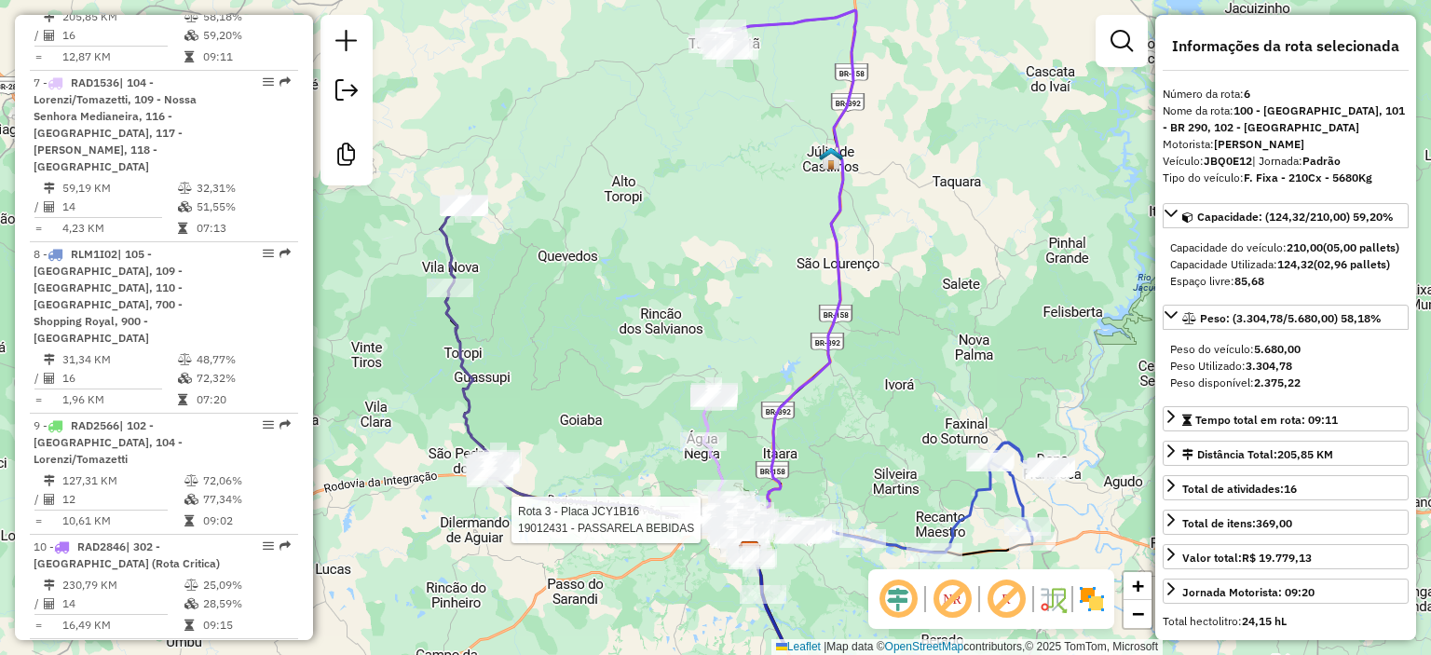
drag, startPoint x: 581, startPoint y: 450, endPoint x: 562, endPoint y: 290, distance: 161.4
click at [561, 292] on div "Rota 3 - Placa JCY1B16 19012431 - PASSARELA BEBIDAS Janela de atendimento Grade…" at bounding box center [715, 327] width 1431 height 655
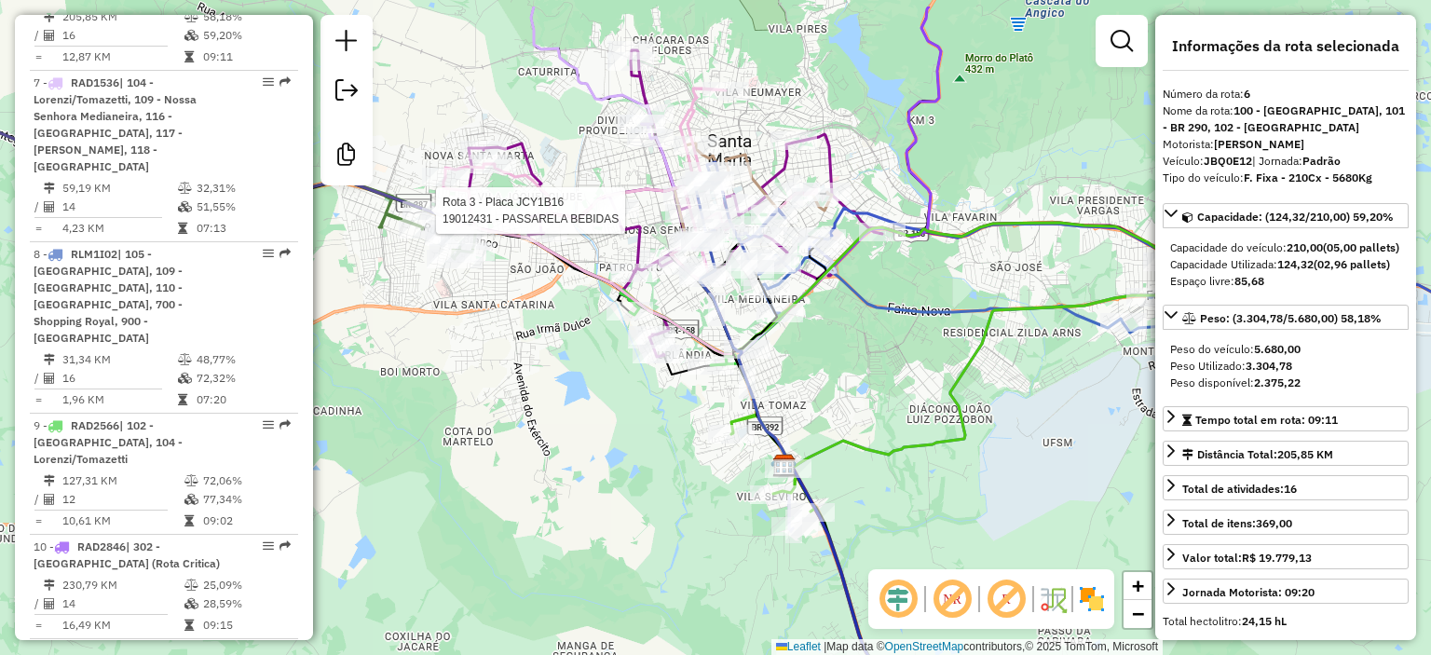
drag, startPoint x: 860, startPoint y: 290, endPoint x: 819, endPoint y: 387, distance: 106.0
click at [819, 387] on div "Rota 3 - Placa JCY1B16 19012431 - PASSARELA BEBIDAS Janela de atendimento Grade…" at bounding box center [715, 327] width 1431 height 655
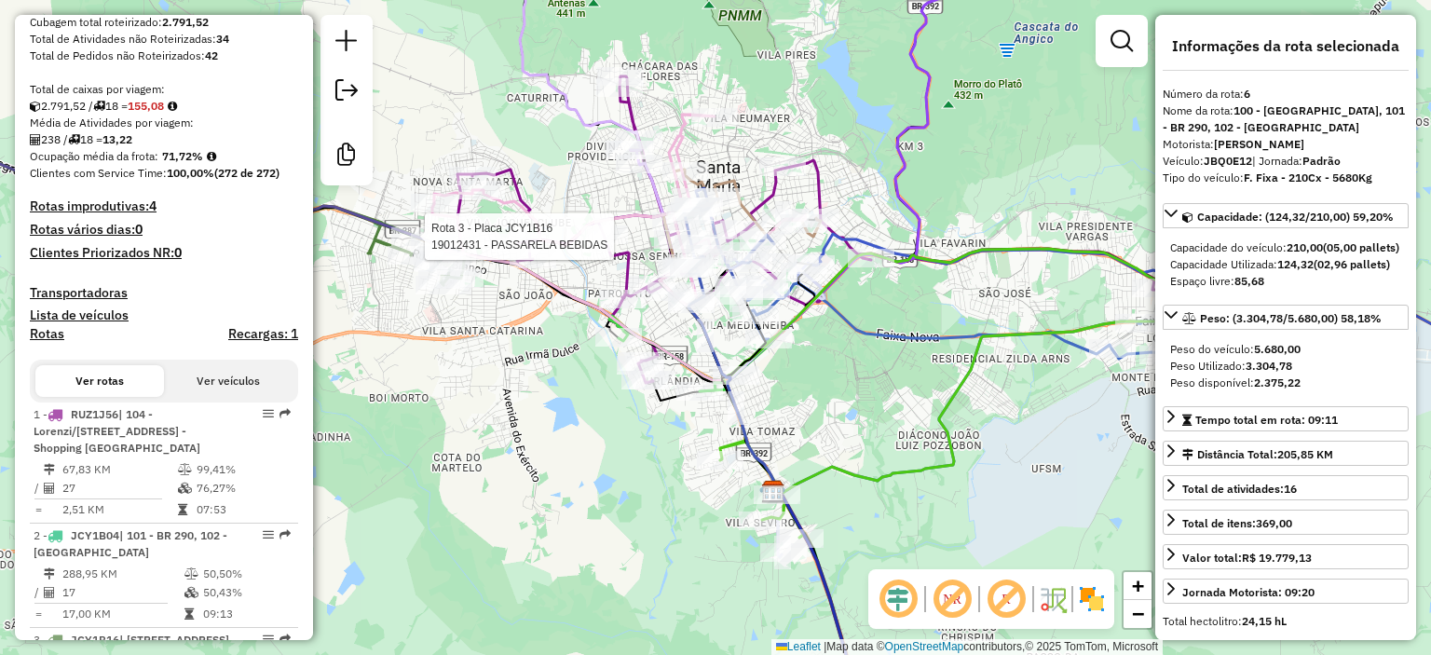
scroll to position [0, 0]
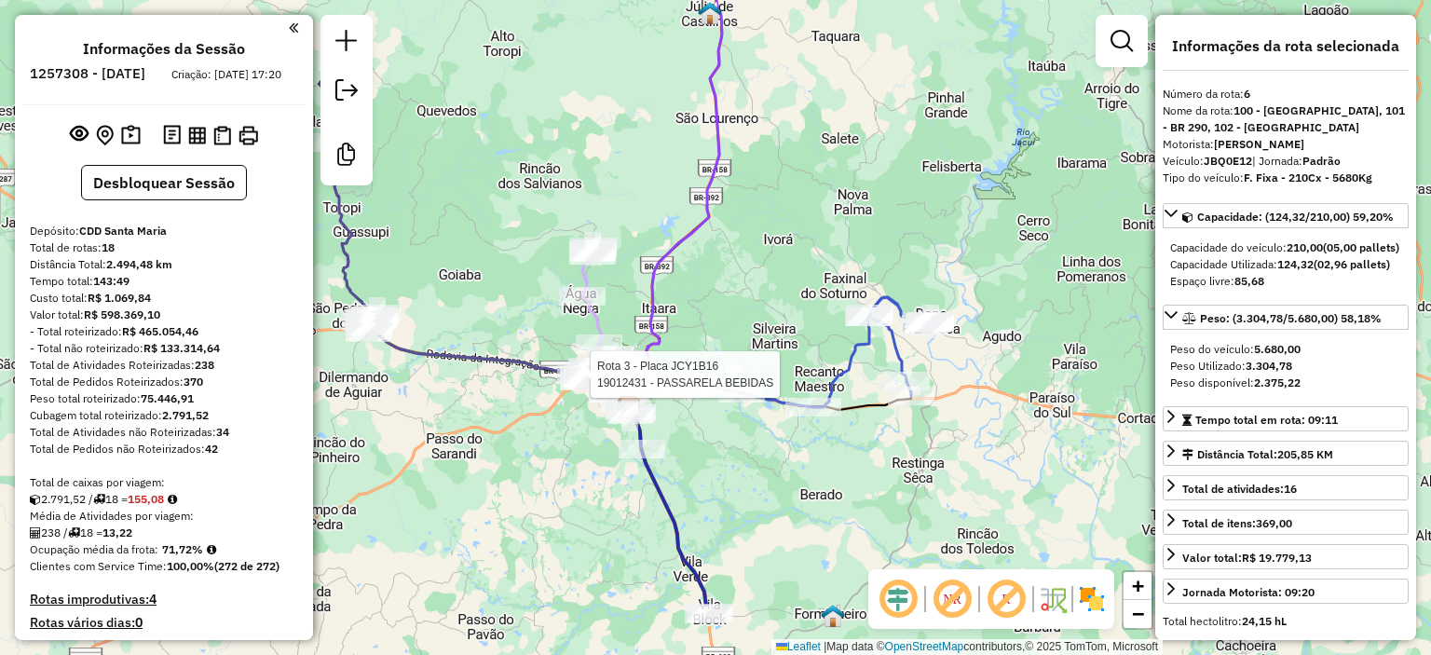
drag, startPoint x: 547, startPoint y: 469, endPoint x: 552, endPoint y: 284, distance: 184.5
click at [551, 286] on div "Rota 3 - Placa JCY1B16 19012431 - PASSARELA BEBIDAS Janela de atendimento Grade…" at bounding box center [715, 327] width 1431 height 655
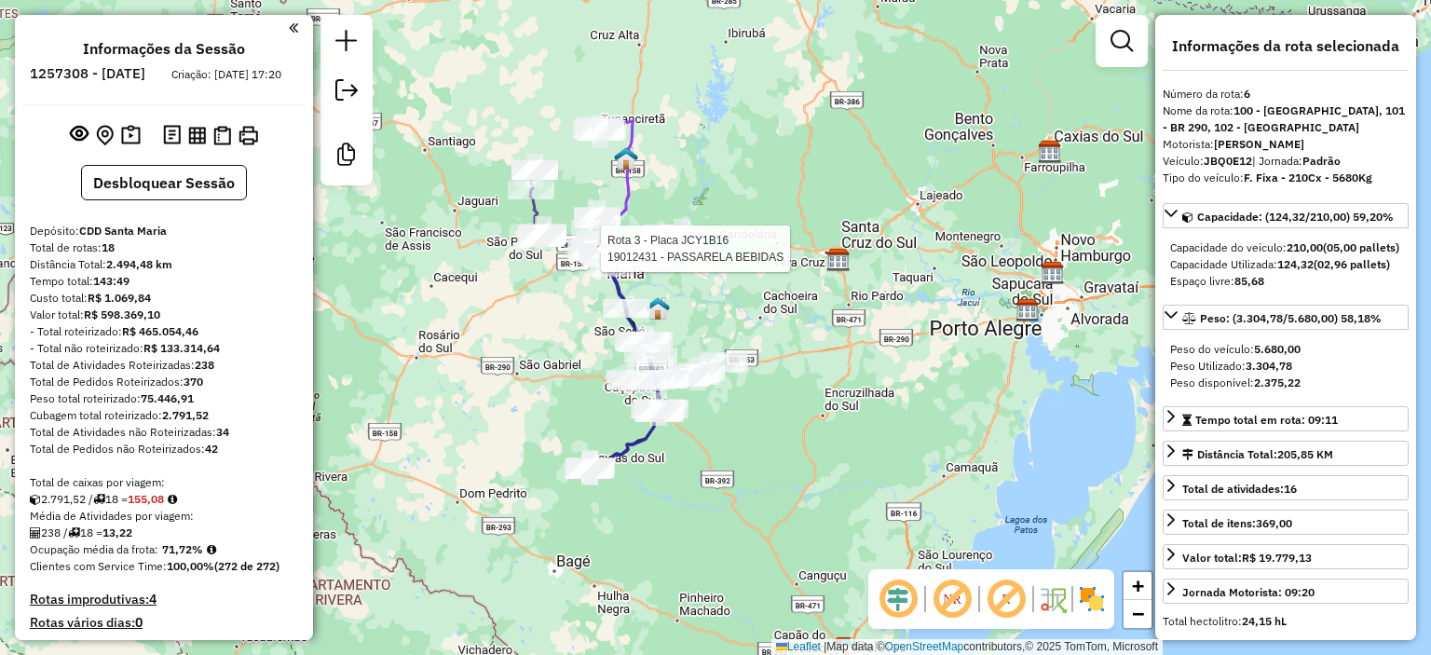
drag, startPoint x: 468, startPoint y: 448, endPoint x: 506, endPoint y: 379, distance: 78.8
click at [506, 379] on div "Rota 3 - Placa JCY1B16 19012431 - PASSARELA BEBIDAS Janela de atendimento Grade…" at bounding box center [715, 327] width 1431 height 655
drag, startPoint x: 477, startPoint y: 385, endPoint x: 582, endPoint y: 260, distance: 163.3
click at [579, 263] on div "Rota 3 - Placa JCY1B16 19012431 - PASSARELA BEBIDAS Janela de atendimento Grade…" at bounding box center [715, 327] width 1431 height 655
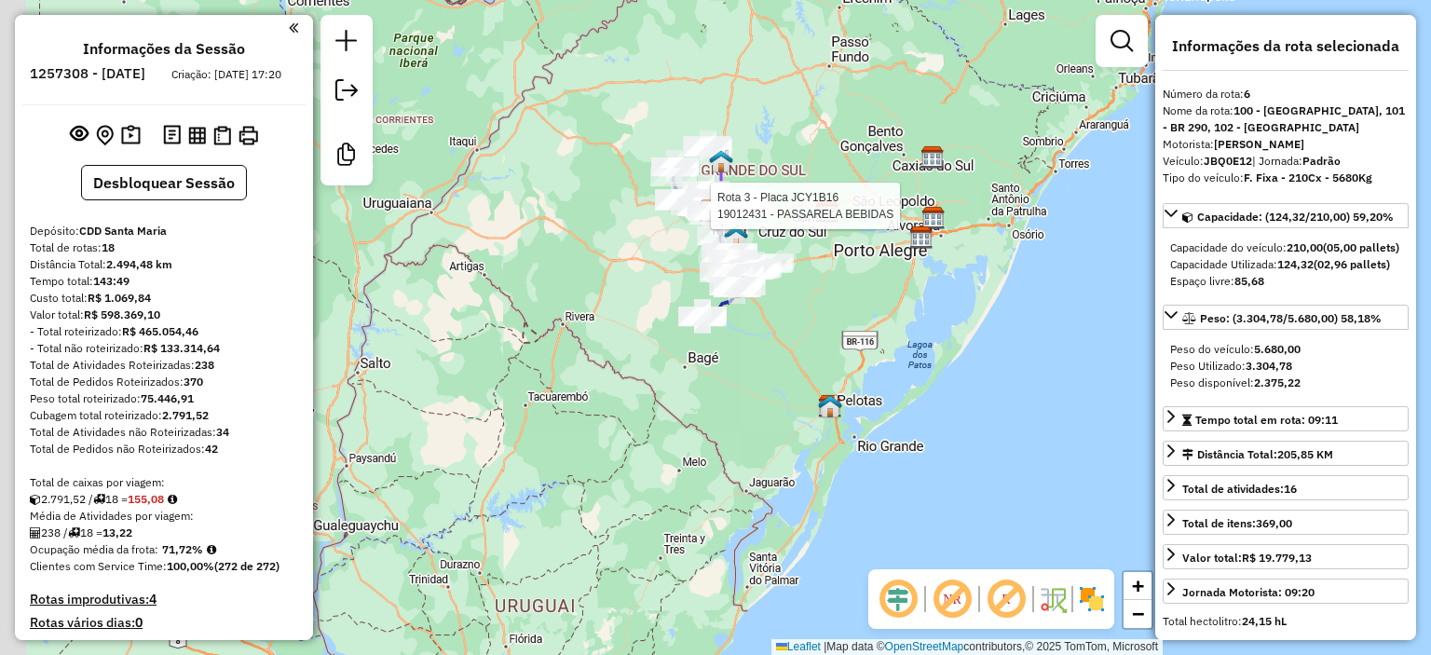
drag, startPoint x: 567, startPoint y: 442, endPoint x: 626, endPoint y: 399, distance: 73.2
click at [626, 399] on div "Rota 3 - Placa JCY1B16 19012431 - PASSARELA BEBIDAS Janela de atendimento Grade…" at bounding box center [715, 327] width 1431 height 655
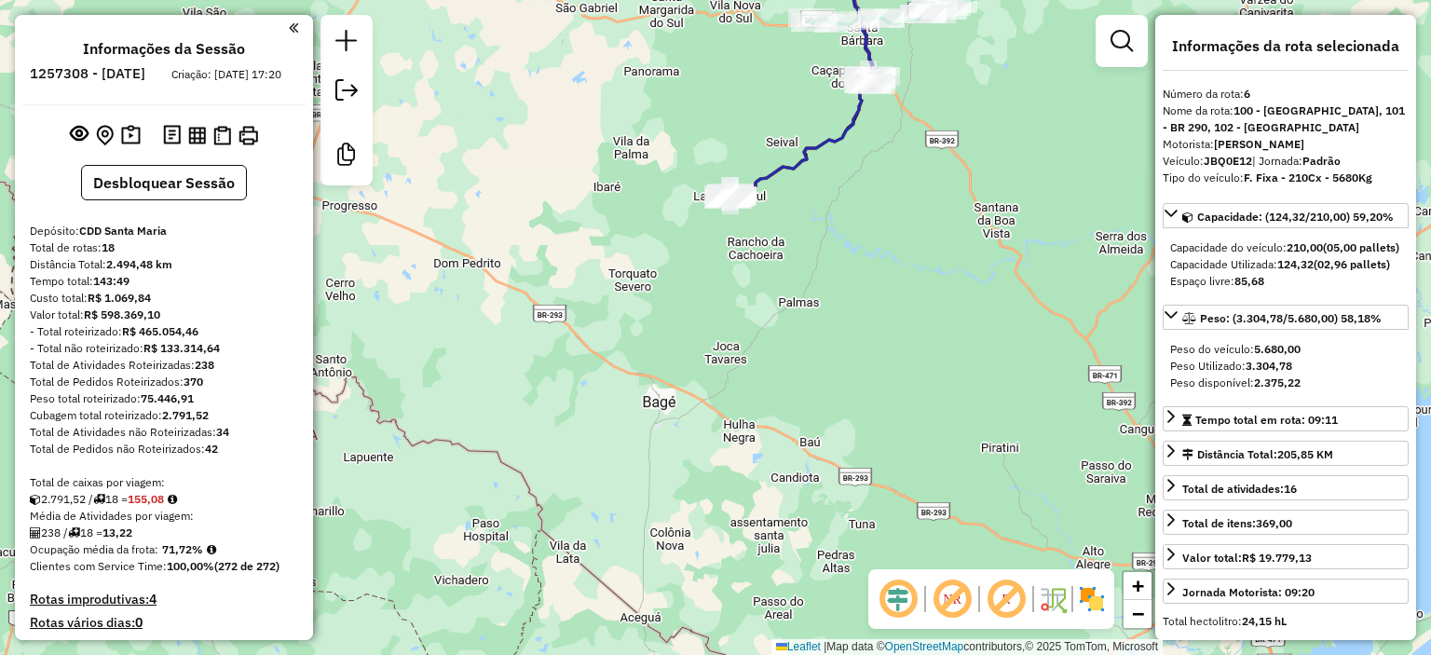
drag, startPoint x: 799, startPoint y: 211, endPoint x: 603, endPoint y: 609, distance: 443.6
click at [607, 600] on div "Rota 3 - Placa JCY1B16 19012431 - PASSARELA BEBIDAS Janela de atendimento Grade…" at bounding box center [715, 327] width 1431 height 655
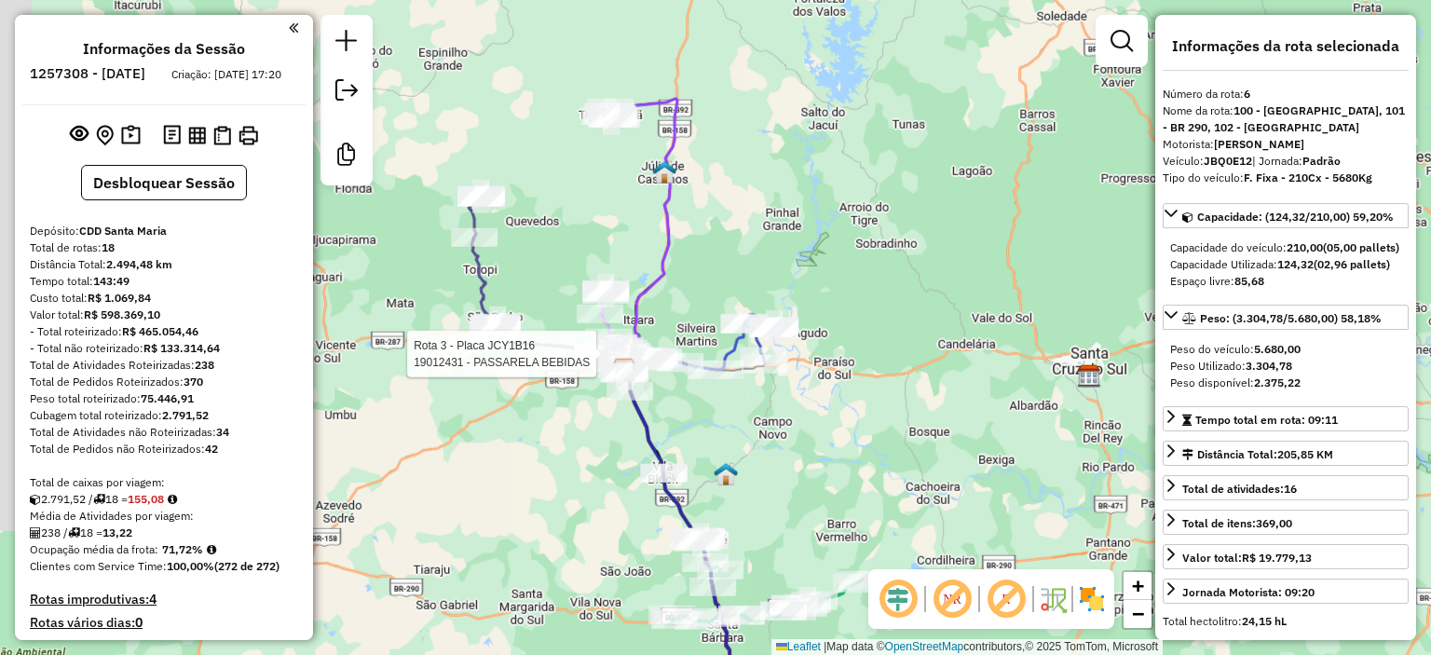
drag, startPoint x: 639, startPoint y: 484, endPoint x: 835, endPoint y: 492, distance: 195.8
click at [835, 492] on div "Rota 3 - Placa JCY1B16 19012431 - PASSARELA BEBIDAS Janela de atendimento Grade…" at bounding box center [715, 327] width 1431 height 655
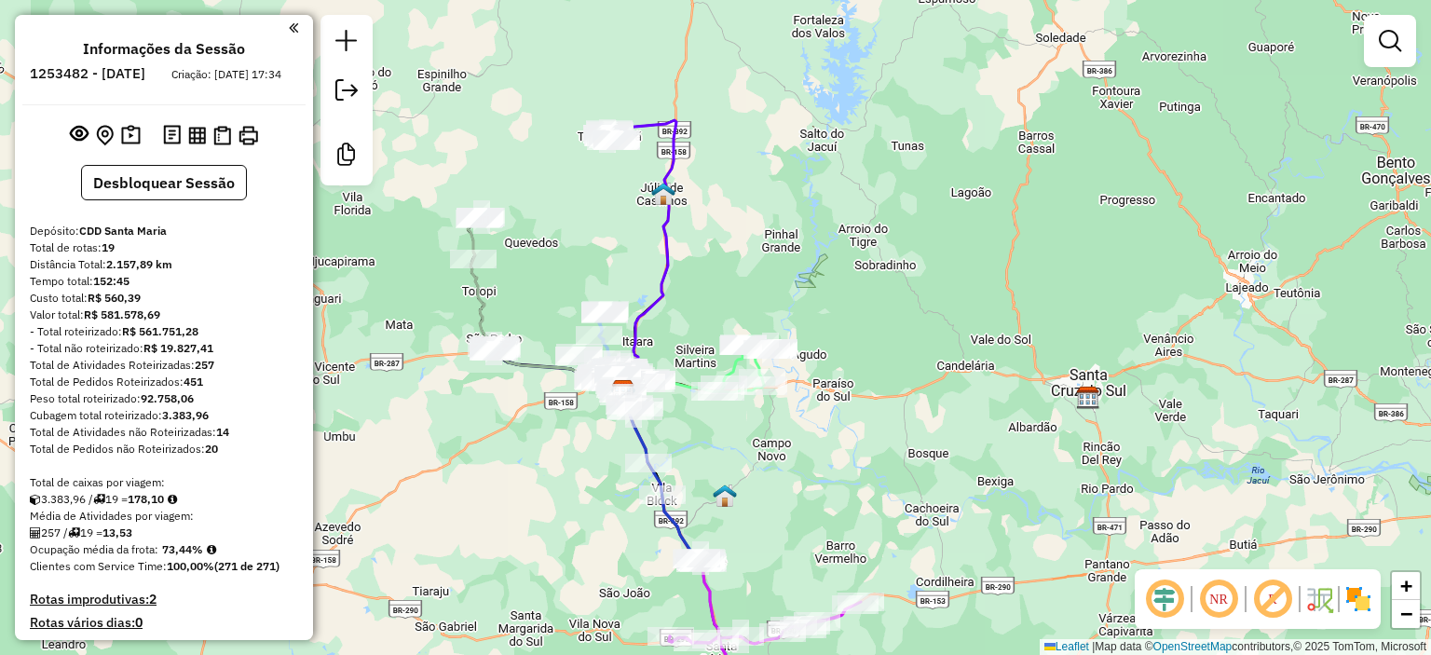
drag, startPoint x: 525, startPoint y: 465, endPoint x: 545, endPoint y: 389, distance: 77.9
click at [544, 390] on div "Janela de atendimento Grade de atendimento Capacidade Transportadoras Veículos …" at bounding box center [715, 327] width 1431 height 655
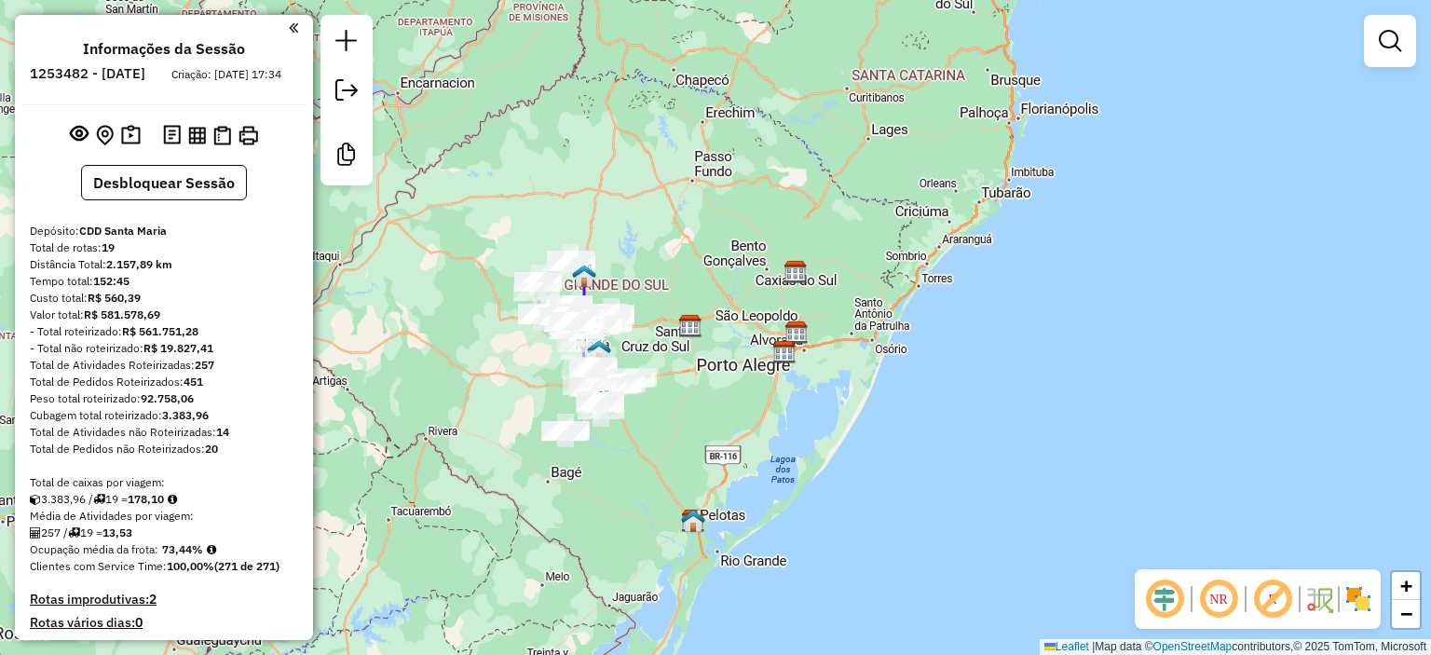
drag, startPoint x: 510, startPoint y: 435, endPoint x: 529, endPoint y: 413, distance: 29.7
click at [520, 393] on div "Janela de atendimento Grade de atendimento Capacidade Transportadoras Veículos …" at bounding box center [715, 327] width 1431 height 655
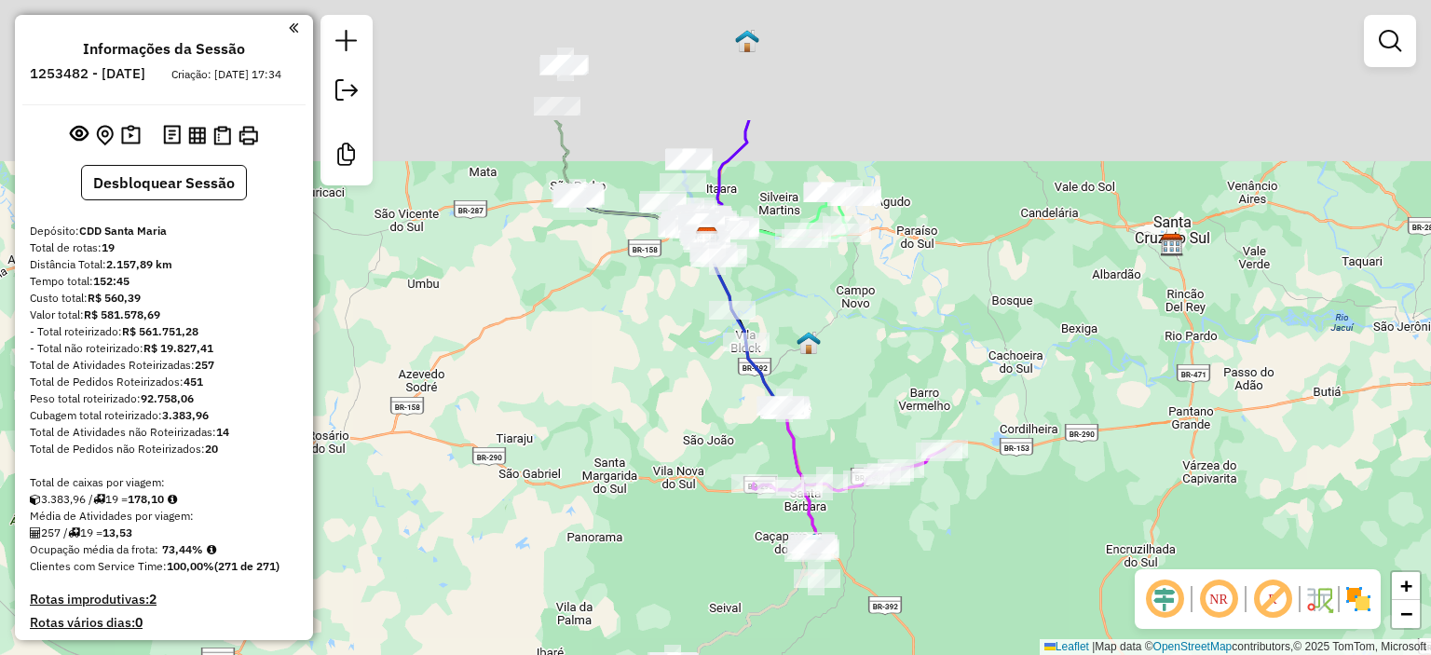
drag, startPoint x: 566, startPoint y: 319, endPoint x: 558, endPoint y: 524, distance: 205.1
click at [557, 524] on div "Janela de atendimento Grade de atendimento Capacidade Transportadoras Veículos …" at bounding box center [715, 327] width 1431 height 655
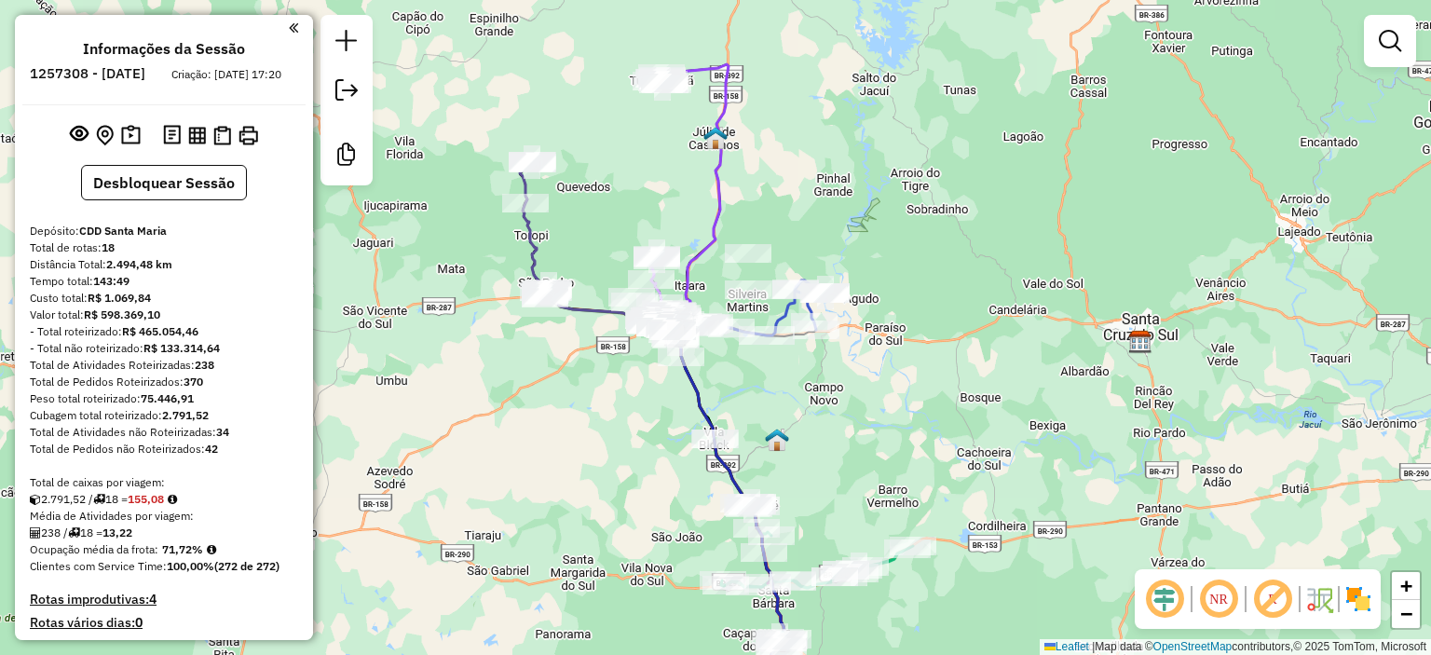
drag, startPoint x: 611, startPoint y: 426, endPoint x: 640, endPoint y: 288, distance: 140.8
click at [640, 289] on div "Janela de atendimento Grade de atendimento Capacidade Transportadoras Veículos …" at bounding box center [715, 327] width 1431 height 655
